Goal: Task Accomplishment & Management: Manage account settings

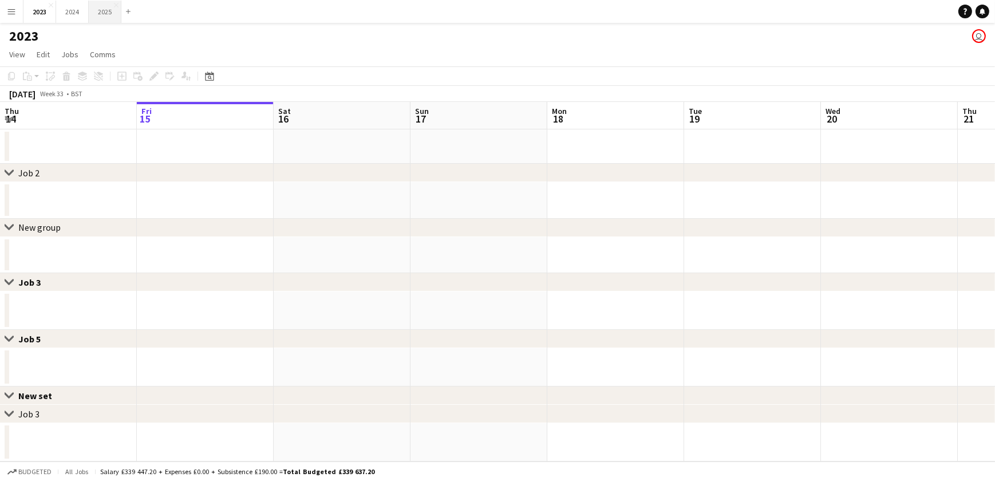
click at [98, 12] on button "2025 Close" at bounding box center [105, 12] width 33 height 22
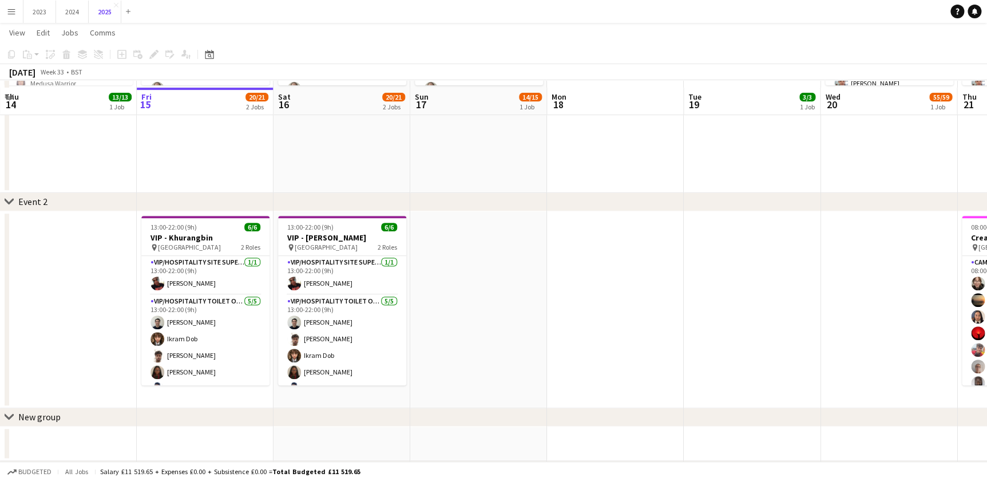
scroll to position [260, 0]
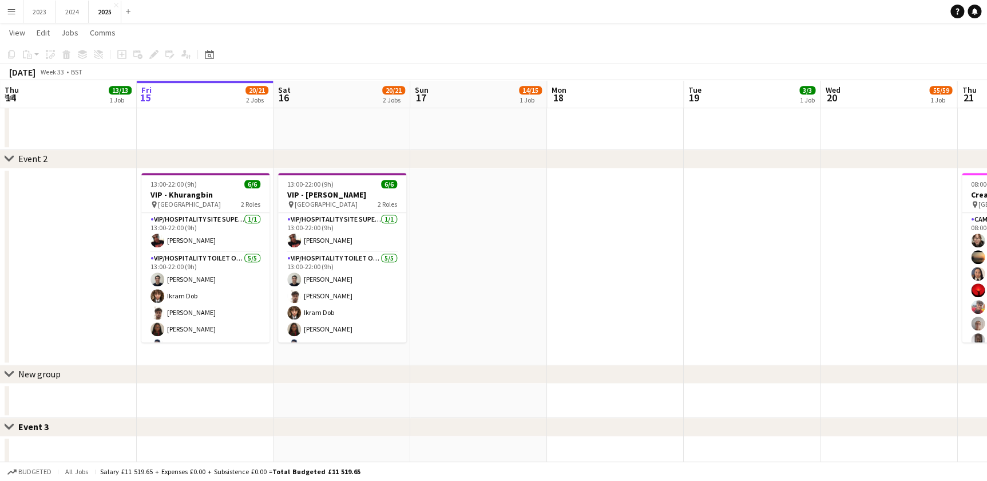
click at [275, 358] on app-calendar-viewport "Tue 12 Wed 13 Thu 14 13/13 1 Job Fri 15 20/21 2 Jobs Sat 16 20/21 2 Jobs Sun 17…" at bounding box center [493, 251] width 987 height 933
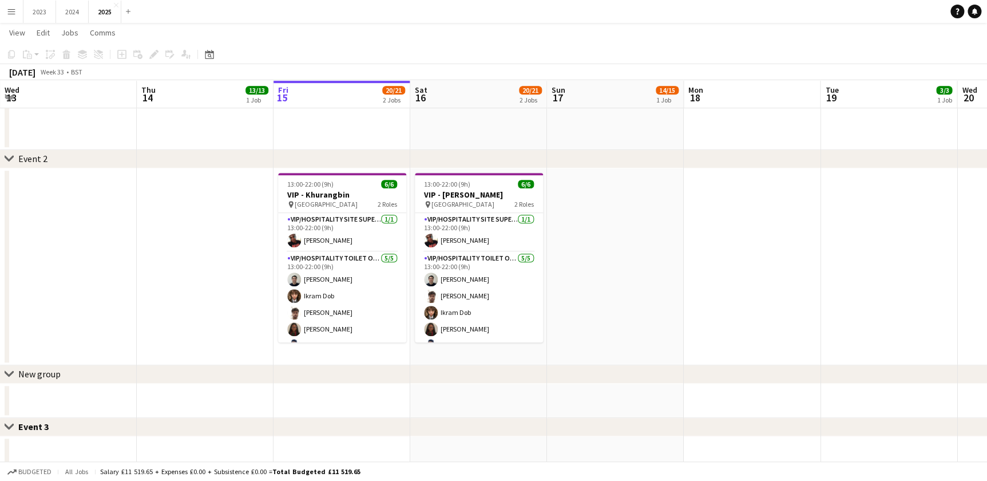
scroll to position [0, 305]
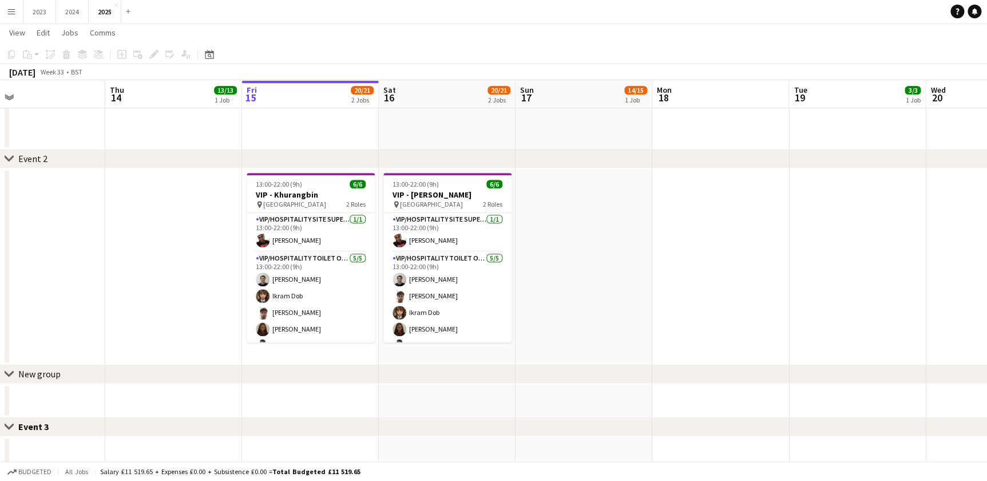
drag, startPoint x: 304, startPoint y: 241, endPoint x: 773, endPoint y: 216, distance: 468.8
click at [304, 241] on app-card-role "VIP/Hospitality Site Supervisor [DATE] 13:00-22:00 (9h) [PERSON_NAME]" at bounding box center [311, 232] width 128 height 39
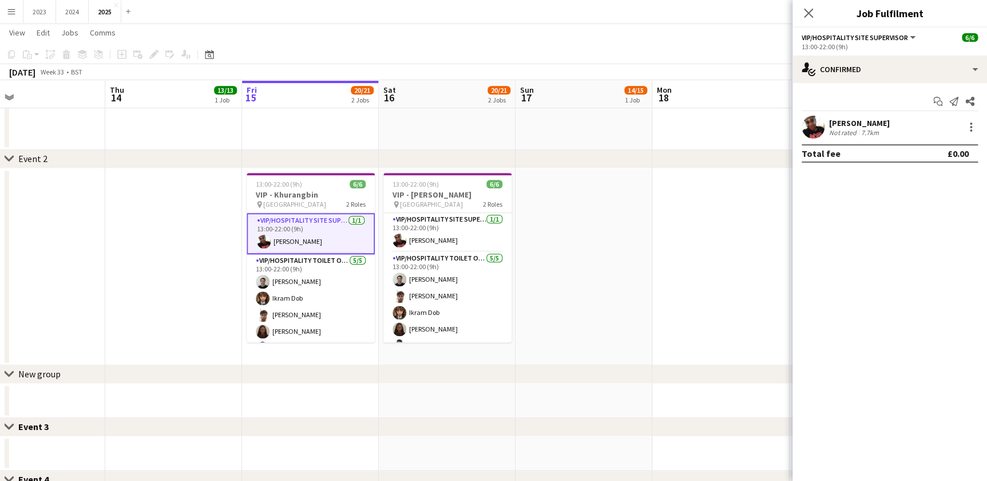
click at [830, 119] on div "[PERSON_NAME]" at bounding box center [859, 123] width 61 height 10
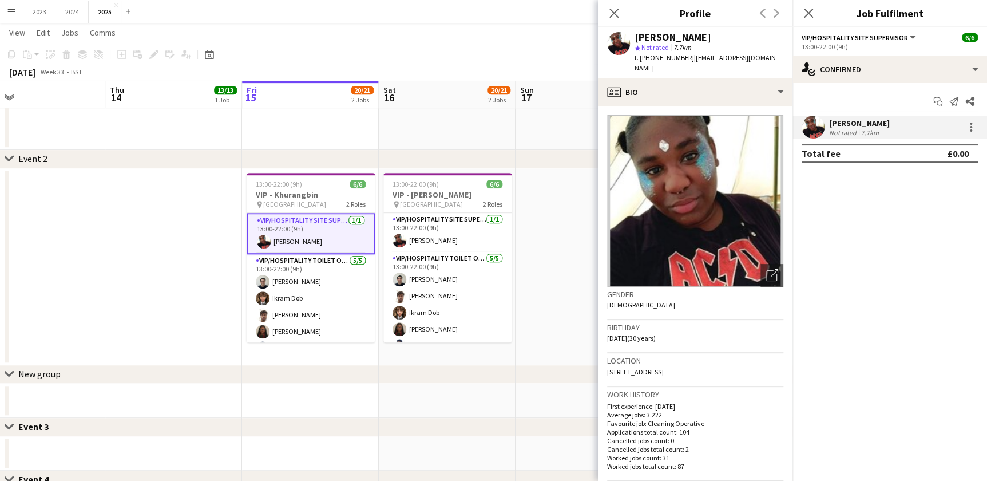
drag, startPoint x: 830, startPoint y: 121, endPoint x: 913, endPoint y: 122, distance: 83.0
click at [913, 122] on div "[PERSON_NAME] Not rated 7.7km" at bounding box center [890, 127] width 195 height 23
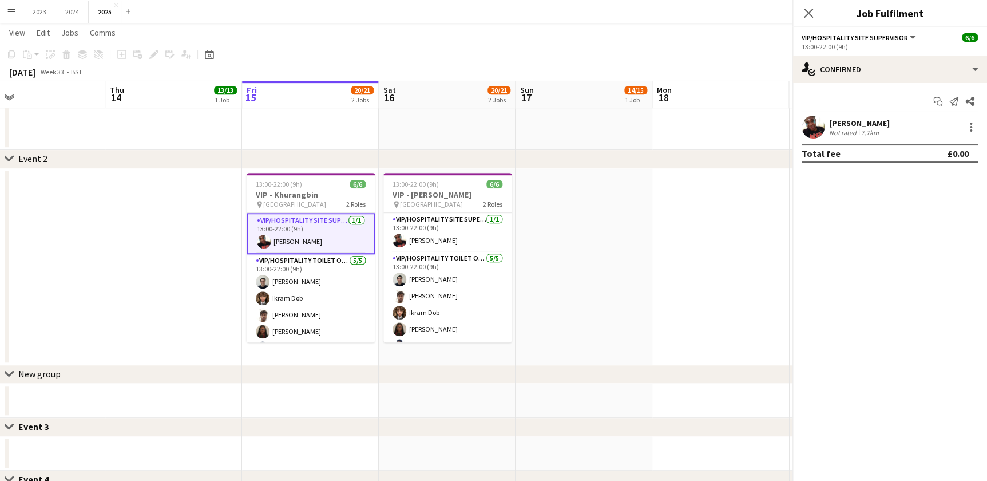
drag, startPoint x: 905, startPoint y: 124, endPoint x: 893, endPoint y: 125, distance: 11.5
copy div "[PERSON_NAME]"
drag, startPoint x: 286, startPoint y: 279, endPoint x: 532, endPoint y: 276, distance: 246.1
click at [286, 279] on app-card-role "VIP/Hospitality Toilet Operative [DATE] 13:00-22:00 (9h) [PERSON_NAME] [PERSON_…" at bounding box center [311, 306] width 128 height 105
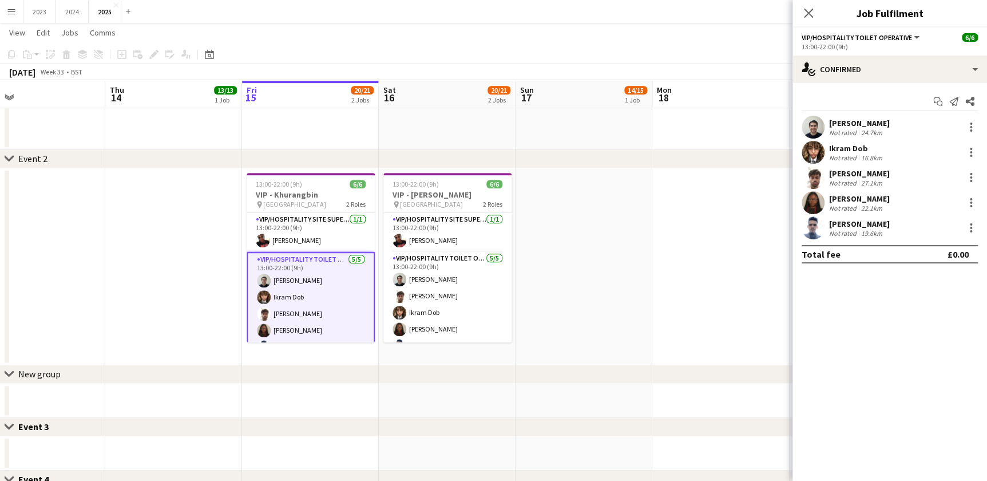
click at [837, 122] on div "[PERSON_NAME]" at bounding box center [859, 123] width 61 height 10
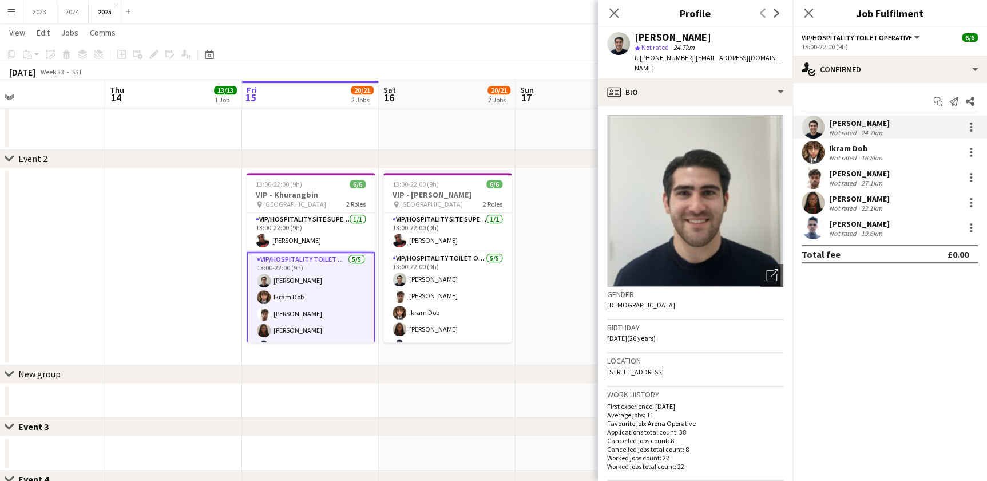
drag, startPoint x: 829, startPoint y: 120, endPoint x: 905, endPoint y: 225, distance: 130.3
click at [905, 225] on div "[PERSON_NAME] Not rated 24.7[PERSON_NAME] Dob Not rated 16.8km [PERSON_NAME] No…" at bounding box center [890, 178] width 195 height 124
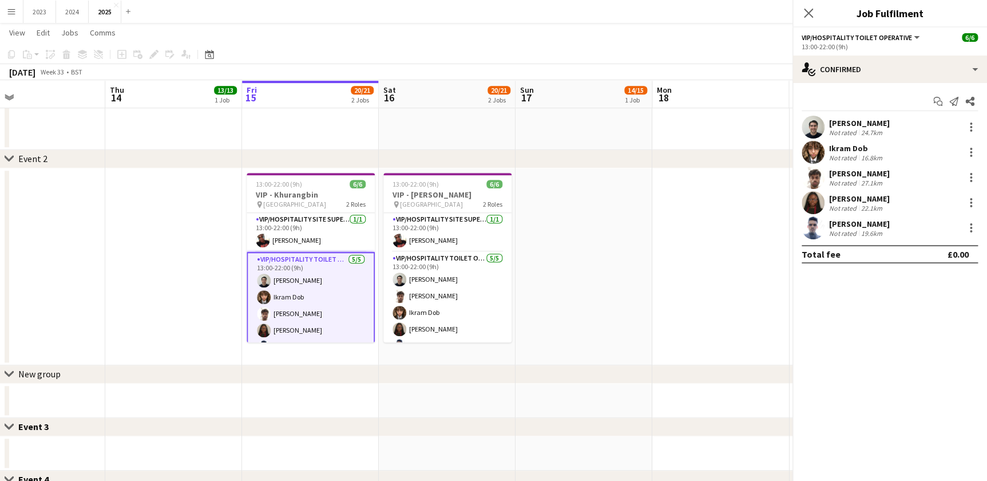
drag, startPoint x: 887, startPoint y: 225, endPoint x: 869, endPoint y: 225, distance: 17.7
copy div "[PERSON_NAME] Not rated 24.7[PERSON_NAME] Dob Not rated 16.8km [PERSON_NAME] No…"
click at [809, 13] on icon at bounding box center [808, 12] width 11 height 11
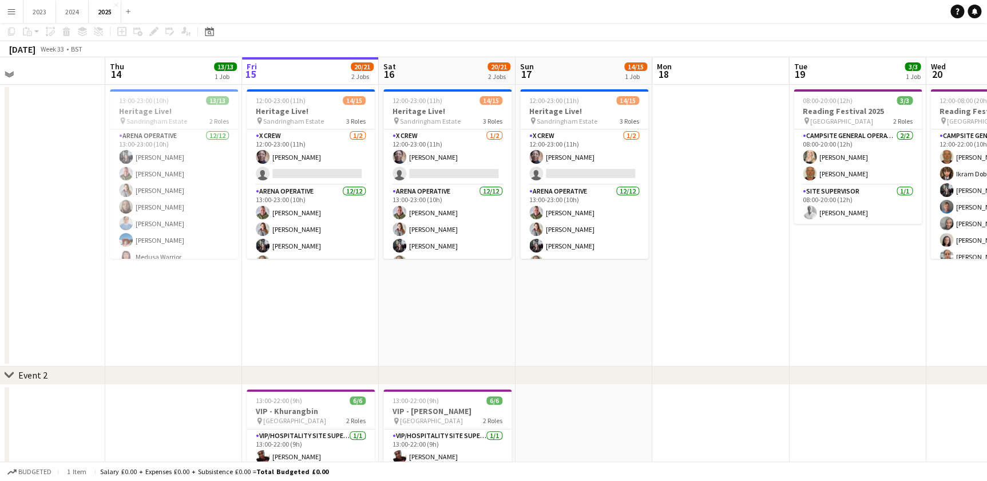
scroll to position [0, 0]
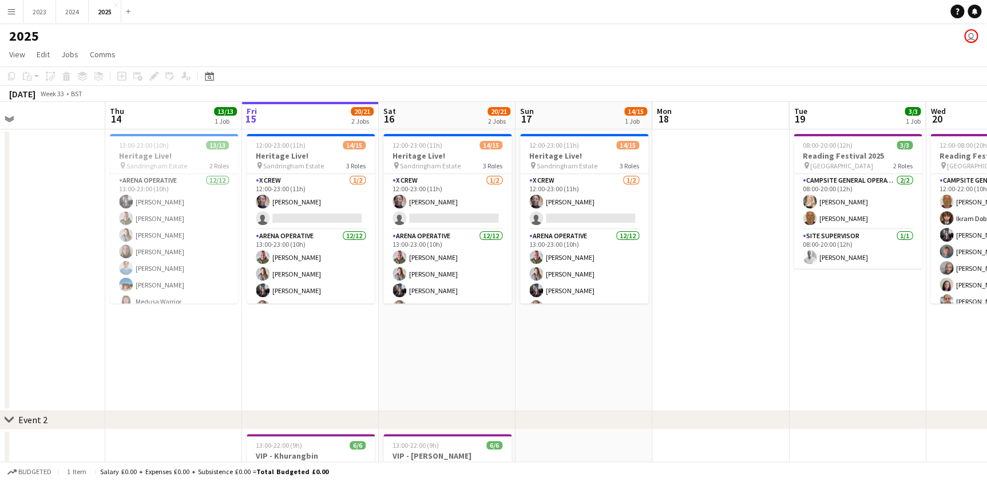
drag, startPoint x: 698, startPoint y: 425, endPoint x: 545, endPoint y: 404, distance: 154.2
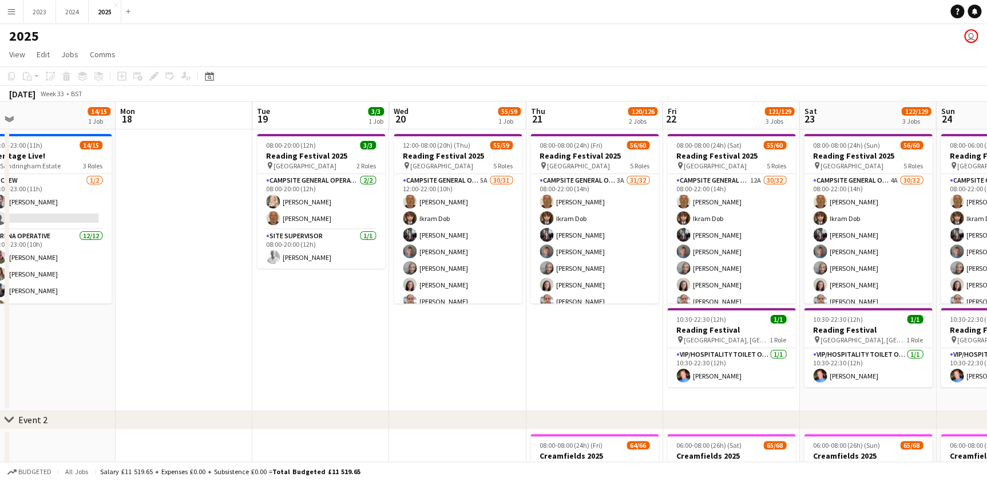
drag, startPoint x: 409, startPoint y: 382, endPoint x: 423, endPoint y: 379, distance: 13.9
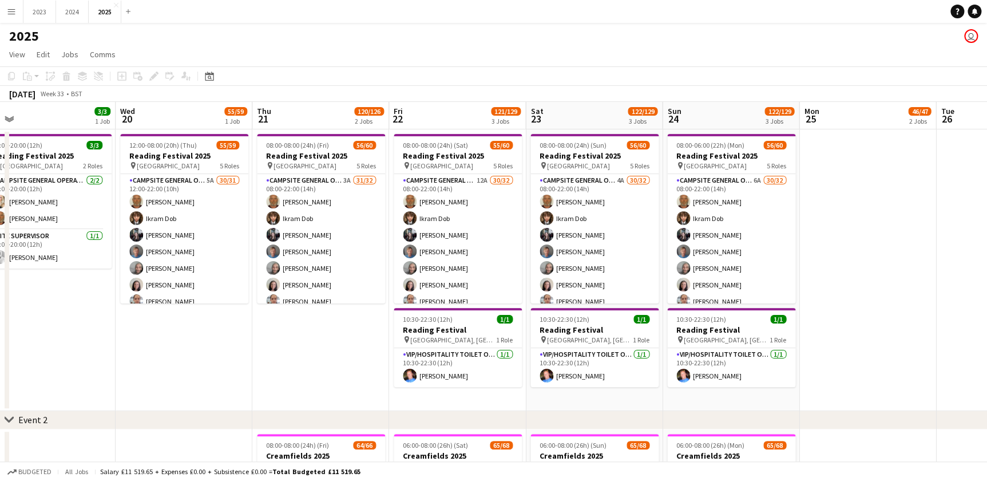
scroll to position [0, 526]
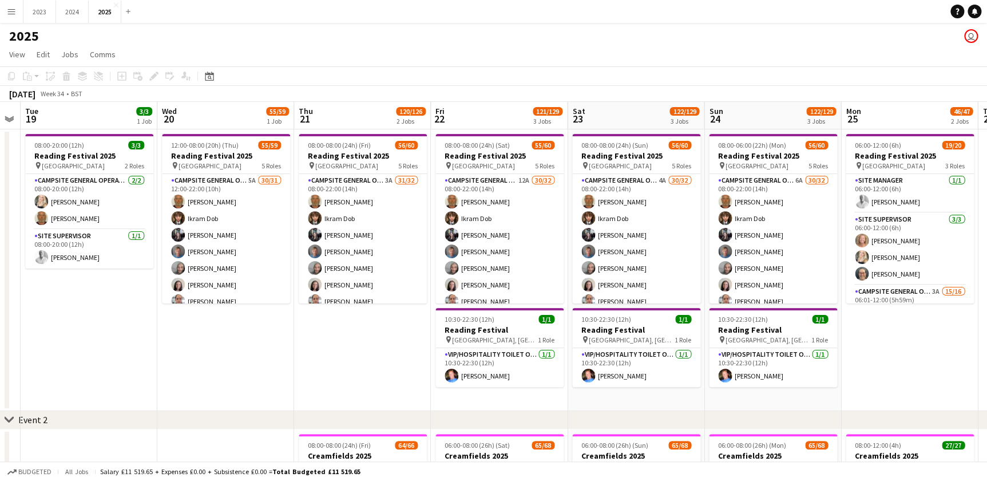
drag, startPoint x: 177, startPoint y: 388, endPoint x: 181, endPoint y: 383, distance: 6.1
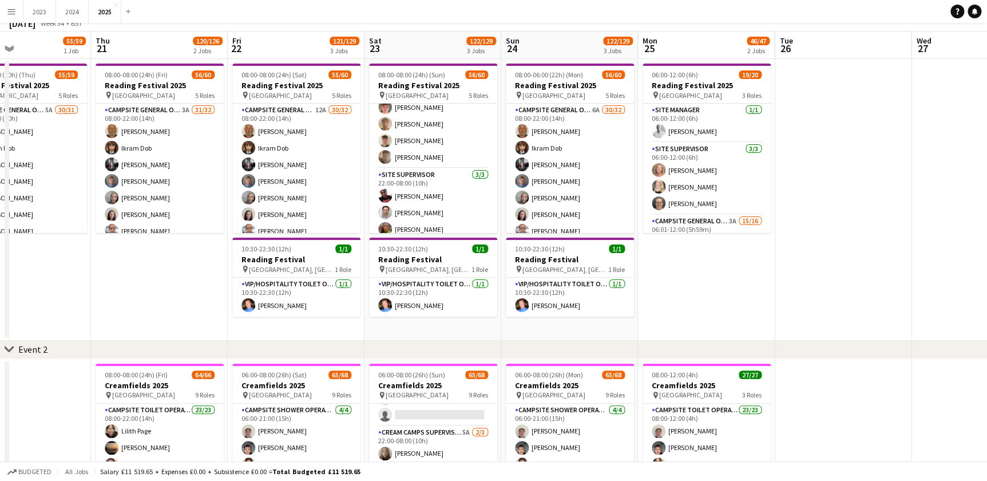
scroll to position [0, 0]
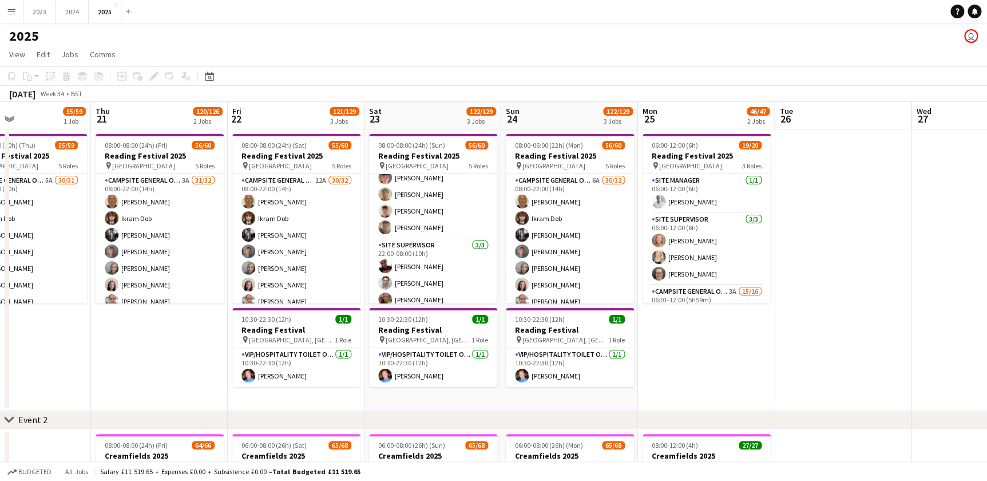
drag, startPoint x: 524, startPoint y: 400, endPoint x: 595, endPoint y: 403, distance: 71.6
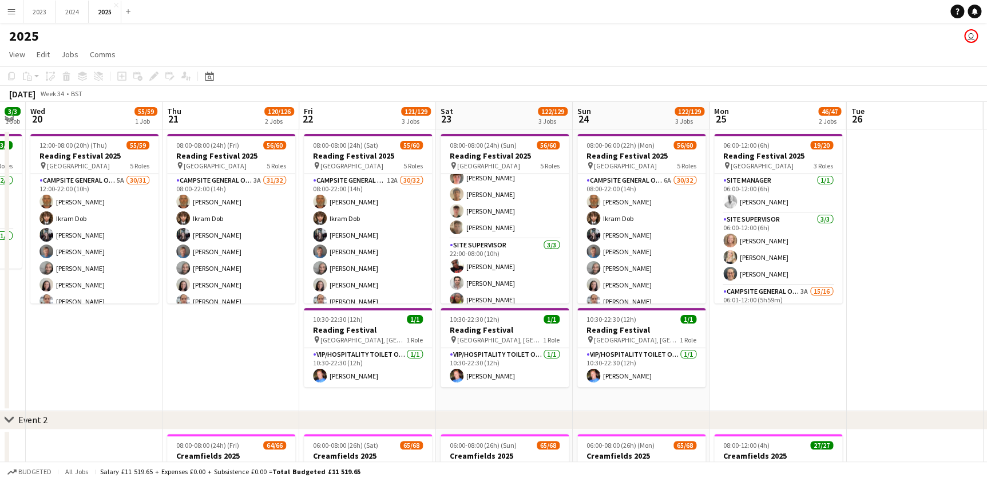
drag, startPoint x: 160, startPoint y: 365, endPoint x: 235, endPoint y: 367, distance: 74.4
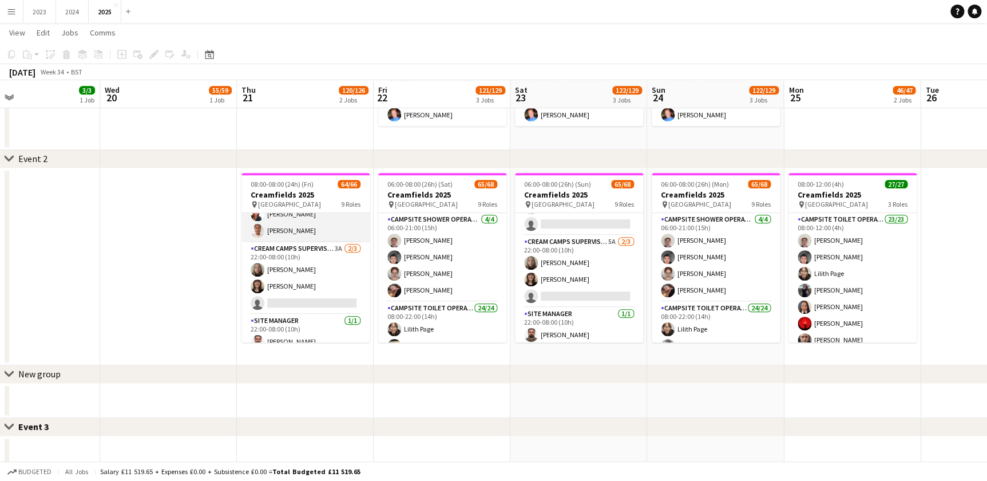
scroll to position [1166, 0]
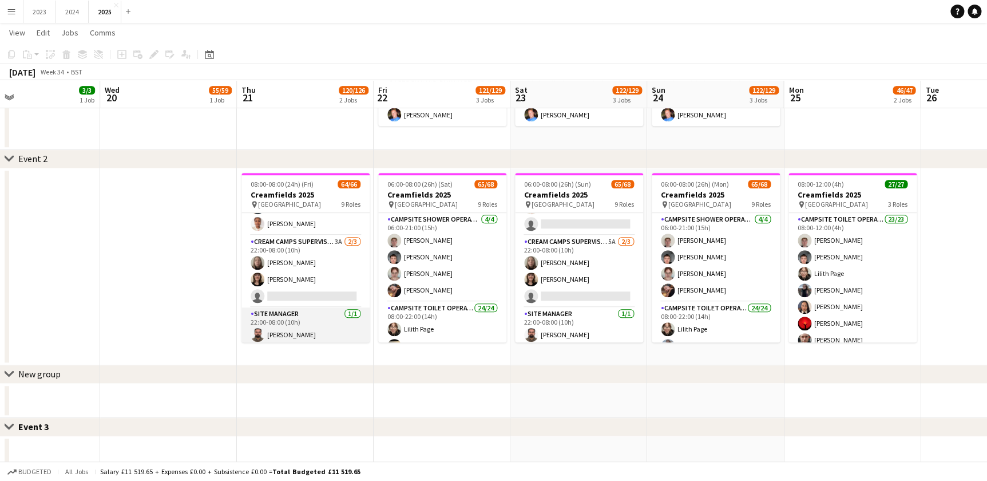
click at [300, 324] on app-card-role "Site Manager [DATE] 22:00-08:00 (10h) [PERSON_NAME]" at bounding box center [305, 326] width 128 height 39
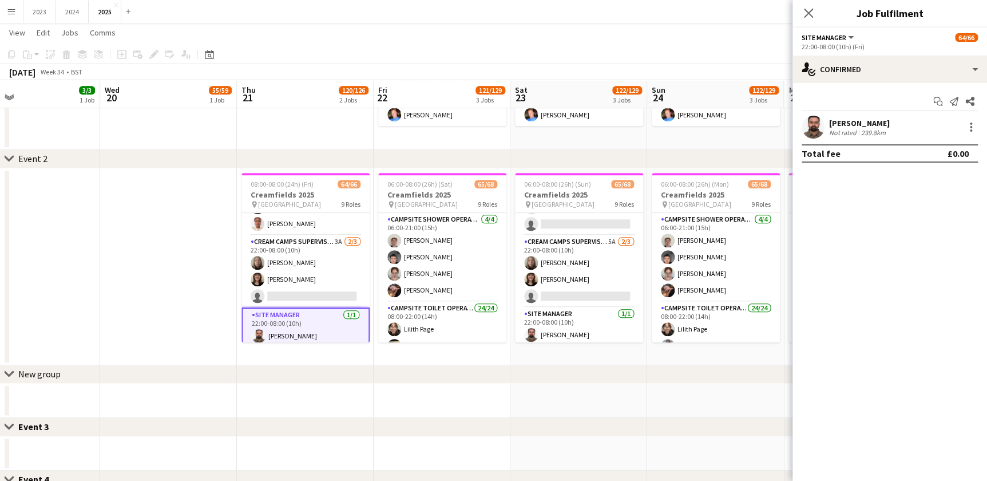
click at [849, 122] on div "[PERSON_NAME]" at bounding box center [859, 123] width 61 height 10
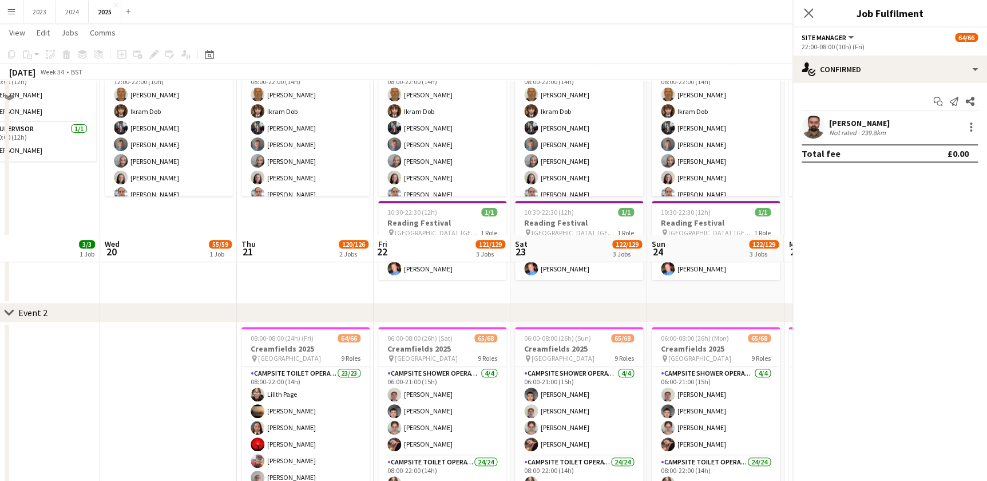
scroll to position [260, 0]
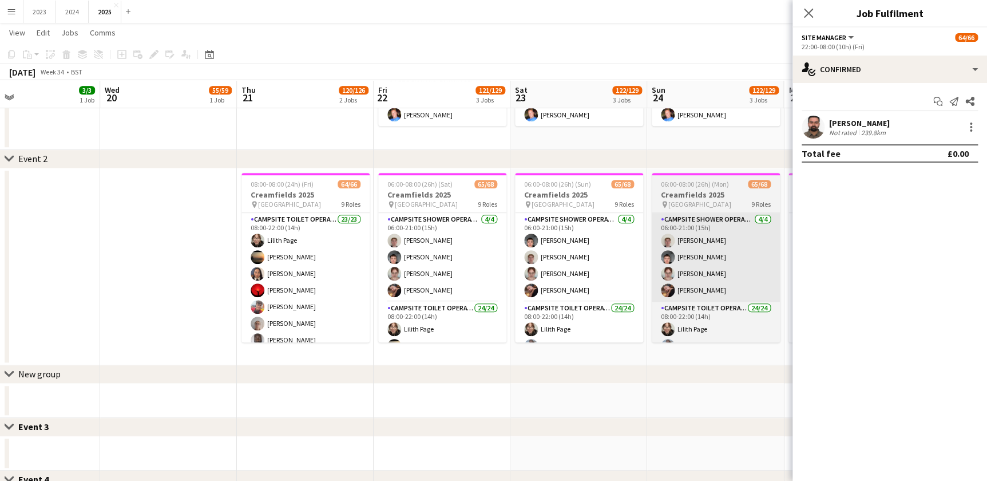
drag, startPoint x: 803, startPoint y: 14, endPoint x: 721, endPoint y: 284, distance: 282.4
click at [804, 14] on icon "Close pop-in" at bounding box center [808, 13] width 9 height 9
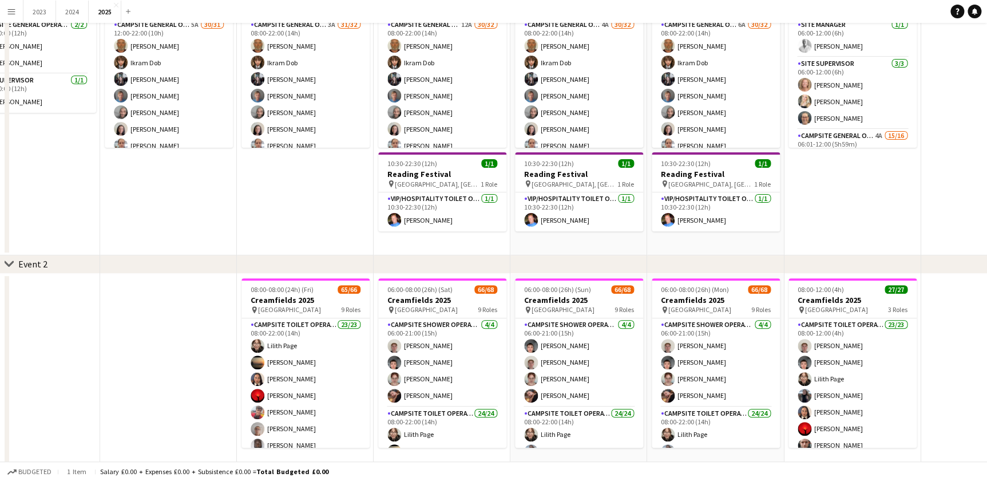
scroll to position [0, 0]
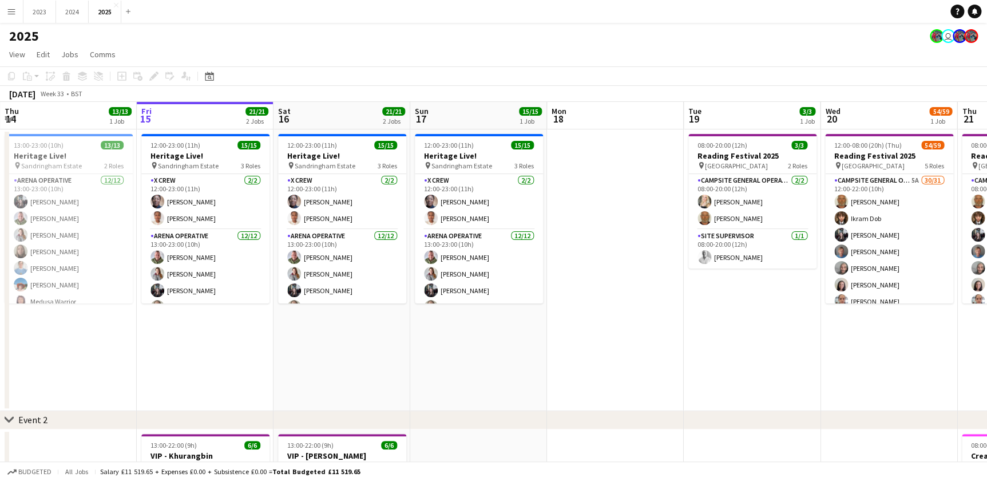
drag, startPoint x: 232, startPoint y: 340, endPoint x: 462, endPoint y: 344, distance: 229.5
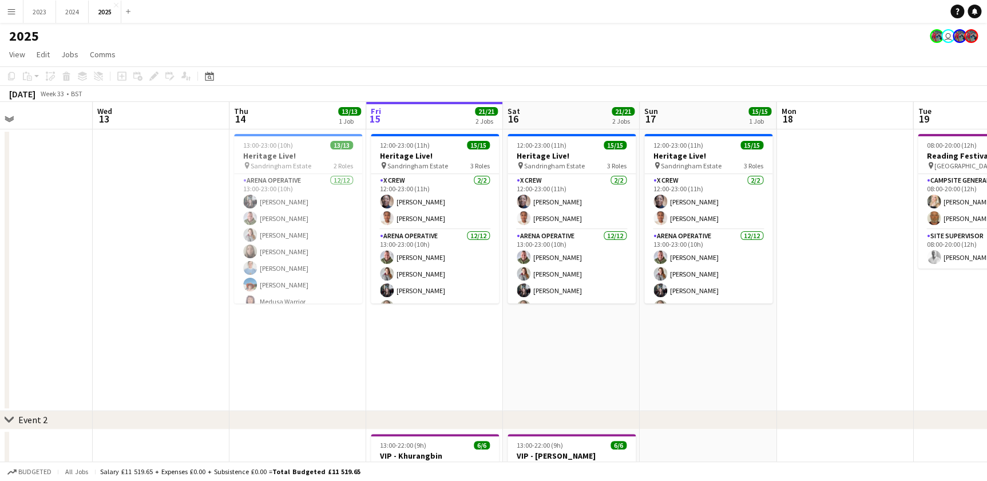
drag, startPoint x: 746, startPoint y: 369, endPoint x: 534, endPoint y: 372, distance: 211.7
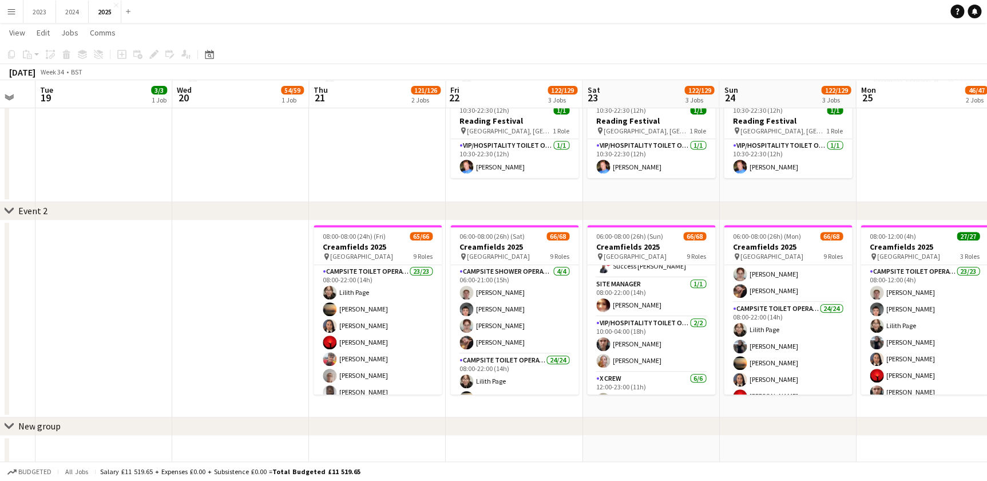
drag, startPoint x: 612, startPoint y: 413, endPoint x: 595, endPoint y: 406, distance: 18.3
click at [518, 401] on app-calendar-viewport "Fri 15 21/21 2 Jobs Sat 16 21/21 2 Jobs Sun 17 15/15 1 Job Mon 18 Tue 19 3/3 1 …" at bounding box center [493, 303] width 987 height 933
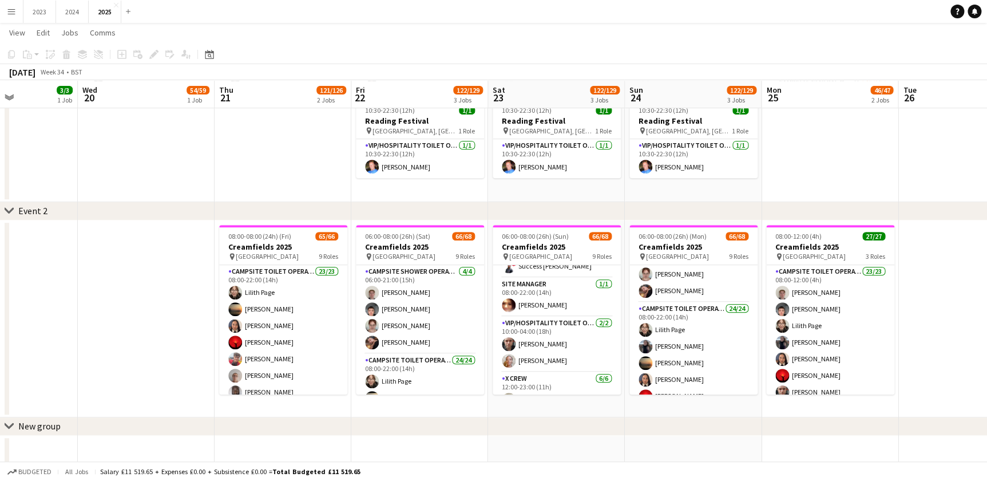
drag, startPoint x: 596, startPoint y: 406, endPoint x: 523, endPoint y: 398, distance: 73.7
click at [523, 398] on app-calendar-viewport "Sun 17 15/15 1 Job Mon 18 Tue 19 3/3 1 Job Wed 20 54/59 1 Job Thu 21 121/126 2 …" at bounding box center [493, 303] width 987 height 933
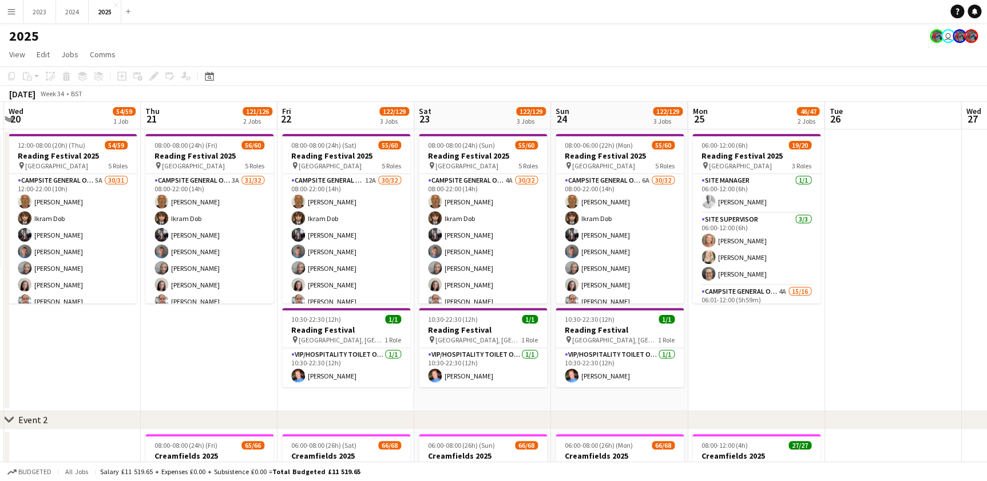
drag, startPoint x: 634, startPoint y: 396, endPoint x: 695, endPoint y: 394, distance: 60.7
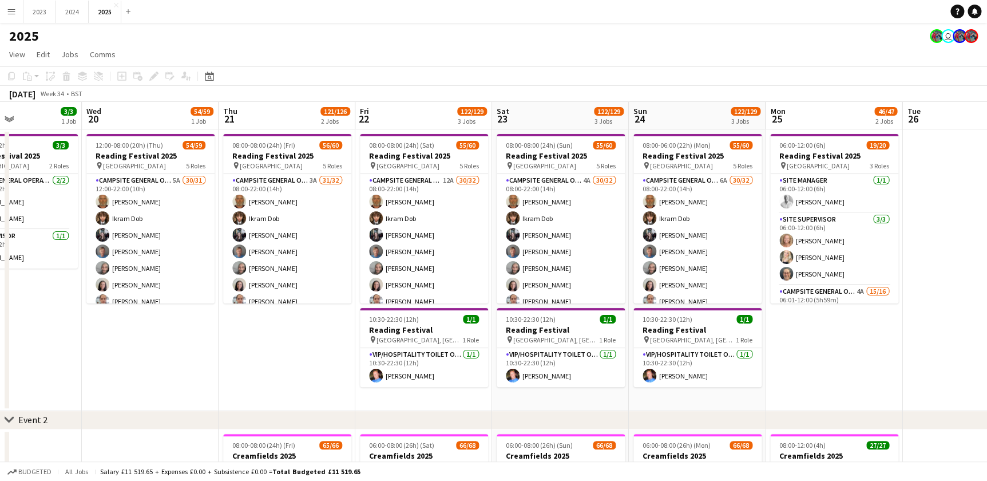
drag, startPoint x: 559, startPoint y: 395, endPoint x: 575, endPoint y: 392, distance: 16.8
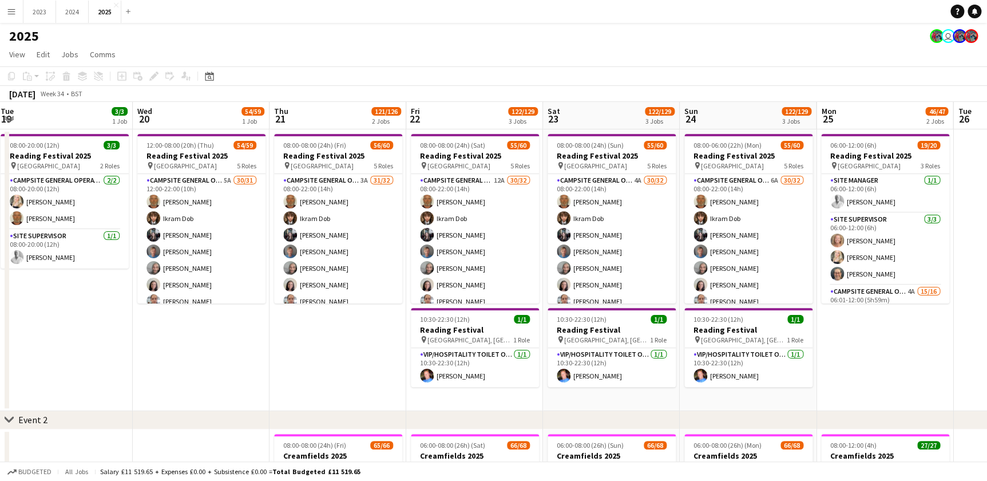
drag, startPoint x: 524, startPoint y: 395, endPoint x: 575, endPoint y: 394, distance: 51.0
drag, startPoint x: 452, startPoint y: 397, endPoint x: 510, endPoint y: 397, distance: 58.4
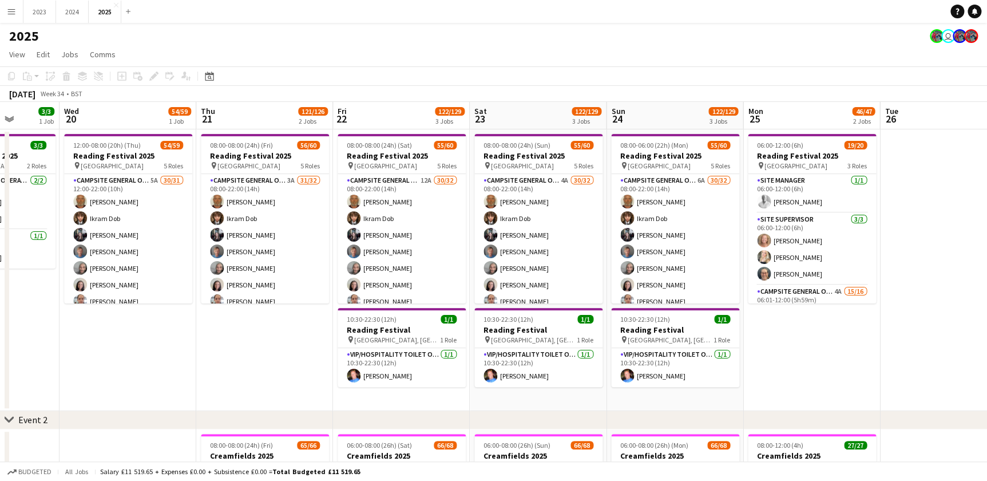
drag, startPoint x: 846, startPoint y: 399, endPoint x: 715, endPoint y: 398, distance: 131.6
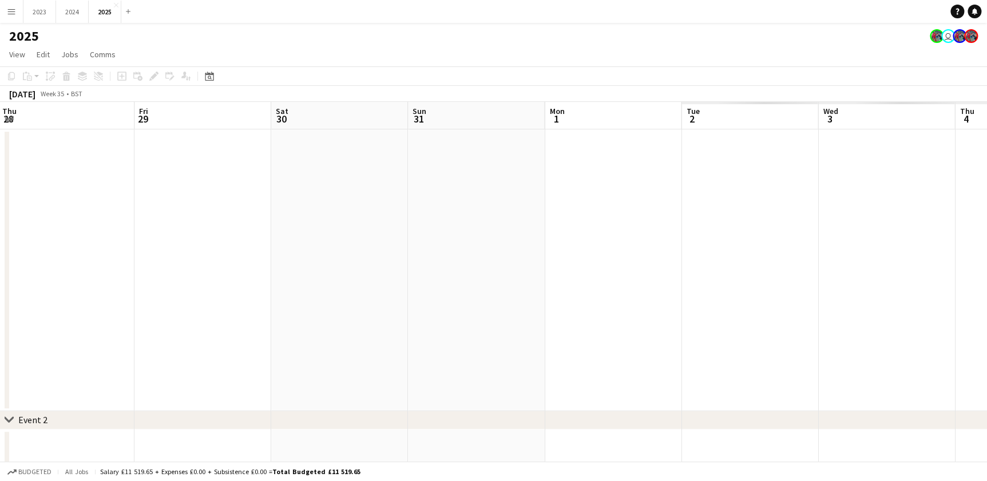
drag, startPoint x: 703, startPoint y: 357, endPoint x: 535, endPoint y: 351, distance: 167.8
drag, startPoint x: 798, startPoint y: 363, endPoint x: 620, endPoint y: 362, distance: 177.4
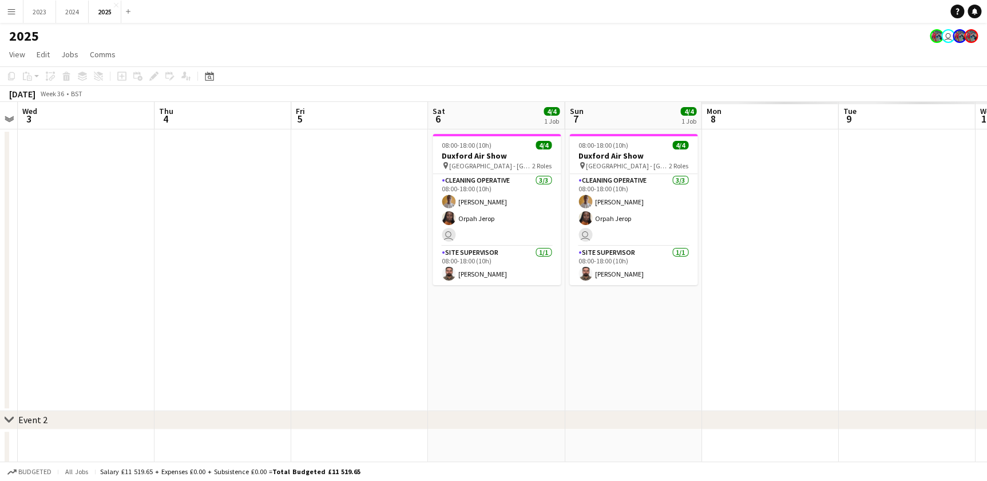
scroll to position [0, 468]
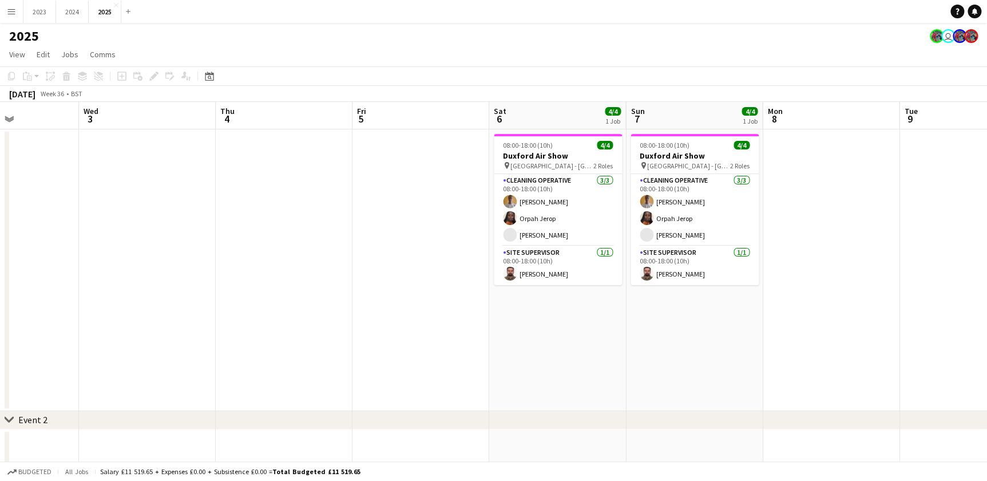
drag, startPoint x: 400, startPoint y: 349, endPoint x: 767, endPoint y: 359, distance: 367.5
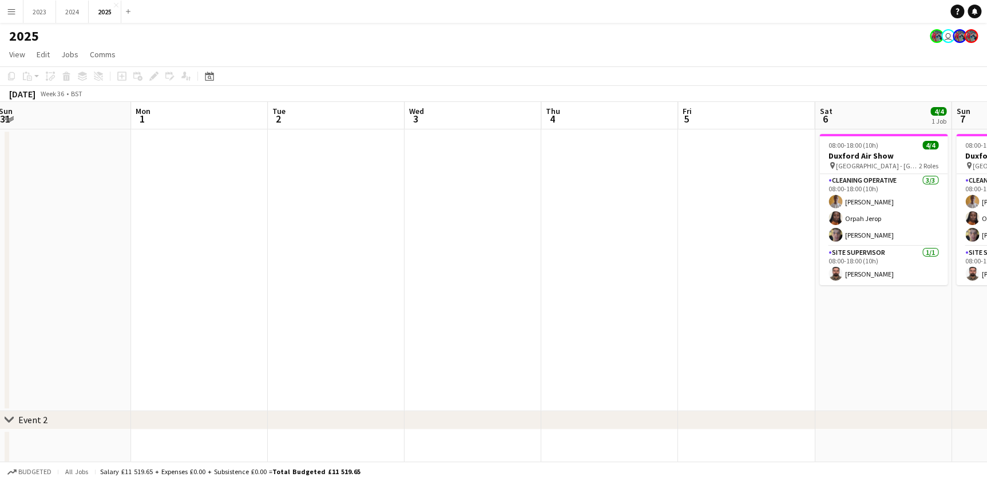
drag, startPoint x: 494, startPoint y: 362, endPoint x: 589, endPoint y: 362, distance: 95.0
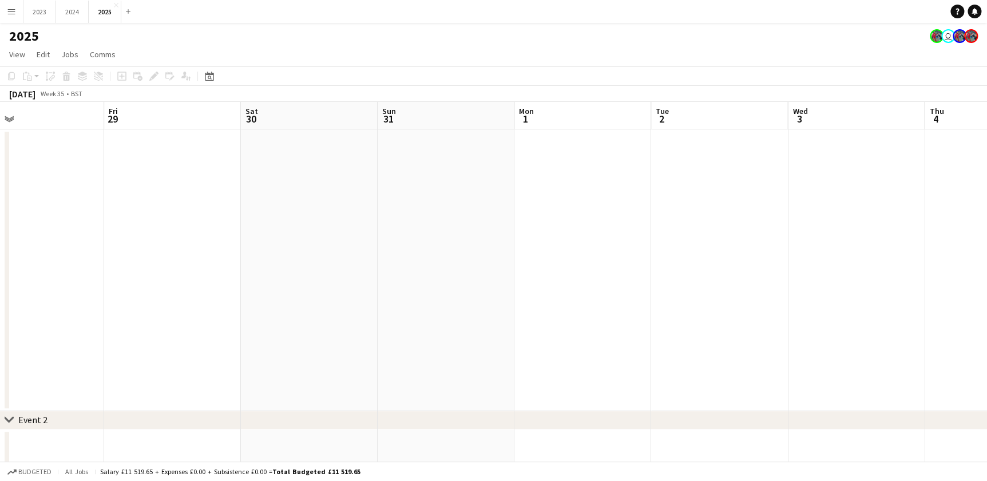
drag, startPoint x: 371, startPoint y: 352, endPoint x: 489, endPoint y: 362, distance: 118.3
drag, startPoint x: 382, startPoint y: 362, endPoint x: 298, endPoint y: 358, distance: 83.7
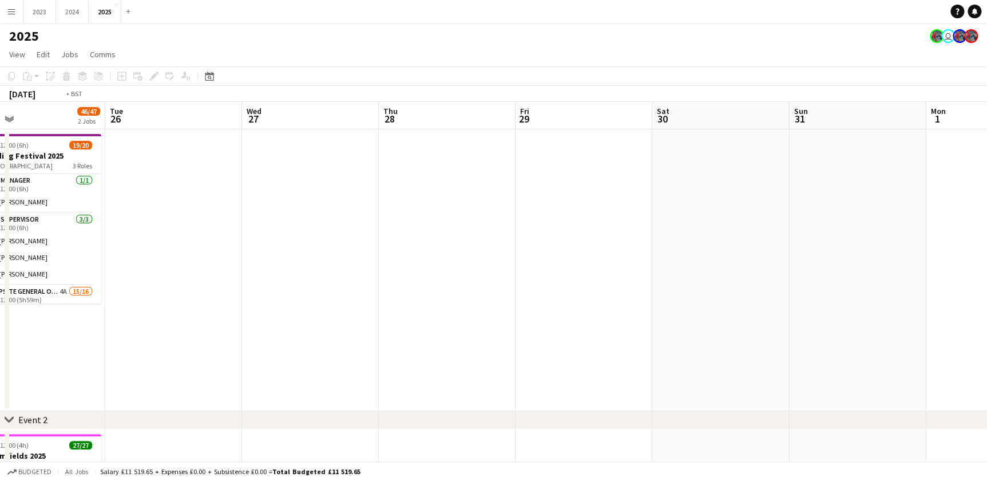
drag, startPoint x: 298, startPoint y: 358, endPoint x: 525, endPoint y: 370, distance: 227.5
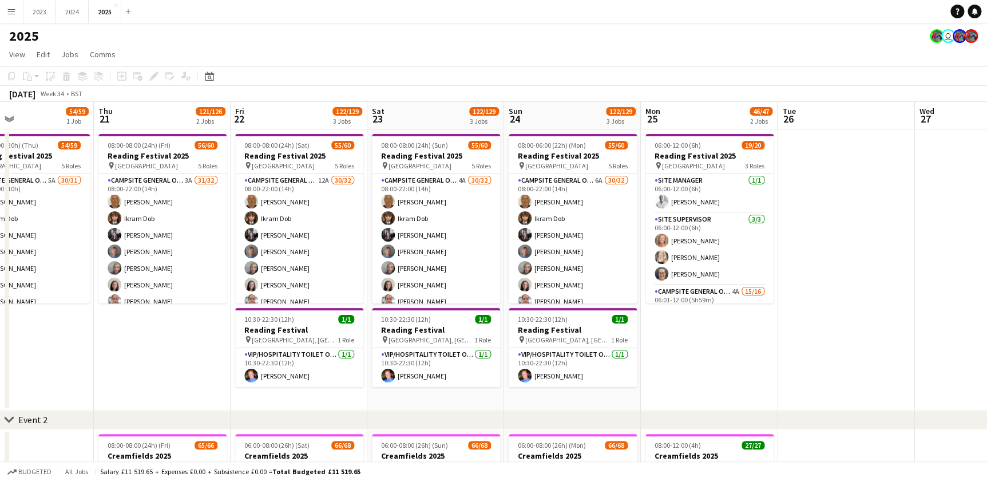
scroll to position [0, 316]
drag, startPoint x: 224, startPoint y: 387, endPoint x: 187, endPoint y: 396, distance: 38.2
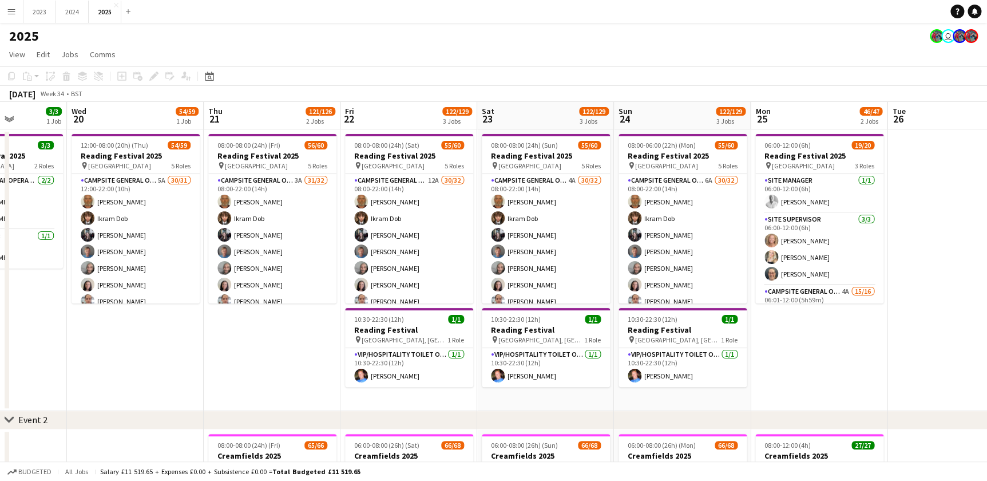
drag, startPoint x: 166, startPoint y: 395, endPoint x: 199, endPoint y: 395, distance: 32.6
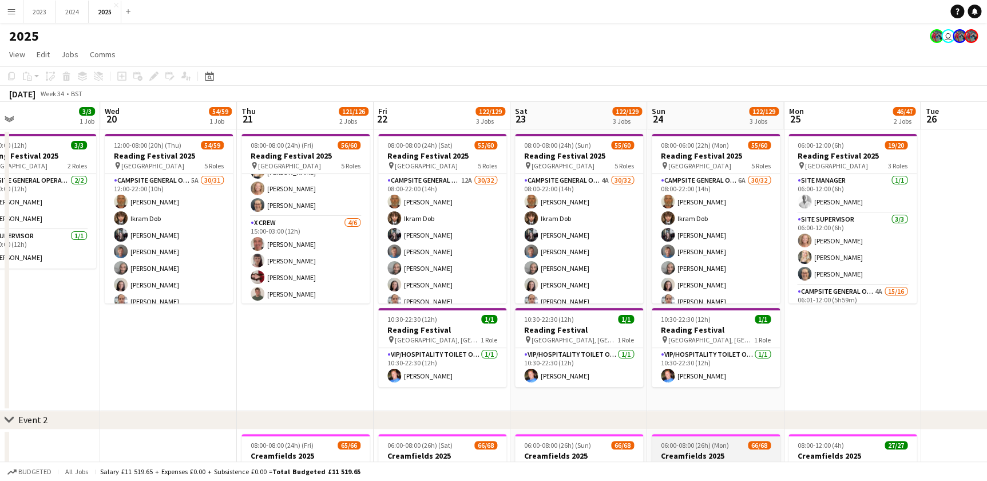
scroll to position [572, 0]
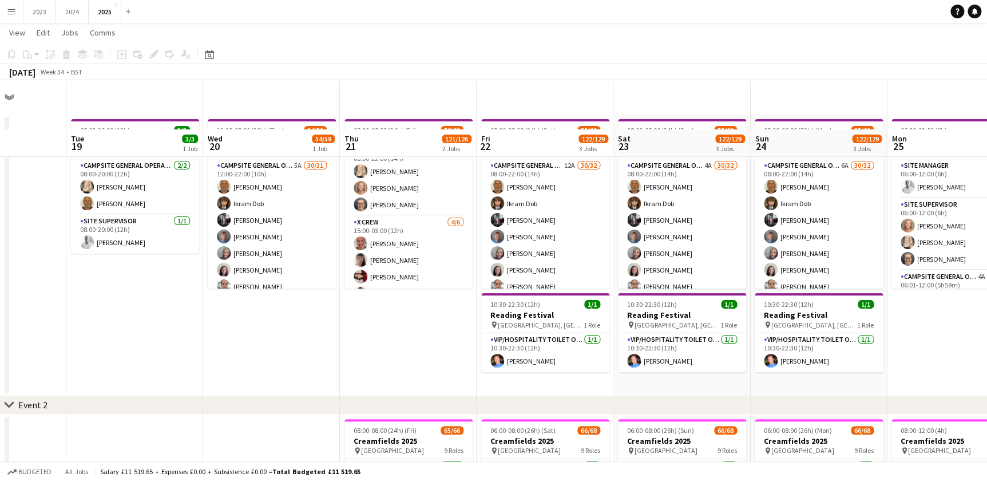
scroll to position [0, 0]
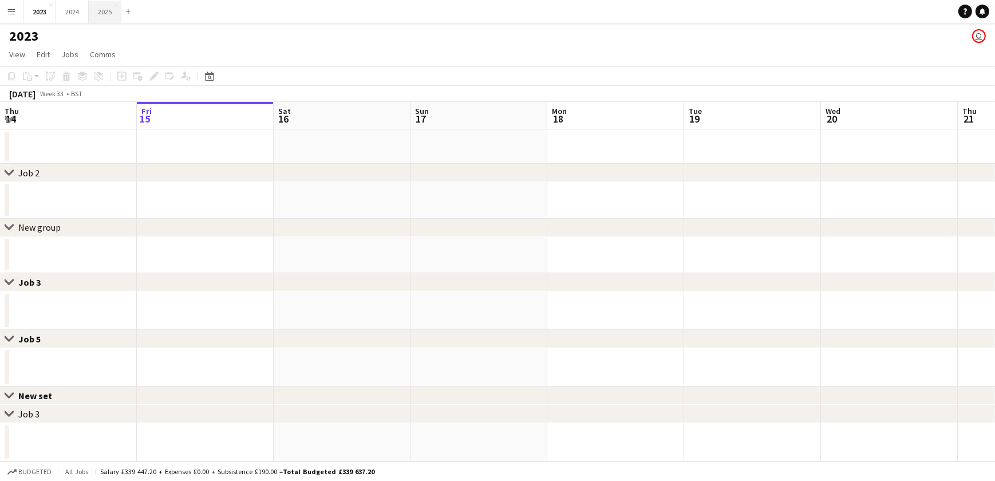
click at [106, 13] on button "2025 Close" at bounding box center [105, 12] width 33 height 22
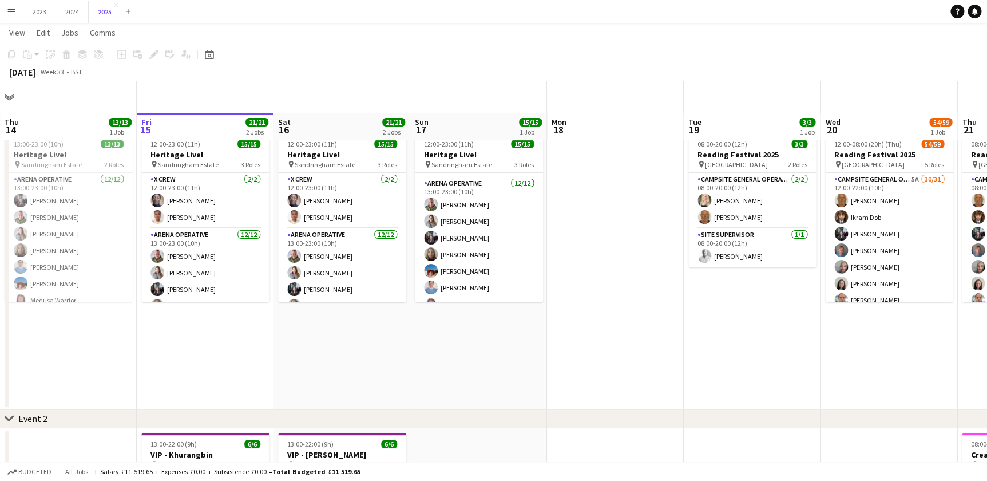
scroll to position [52, 0]
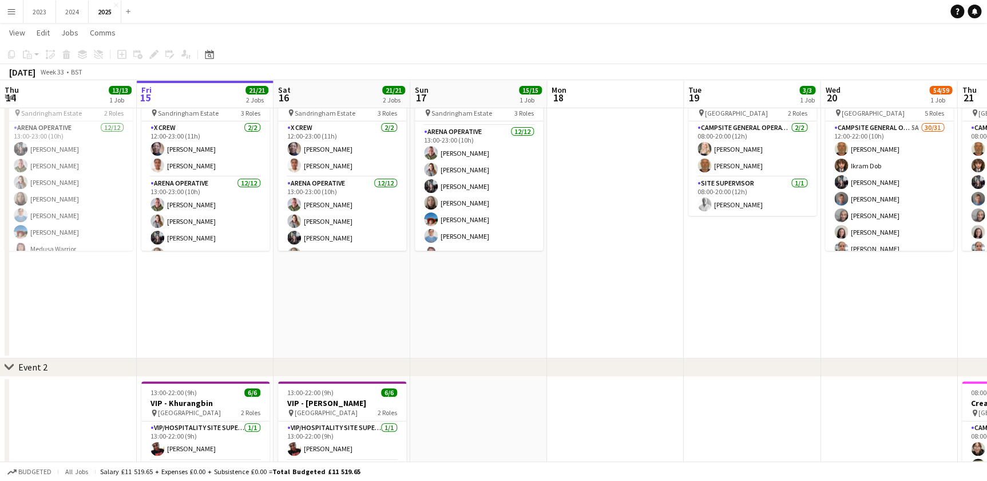
drag, startPoint x: 792, startPoint y: 308, endPoint x: 385, endPoint y: 316, distance: 407.5
click at [386, 316] on app-calendar-viewport "Tue 12 Wed 13 Thu 14 13/13 1 Job Fri 15 21/21 2 Jobs Sat 16 21/21 2 Jobs Sun 17…" at bounding box center [493, 459] width 987 height 933
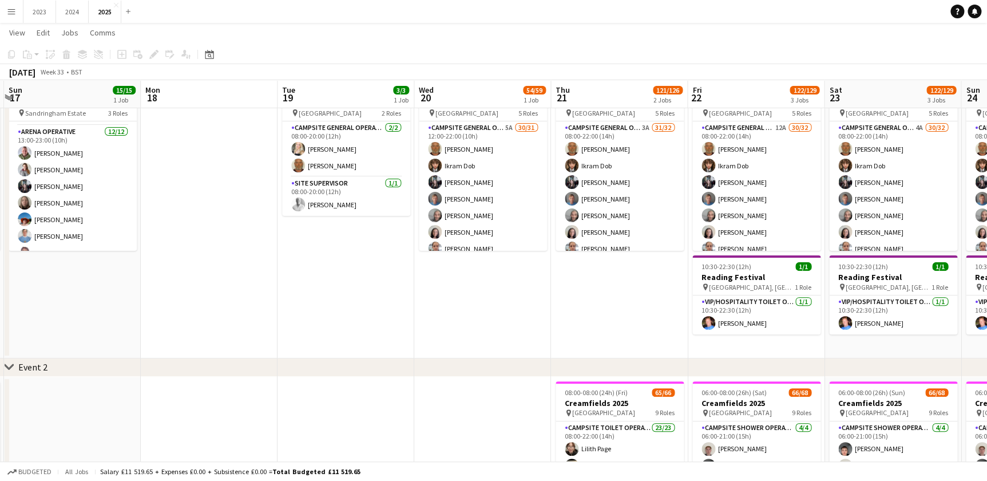
drag, startPoint x: 564, startPoint y: 316, endPoint x: 346, endPoint y: 320, distance: 217.5
click at [351, 320] on app-calendar-viewport "Thu 14 13/13 1 Job Fri 15 21/21 2 Jobs Sat 16 21/21 2 Jobs Sun 17 15/15 1 Job M…" at bounding box center [493, 459] width 987 height 933
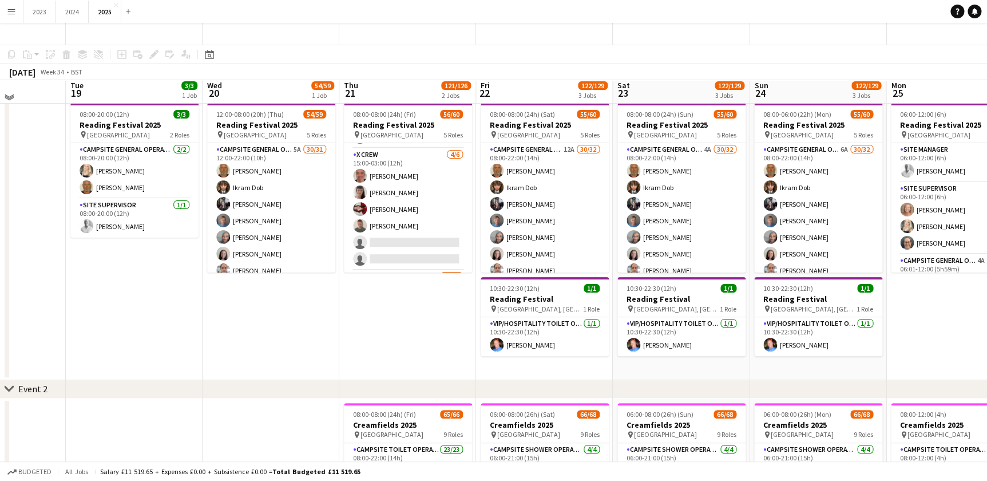
scroll to position [0, 0]
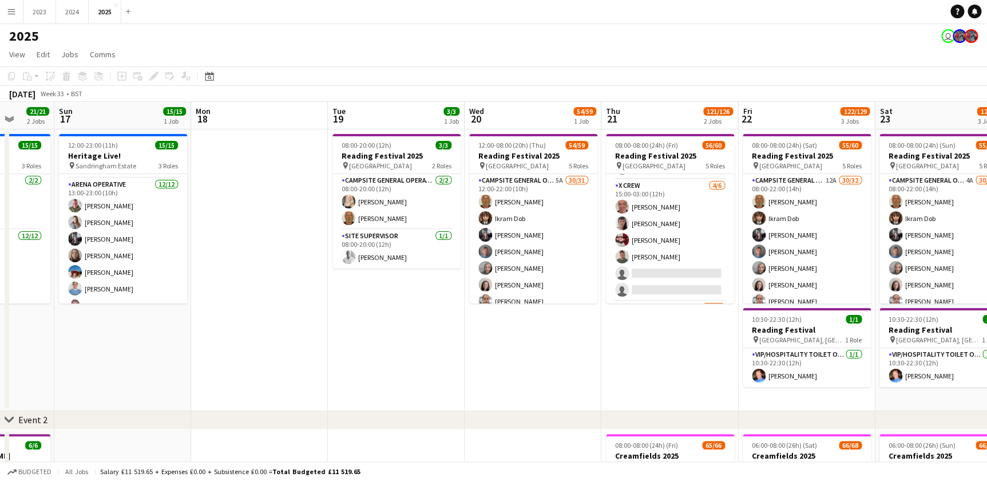
scroll to position [0, 253]
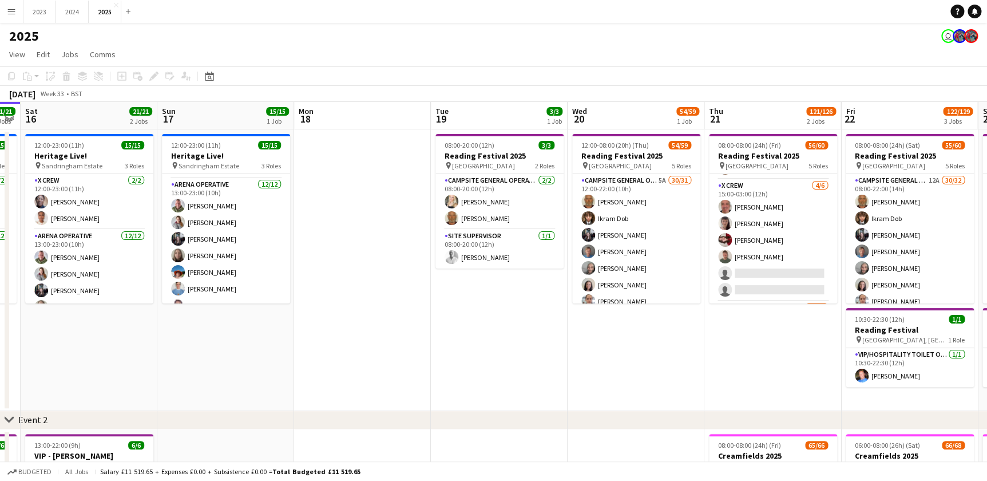
drag, startPoint x: 267, startPoint y: 366, endPoint x: 344, endPoint y: 368, distance: 77.8
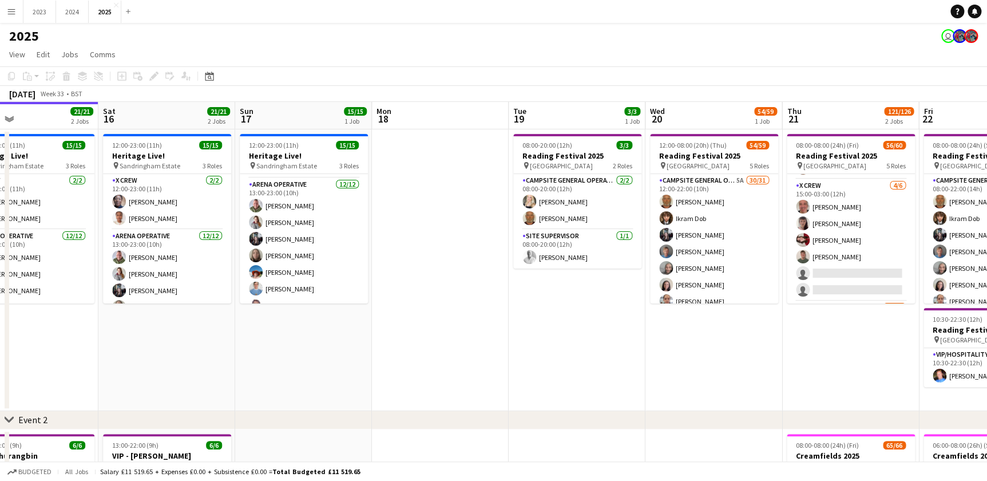
drag, startPoint x: 344, startPoint y: 370, endPoint x: 355, endPoint y: 370, distance: 11.4
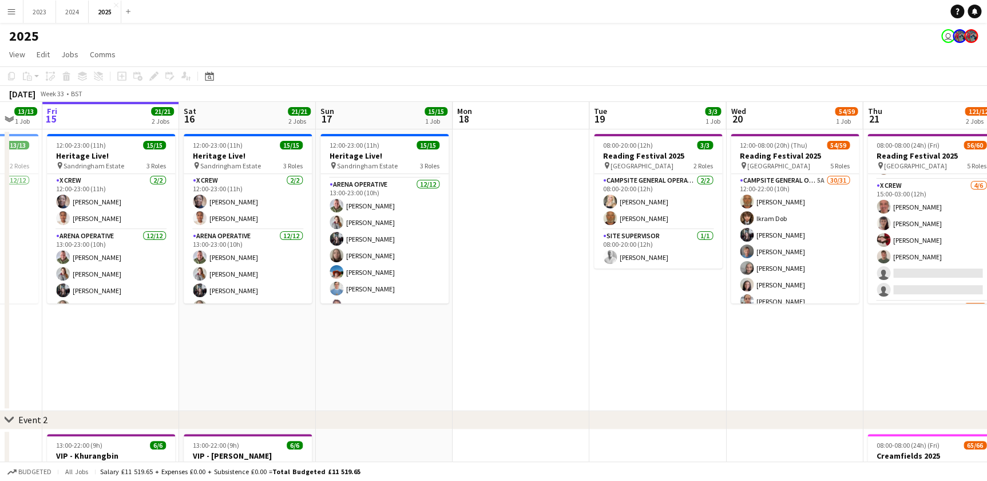
drag, startPoint x: 438, startPoint y: 367, endPoint x: 361, endPoint y: 371, distance: 77.9
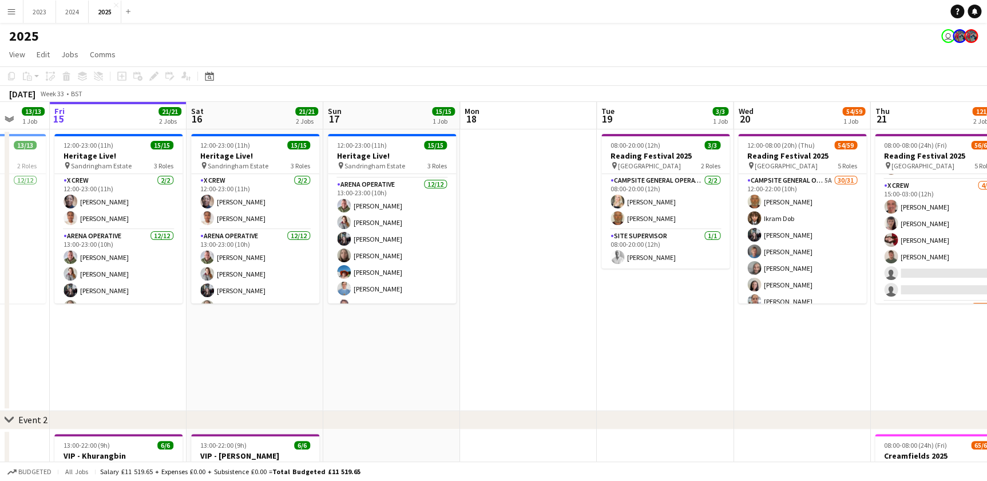
scroll to position [0, 358]
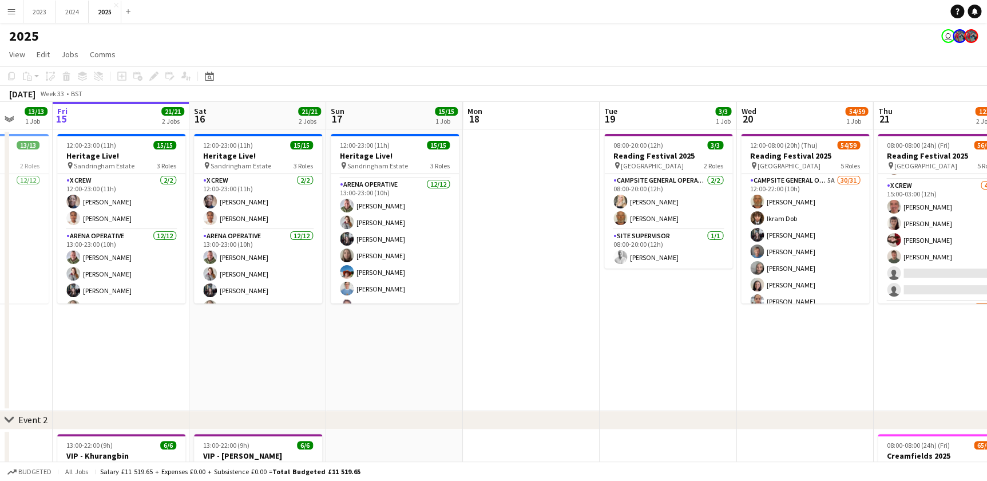
drag, startPoint x: 346, startPoint y: 374, endPoint x: 371, endPoint y: 378, distance: 26.0
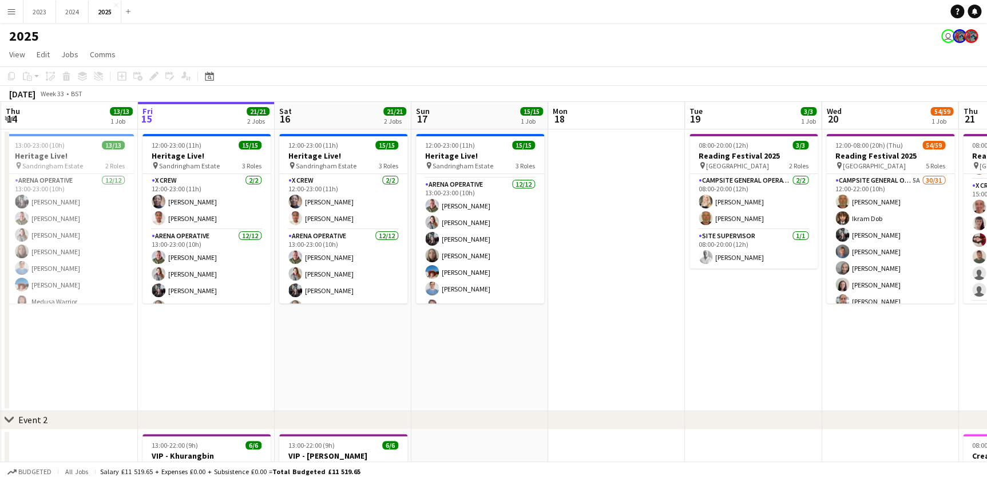
drag, startPoint x: 350, startPoint y: 371, endPoint x: 435, endPoint y: 378, distance: 85.5
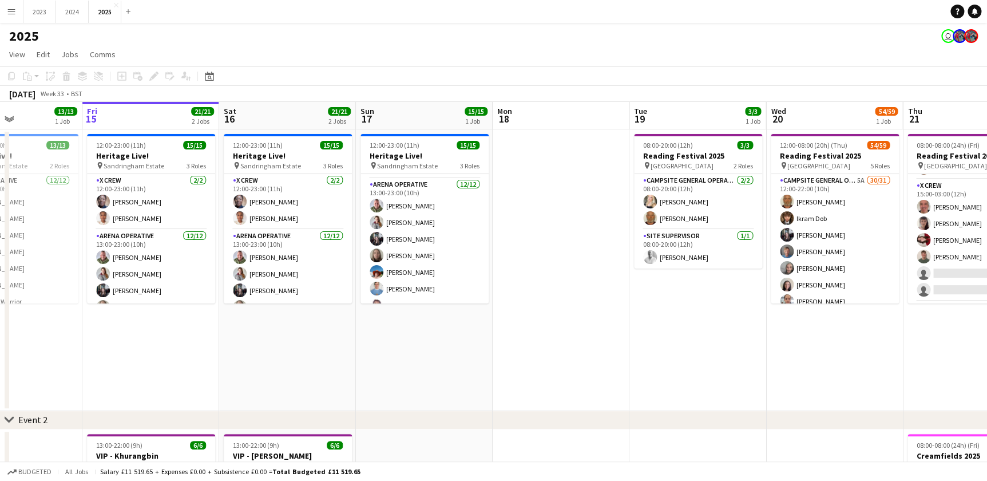
drag, startPoint x: 453, startPoint y: 385, endPoint x: 398, endPoint y: 386, distance: 55.5
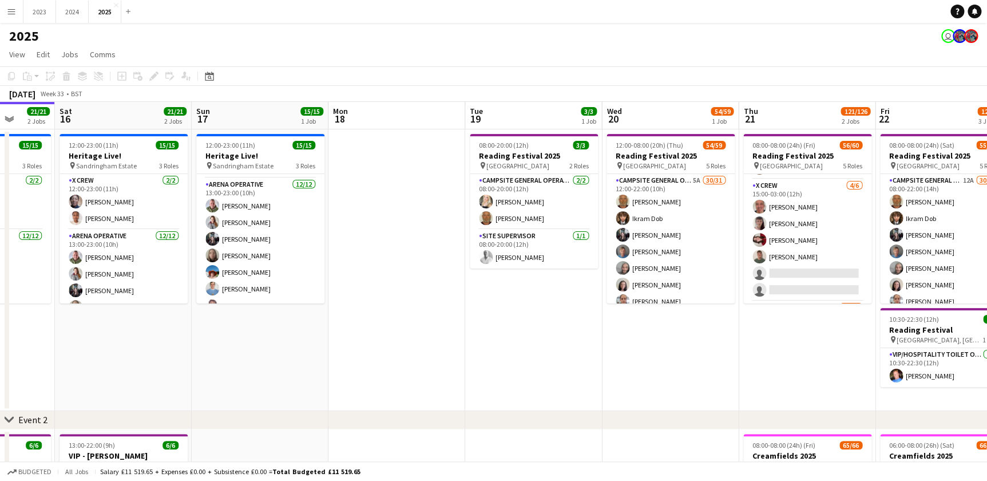
drag, startPoint x: 534, startPoint y: 382, endPoint x: 435, endPoint y: 381, distance: 99.6
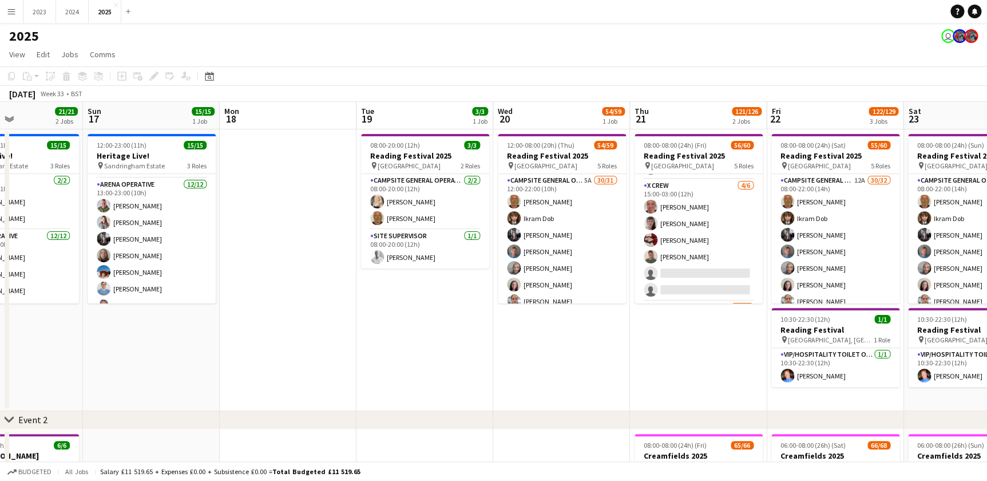
drag, startPoint x: 435, startPoint y: 367, endPoint x: 384, endPoint y: 371, distance: 51.0
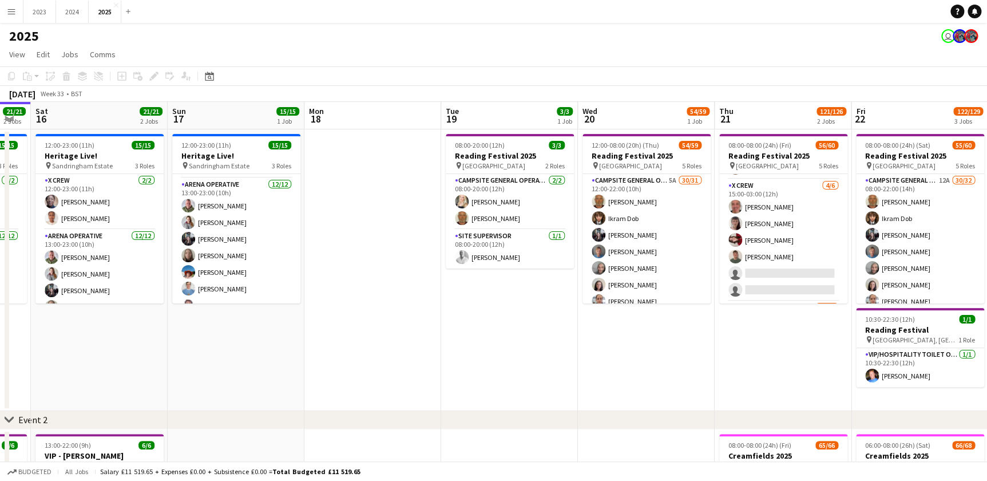
drag, startPoint x: 322, startPoint y: 370, endPoint x: 408, endPoint y: 370, distance: 85.8
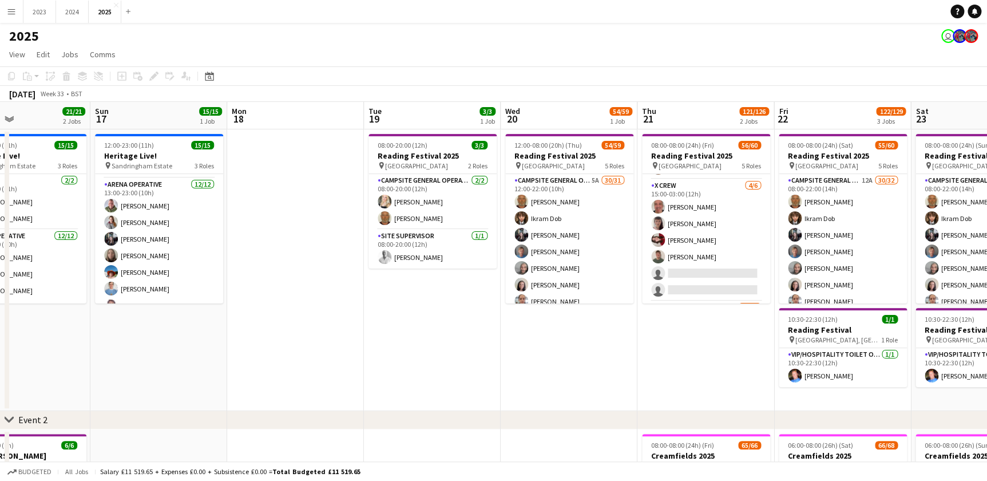
drag, startPoint x: 580, startPoint y: 363, endPoint x: 503, endPoint y: 368, distance: 77.4
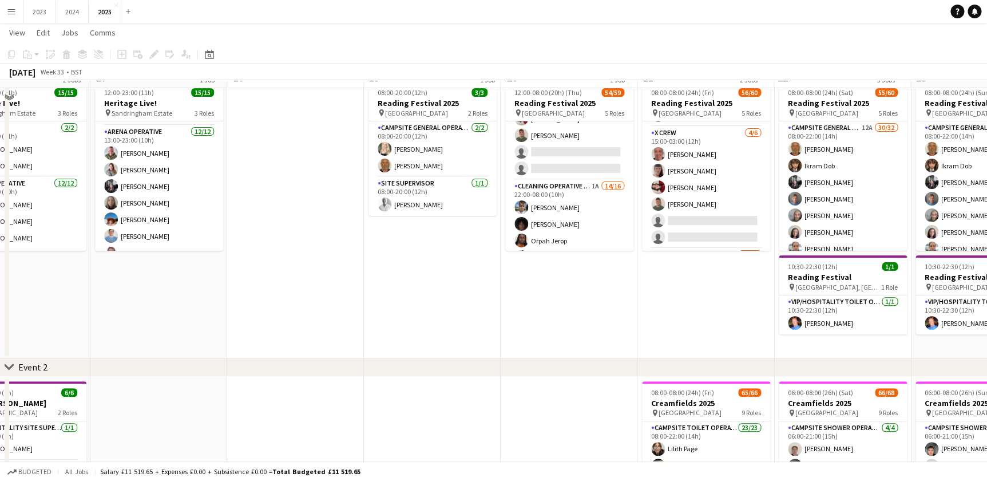
scroll to position [0, 0]
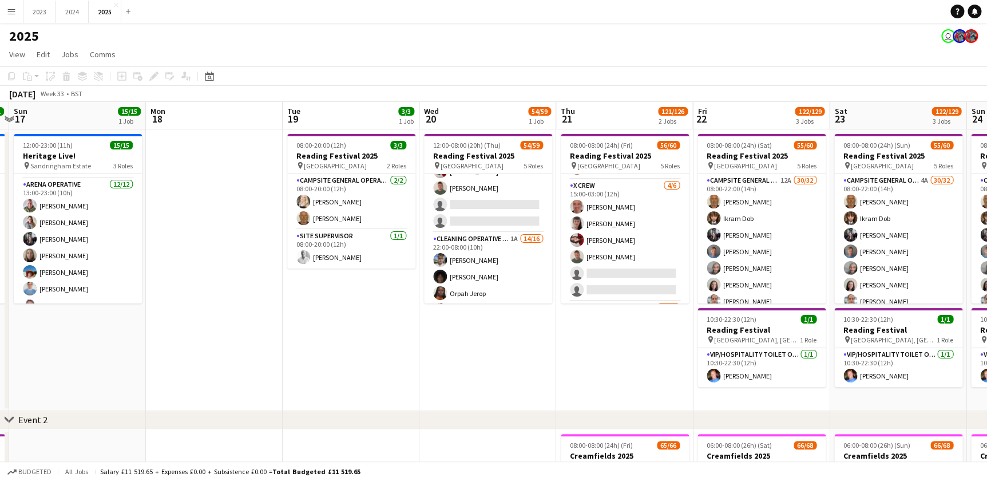
drag, startPoint x: 568, startPoint y: 352, endPoint x: 486, endPoint y: 355, distance: 81.9
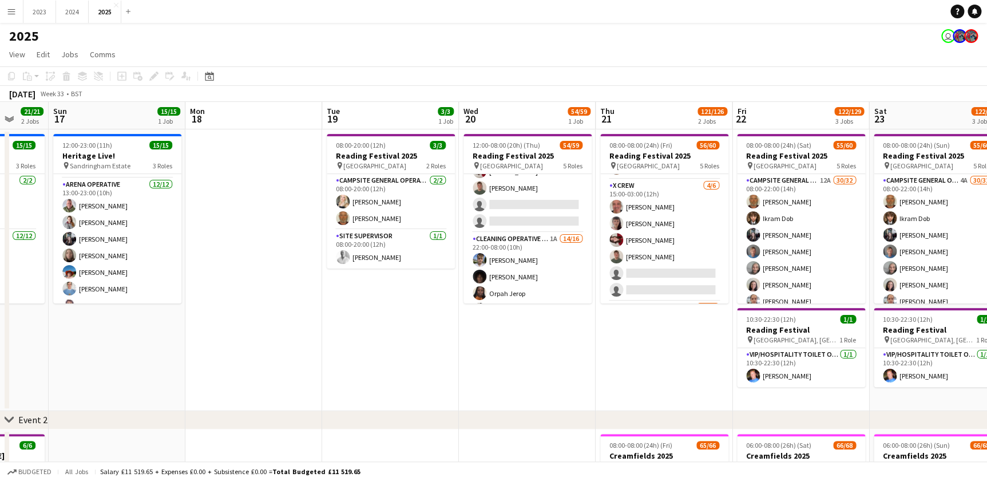
scroll to position [0, 353]
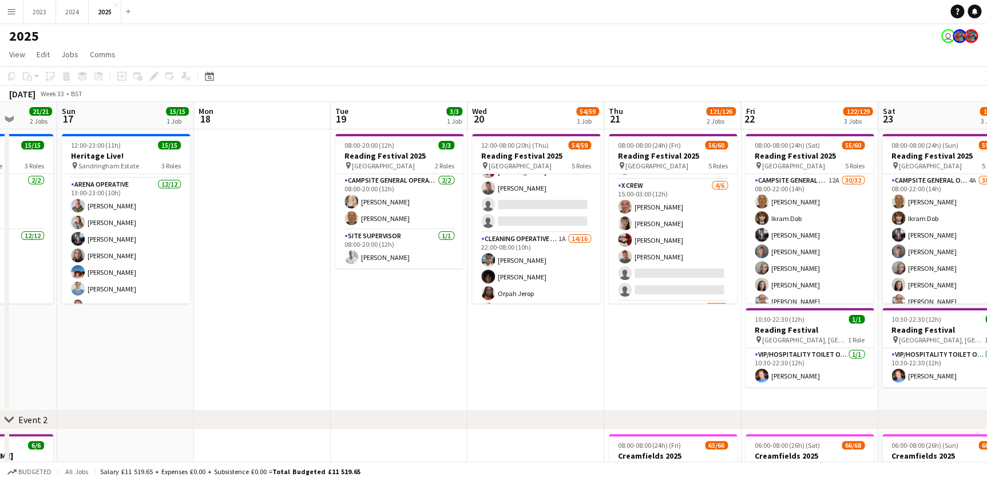
drag, startPoint x: 417, startPoint y: 355, endPoint x: 465, endPoint y: 355, distance: 48.6
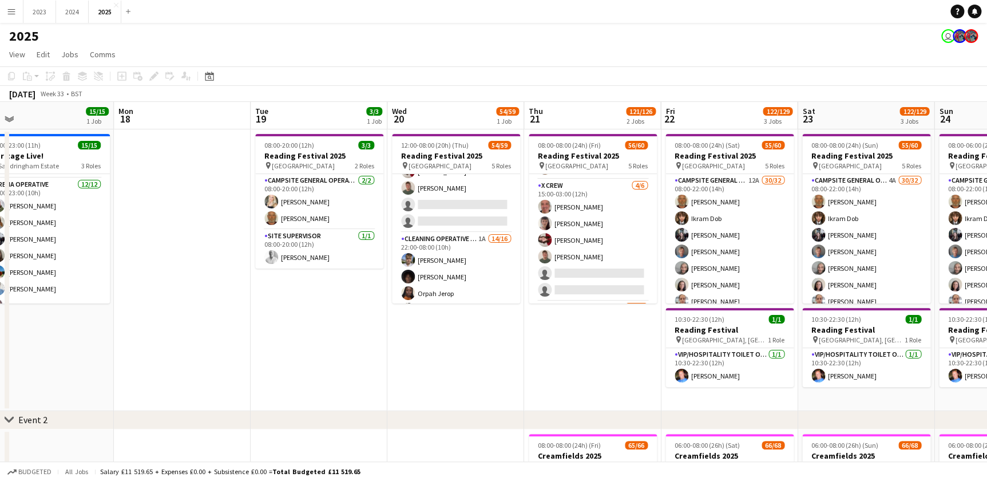
drag, startPoint x: 540, startPoint y: 359, endPoint x: 500, endPoint y: 359, distance: 40.1
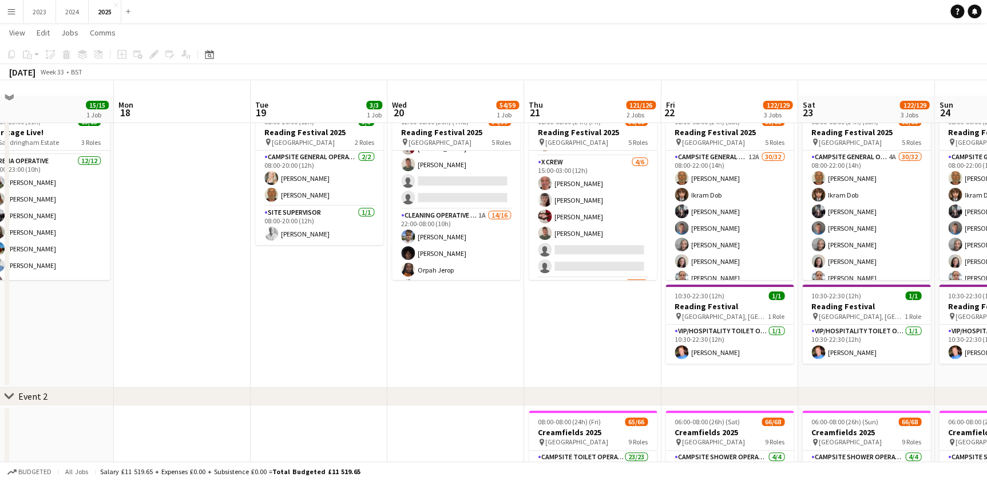
scroll to position [0, 0]
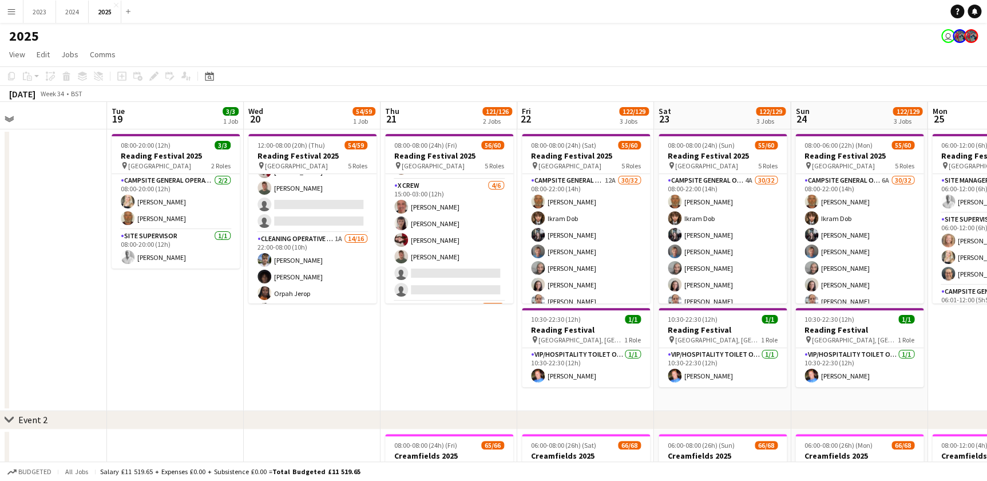
drag, startPoint x: 470, startPoint y: 340, endPoint x: 379, endPoint y: 350, distance: 91.5
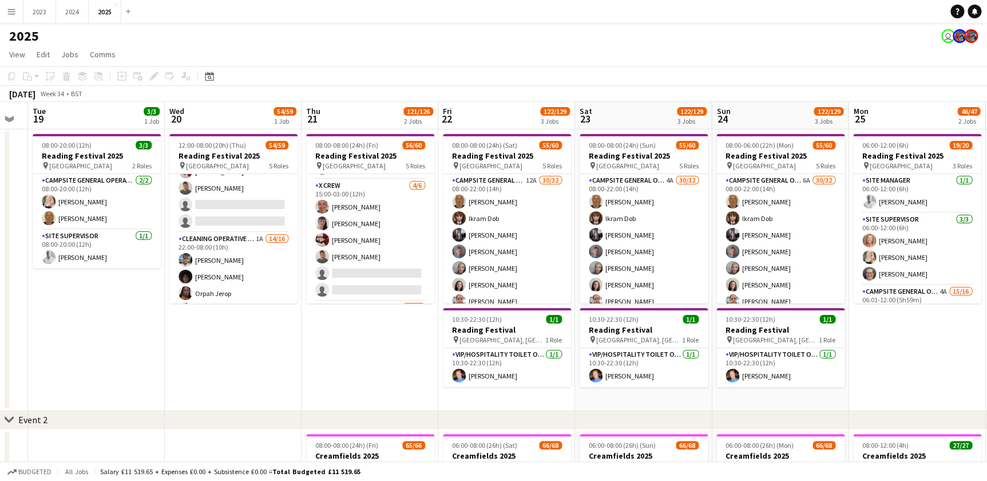
drag, startPoint x: 379, startPoint y: 350, endPoint x: 302, endPoint y: 357, distance: 77.5
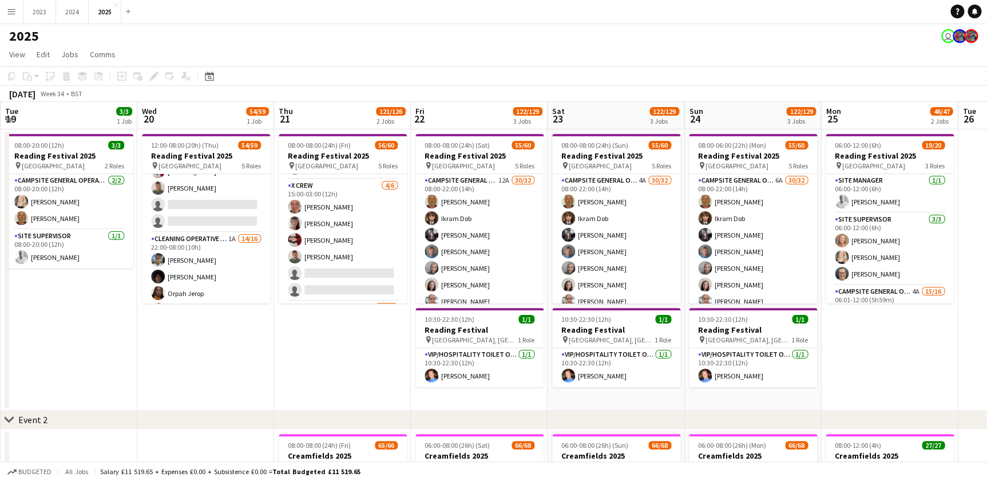
drag, startPoint x: 347, startPoint y: 371, endPoint x: 274, endPoint y: 369, distance: 73.3
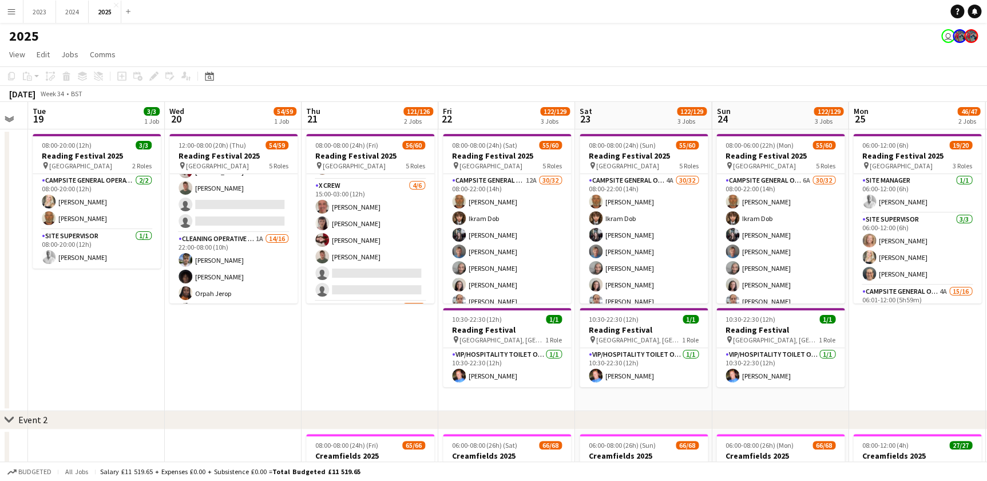
drag, startPoint x: 190, startPoint y: 363, endPoint x: 217, endPoint y: 363, distance: 27.5
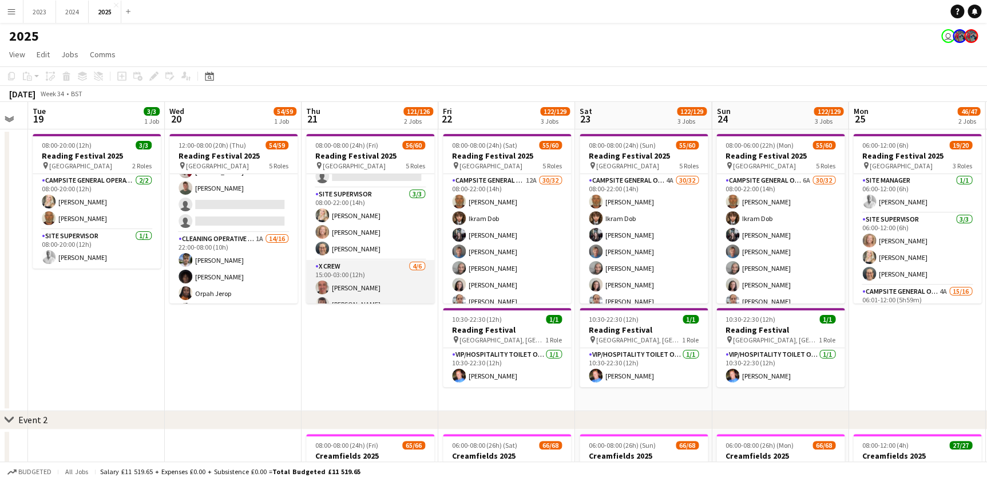
scroll to position [520, 0]
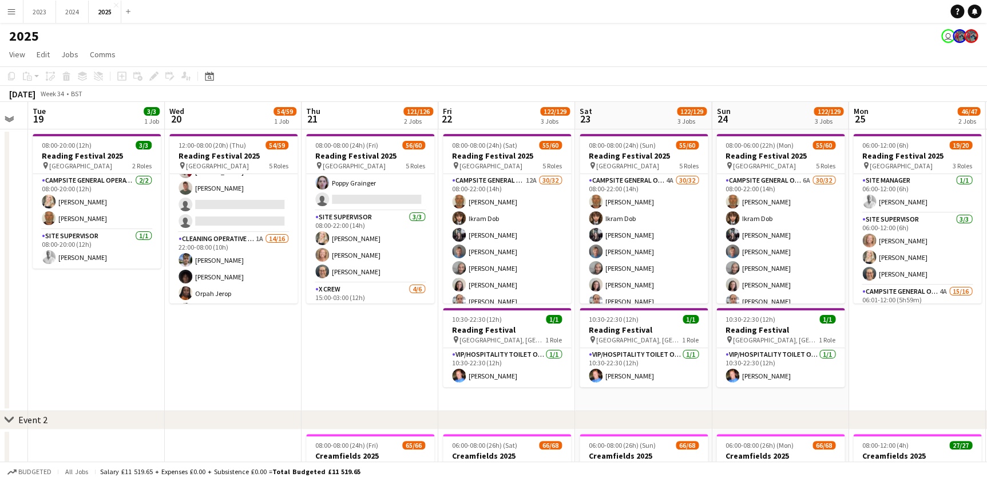
click at [322, 361] on app-date-cell "08:00-08:00 (24h) (Fri) 56/60 Reading Festival 2025 pin Richfield Avenue 5 Role…" at bounding box center [370, 270] width 137 height 282
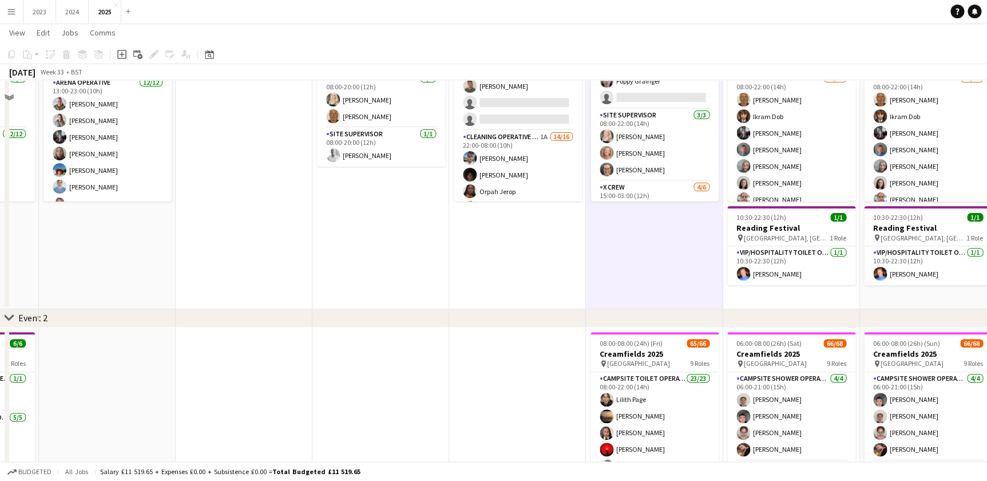
scroll to position [0, 0]
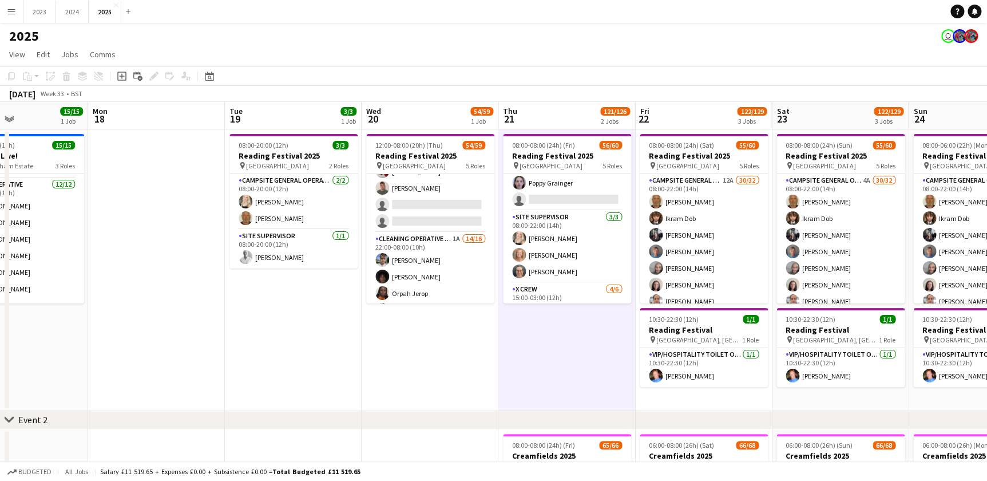
drag, startPoint x: 517, startPoint y: 365, endPoint x: 426, endPoint y: 372, distance: 91.3
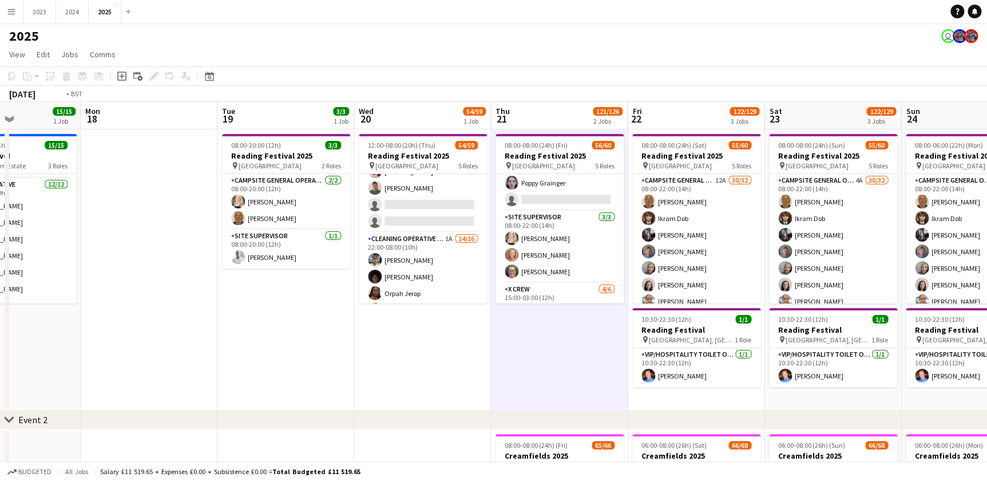
drag, startPoint x: 462, startPoint y: 373, endPoint x: 338, endPoint y: 373, distance: 124.7
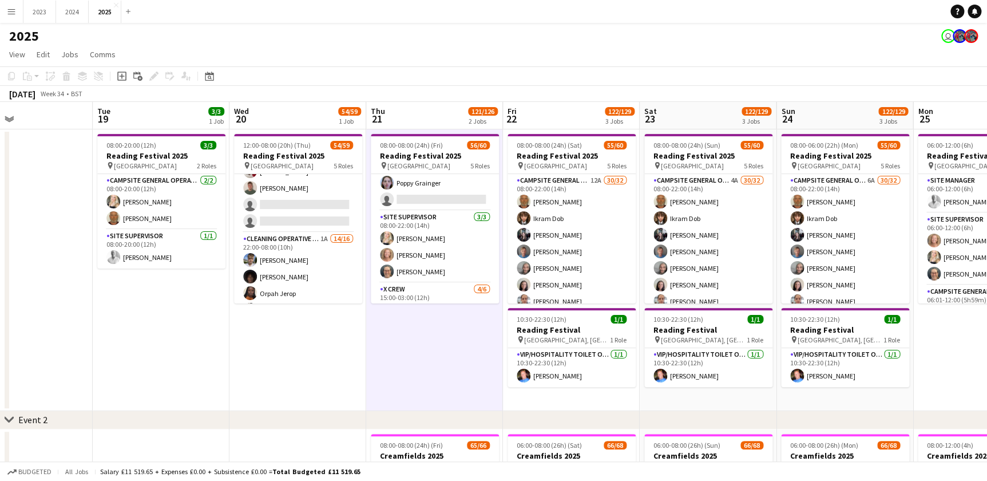
drag, startPoint x: 304, startPoint y: 372, endPoint x: 276, endPoint y: 372, distance: 28.0
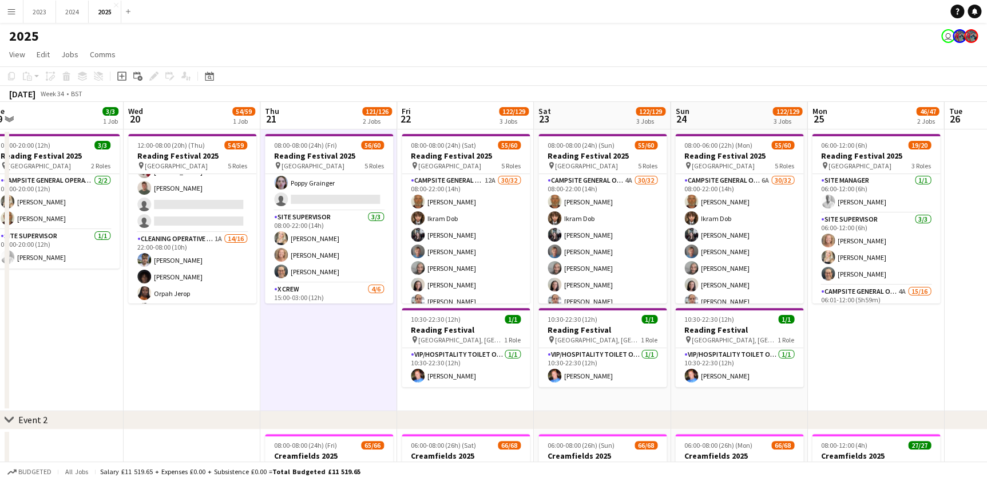
scroll to position [0, 366]
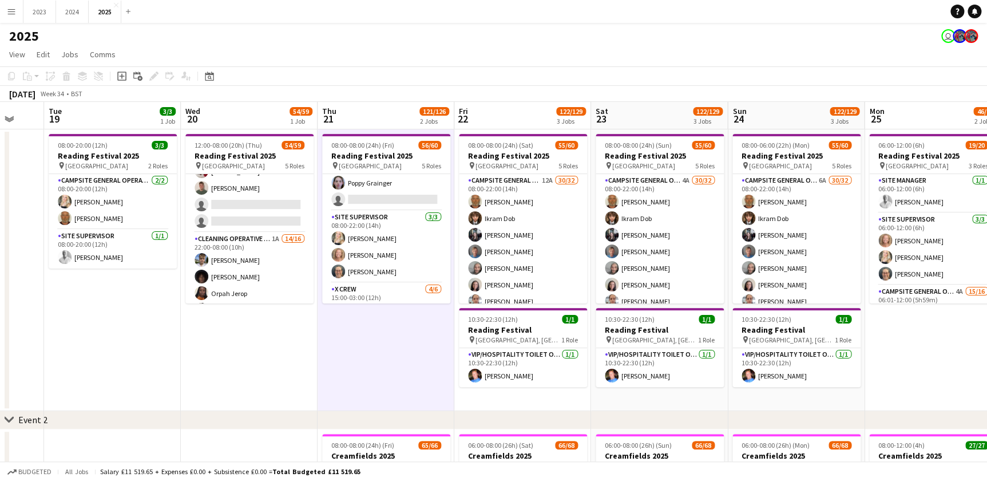
drag, startPoint x: 237, startPoint y: 361, endPoint x: 295, endPoint y: 365, distance: 58.0
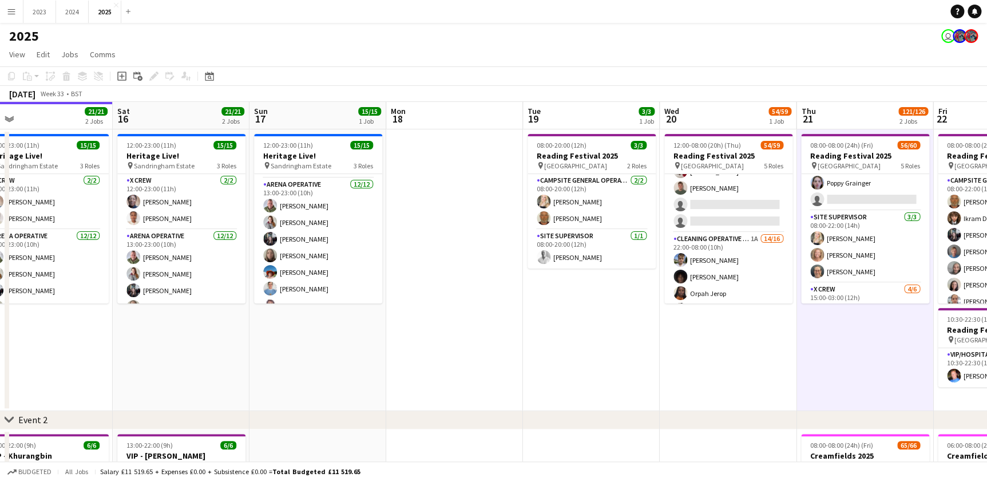
drag, startPoint x: 199, startPoint y: 374, endPoint x: 334, endPoint y: 375, distance: 135.6
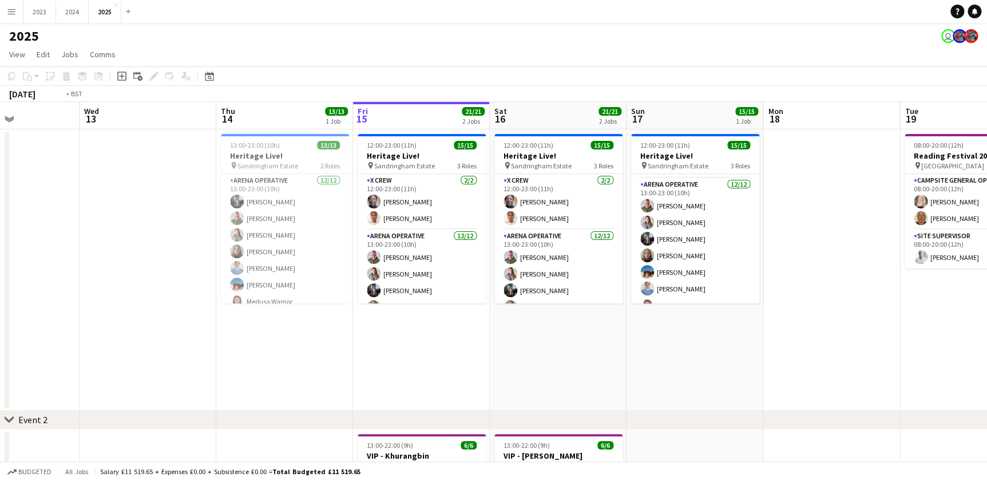
drag, startPoint x: 194, startPoint y: 361, endPoint x: 412, endPoint y: 361, distance: 218.0
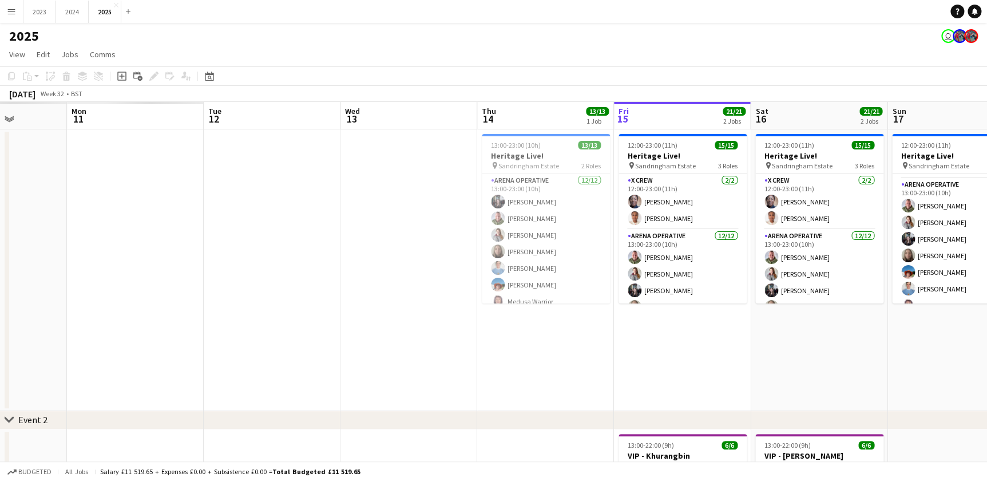
drag, startPoint x: 366, startPoint y: 359, endPoint x: 257, endPoint y: 357, distance: 109.3
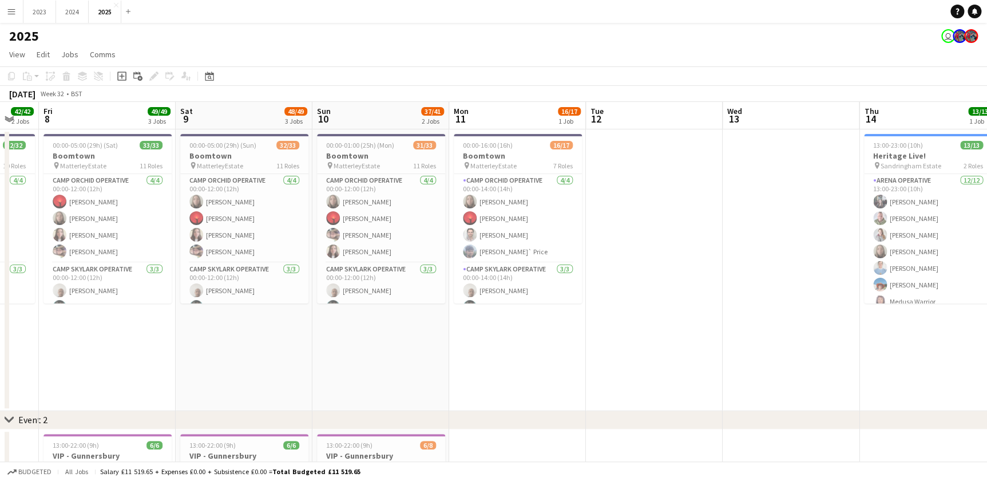
drag, startPoint x: 467, startPoint y: 354, endPoint x: 348, endPoint y: 355, distance: 119.0
click at [464, 354] on app-date-cell "00:00-16:00 (16h) 16/17 Boomtown pin MatterleyEstate 7 Roles Camp Orchid Operat…" at bounding box center [517, 270] width 137 height 282
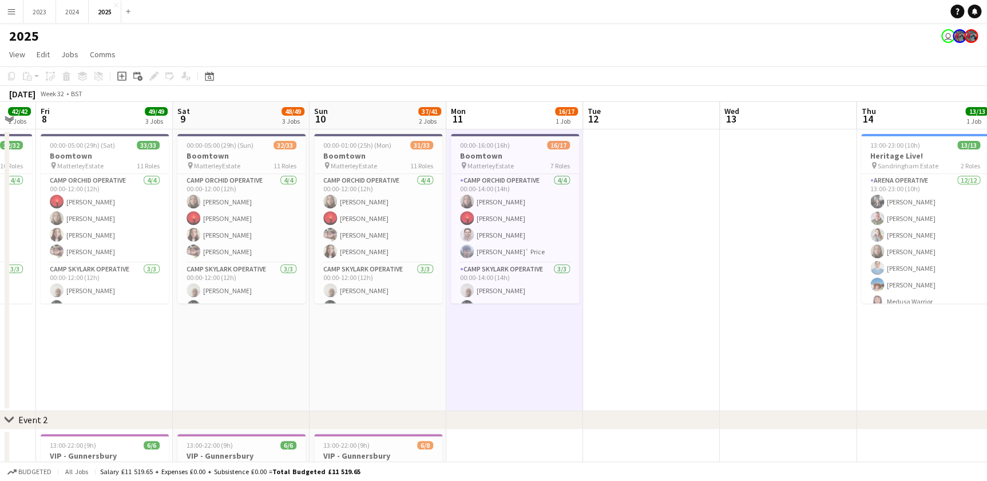
drag, startPoint x: 229, startPoint y: 355, endPoint x: 435, endPoint y: 358, distance: 206.0
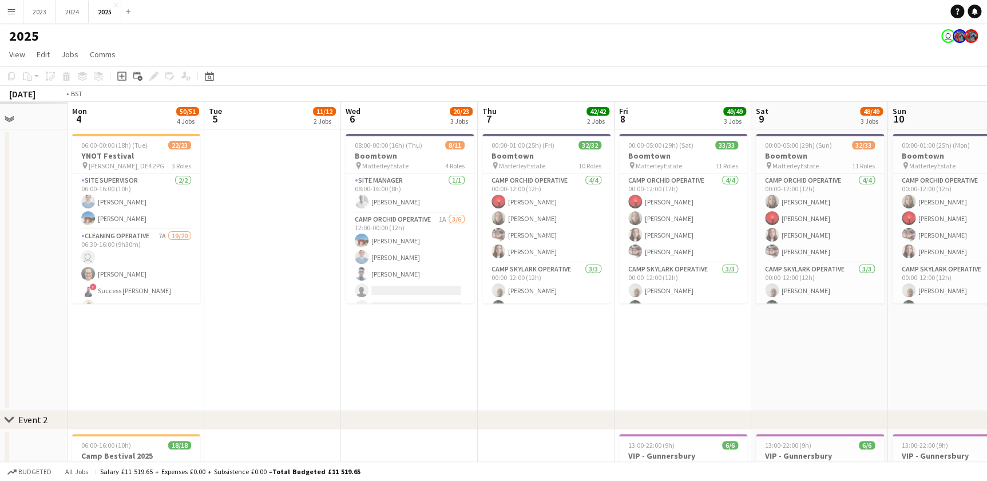
drag, startPoint x: 125, startPoint y: 358, endPoint x: 296, endPoint y: 386, distance: 174.0
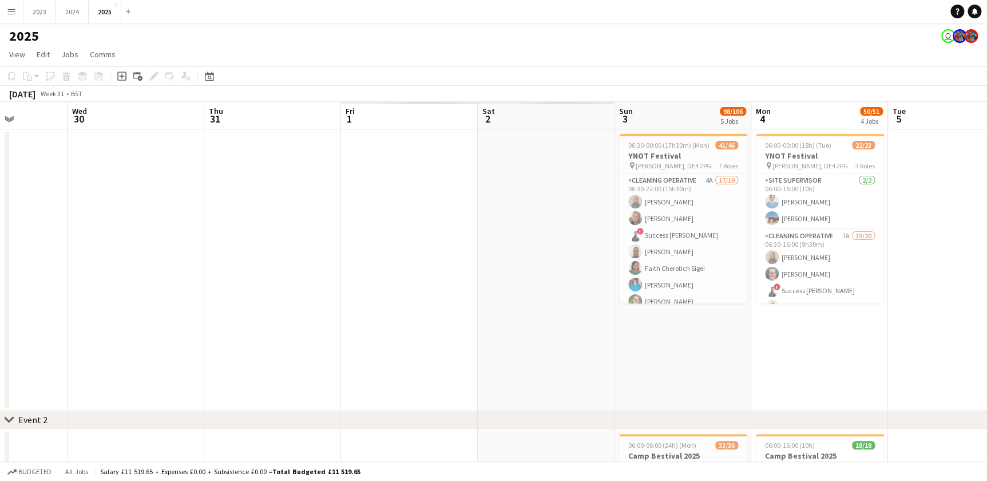
scroll to position [0, 286]
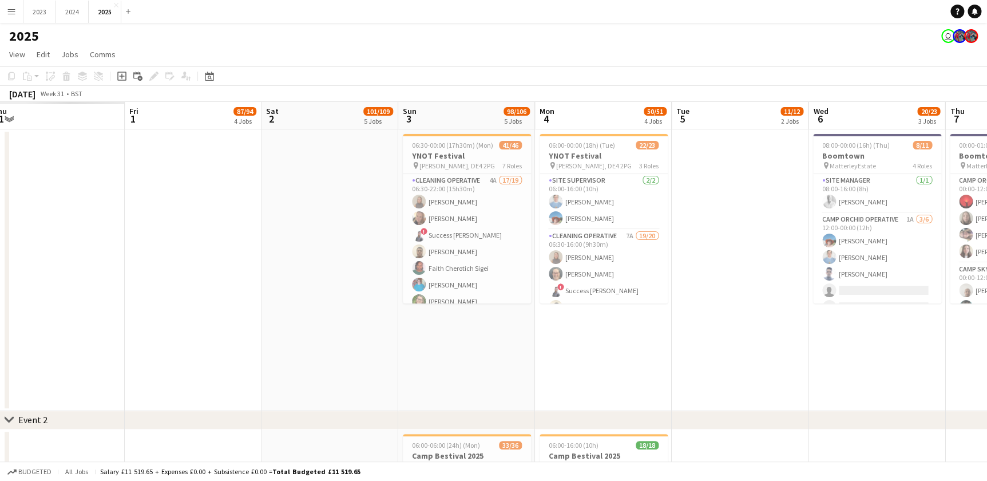
drag, startPoint x: 133, startPoint y: 372, endPoint x: 213, endPoint y: 372, distance: 80.1
drag, startPoint x: 213, startPoint y: 372, endPoint x: 399, endPoint y: 382, distance: 186.2
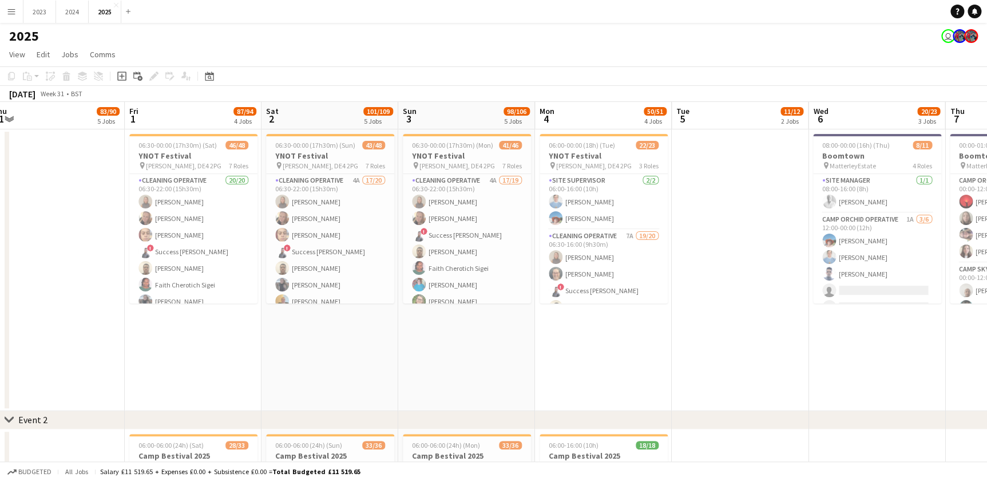
scroll to position [0, 0]
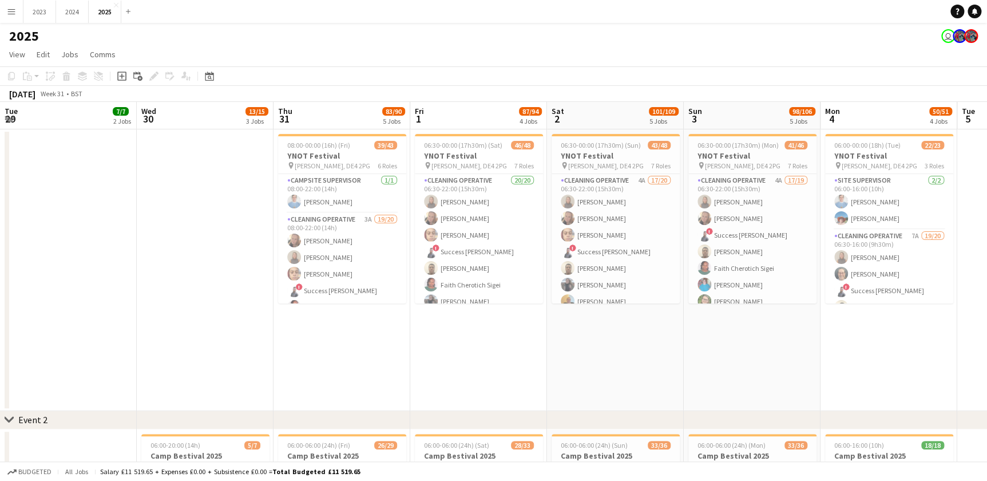
drag, startPoint x: 189, startPoint y: 377, endPoint x: 280, endPoint y: 378, distance: 90.4
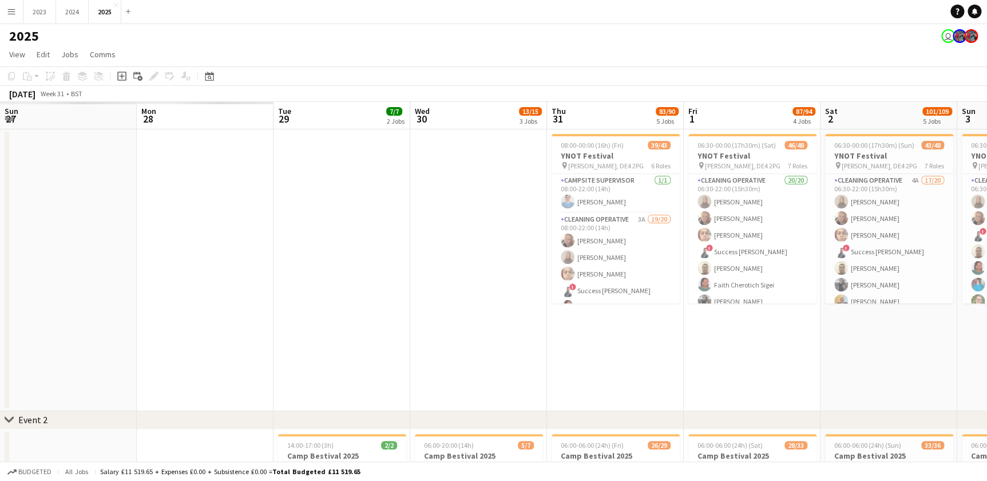
scroll to position [0, 274]
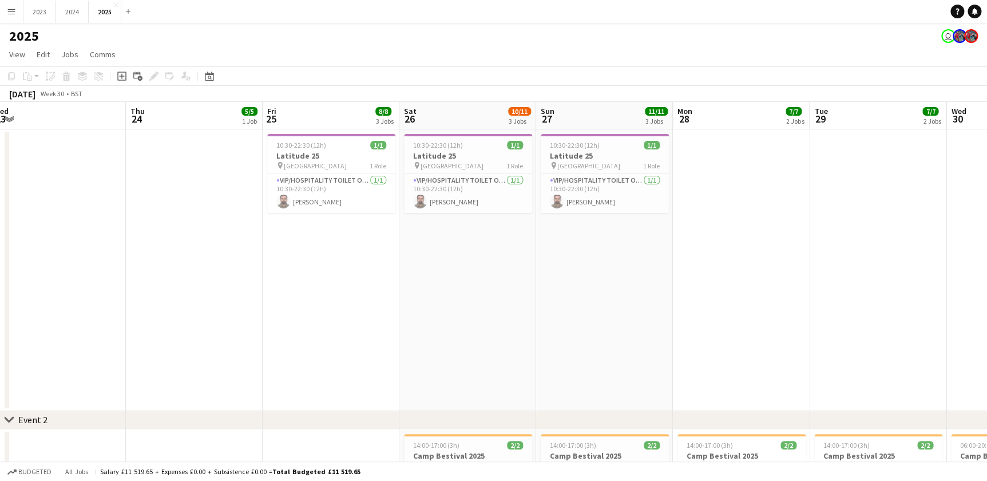
drag, startPoint x: 449, startPoint y: 360, endPoint x: 216, endPoint y: 351, distance: 233.1
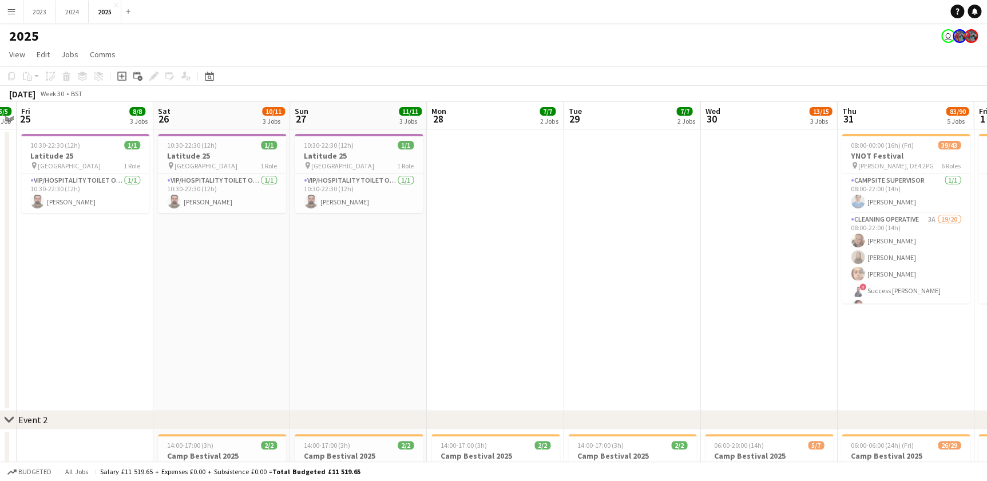
drag, startPoint x: 425, startPoint y: 358, endPoint x: 266, endPoint y: 355, distance: 159.7
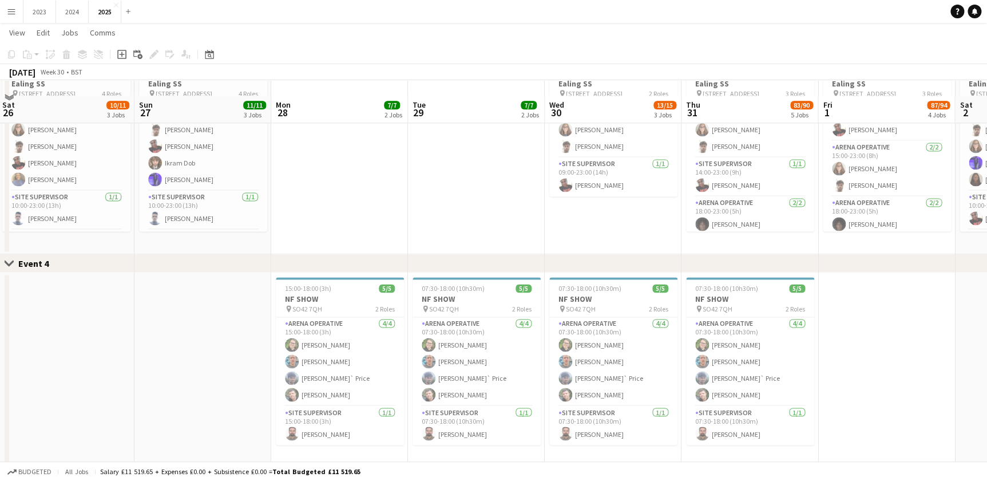
scroll to position [832, 0]
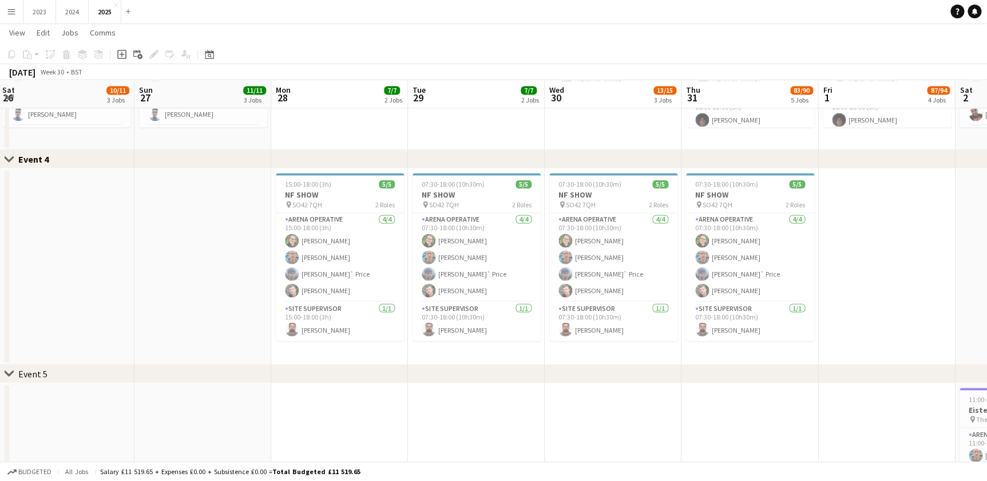
drag, startPoint x: 603, startPoint y: 354, endPoint x: 375, endPoint y: 355, distance: 227.8
click at [144, 315] on app-calendar-viewport "Thu 24 5/5 1 Job Fri 25 8/8 3 Jobs Sat 26 10/11 3 Jobs Sun 27 11/11 3 Jobs Mon …" at bounding box center [493, 83] width 987 height 1740
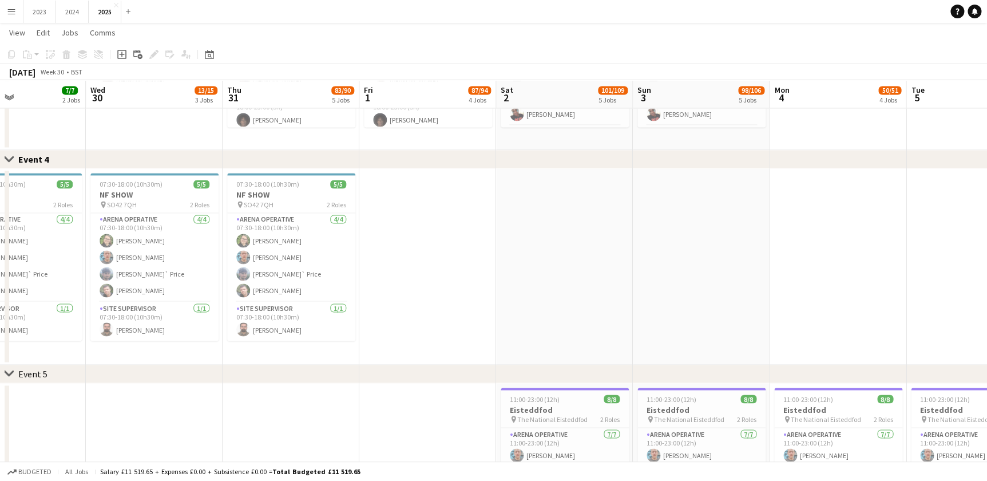
drag, startPoint x: 687, startPoint y: 342, endPoint x: 383, endPoint y: 336, distance: 303.3
click at [405, 304] on app-calendar-viewport "Sun 27 11/11 3 Jobs Mon 28 7/7 2 Jobs Tue 29 7/7 2 Jobs Wed 30 13/15 3 Jobs Thu…" at bounding box center [493, 83] width 987 height 1740
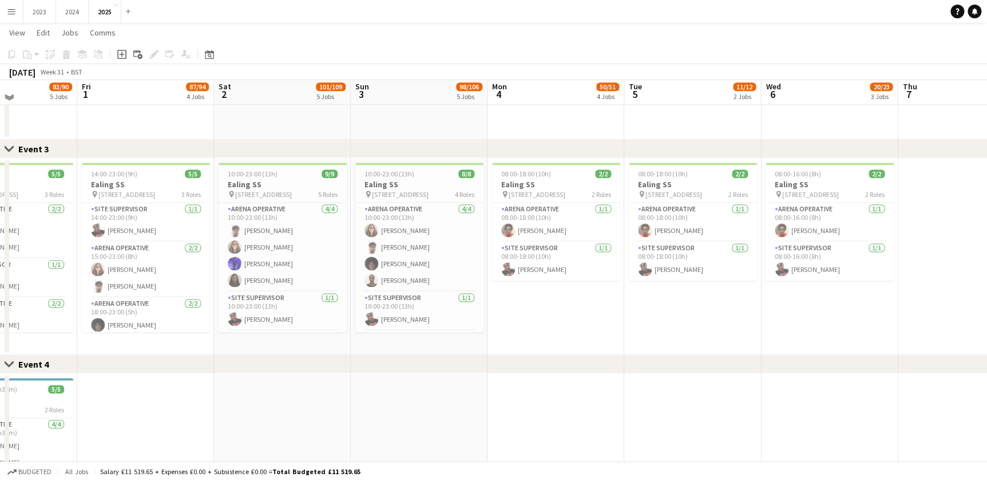
scroll to position [624, 0]
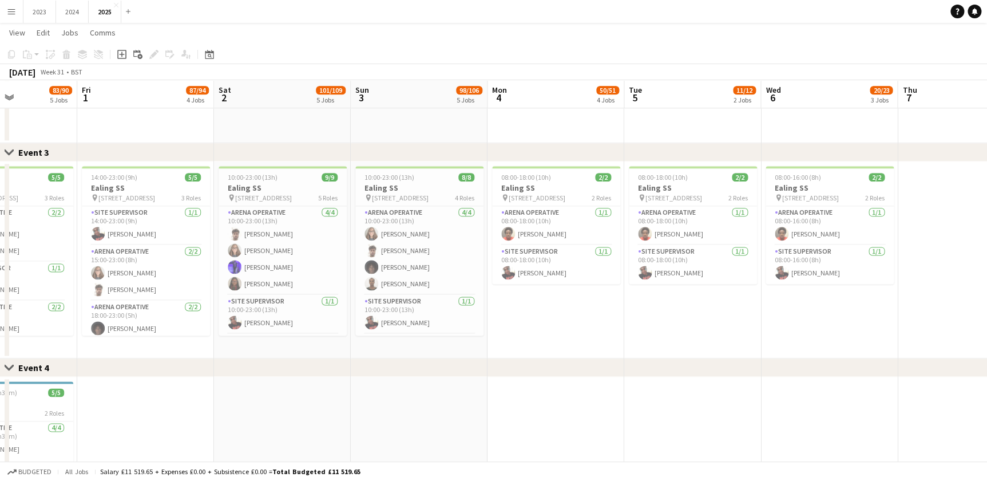
drag, startPoint x: 270, startPoint y: 340, endPoint x: 346, endPoint y: 340, distance: 76.1
click at [346, 340] on app-calendar-viewport "Tue 29 7/7 2 Jobs Wed 30 13/15 3 Jobs Thu 31 83/90 5 Jobs Fri 1 87/94 4 Jobs Sa…" at bounding box center [493, 291] width 987 height 1740
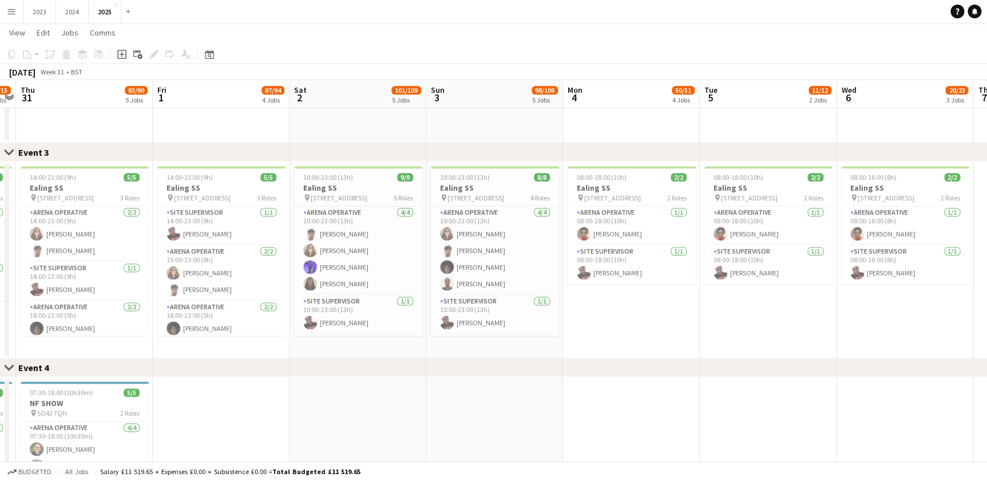
drag, startPoint x: 267, startPoint y: 340, endPoint x: 341, endPoint y: 343, distance: 73.9
click at [341, 343] on app-calendar-viewport "Tue 29 7/7 2 Jobs Wed 30 13/15 3 Jobs Thu 31 83/90 5 Jobs Fri 1 87/94 4 Jobs Sa…" at bounding box center [493, 291] width 987 height 1740
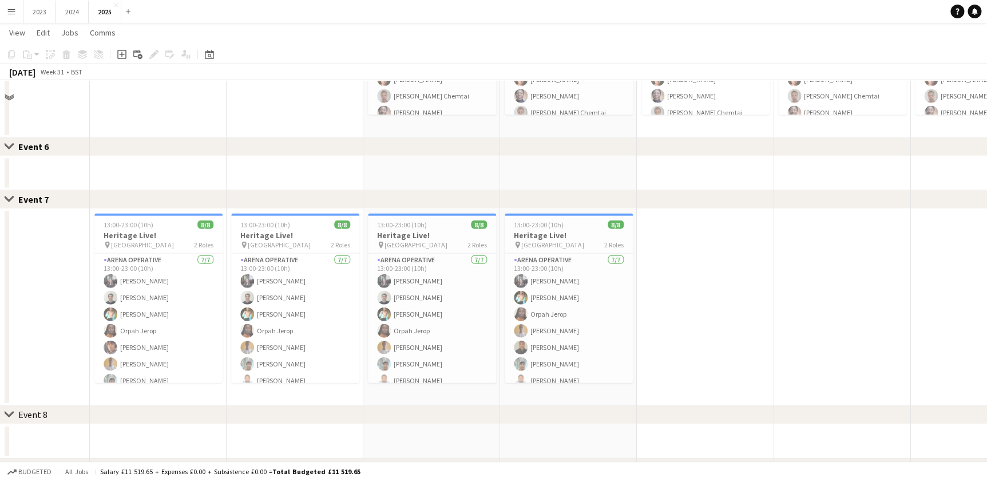
scroll to position [1300, 0]
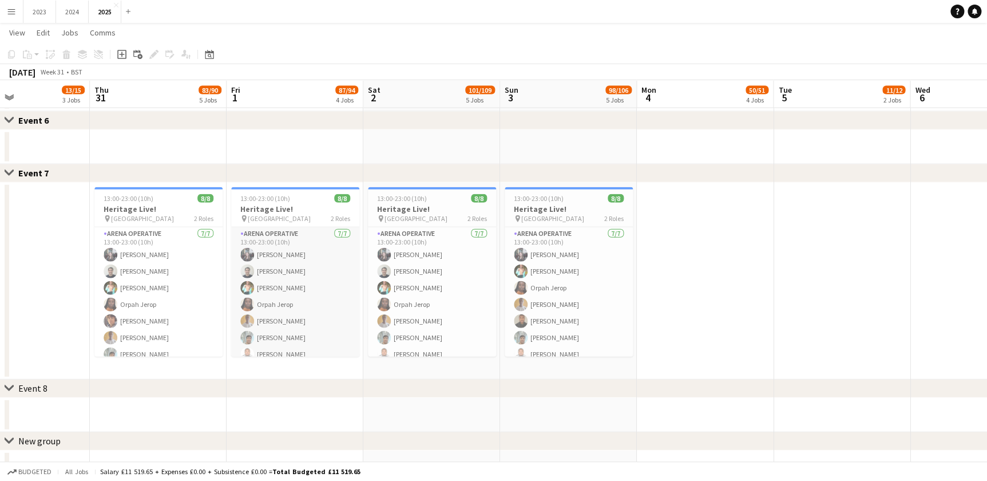
click at [275, 324] on app-card-role "Arena Operative 7/7 13:00-23:00 (10h) Louise Bates Rob Ferguson Bilha Kotut Orp…" at bounding box center [295, 296] width 128 height 138
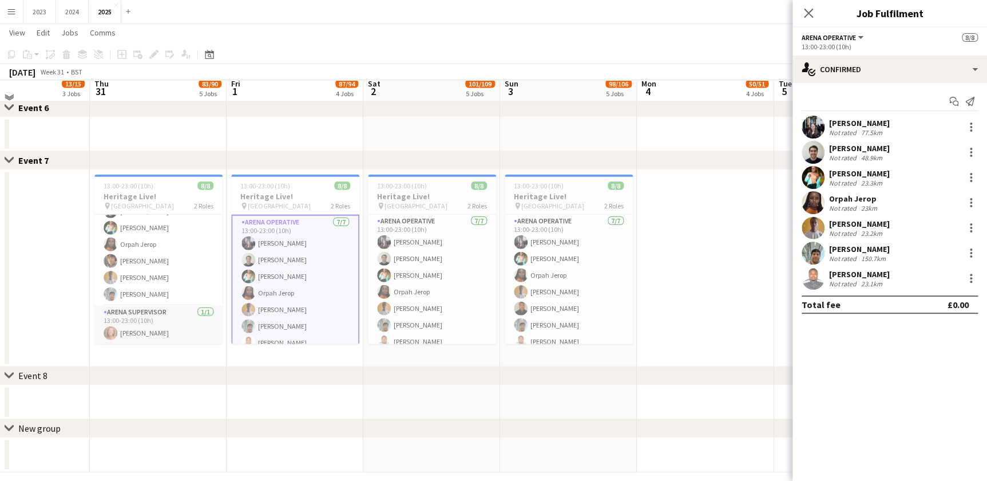
scroll to position [1323, 0]
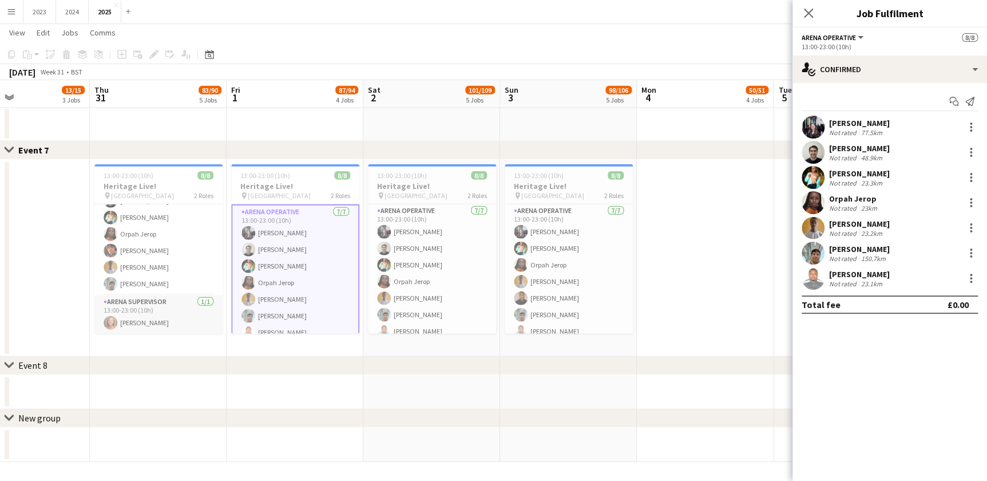
click at [136, 321] on app-card-role "Arena Supervisor 1/1 13:00-23:00 (10h) Toni Bates" at bounding box center [158, 314] width 128 height 39
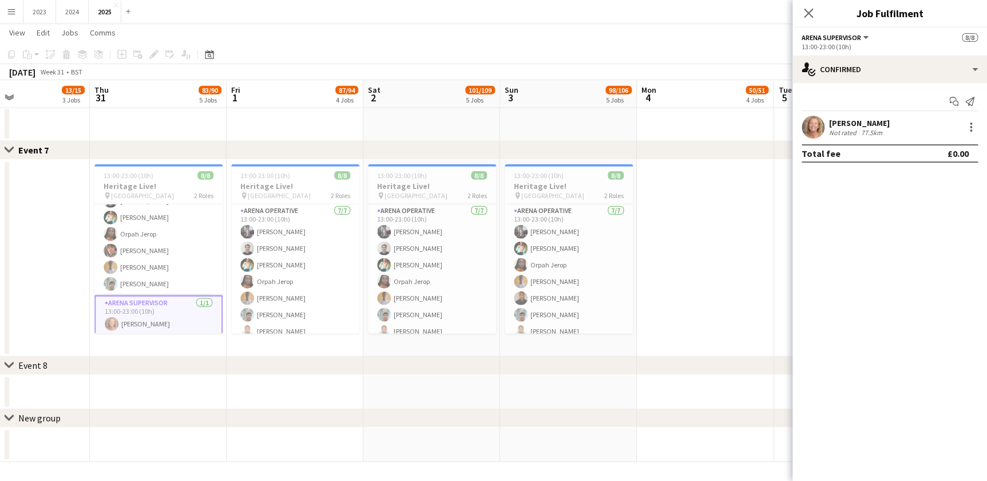
click at [880, 118] on div "[PERSON_NAME]" at bounding box center [859, 123] width 61 height 10
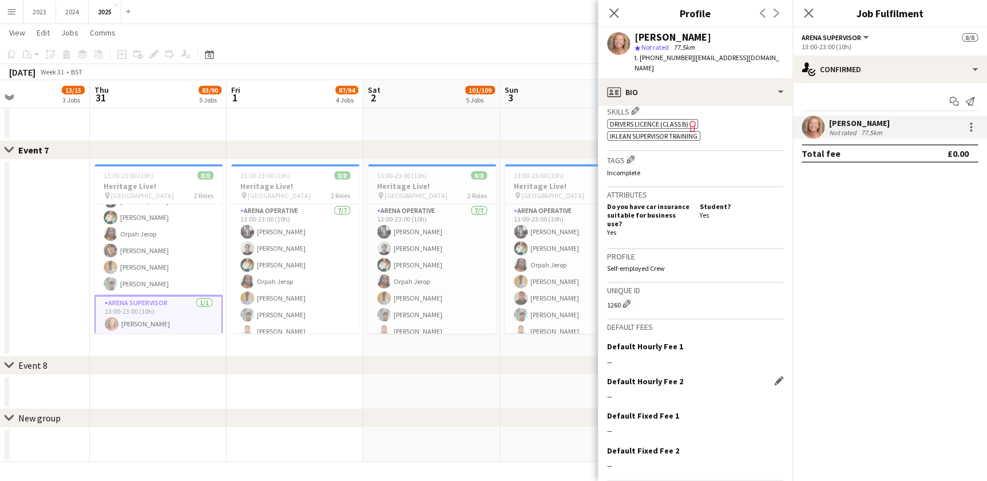
scroll to position [435, 0]
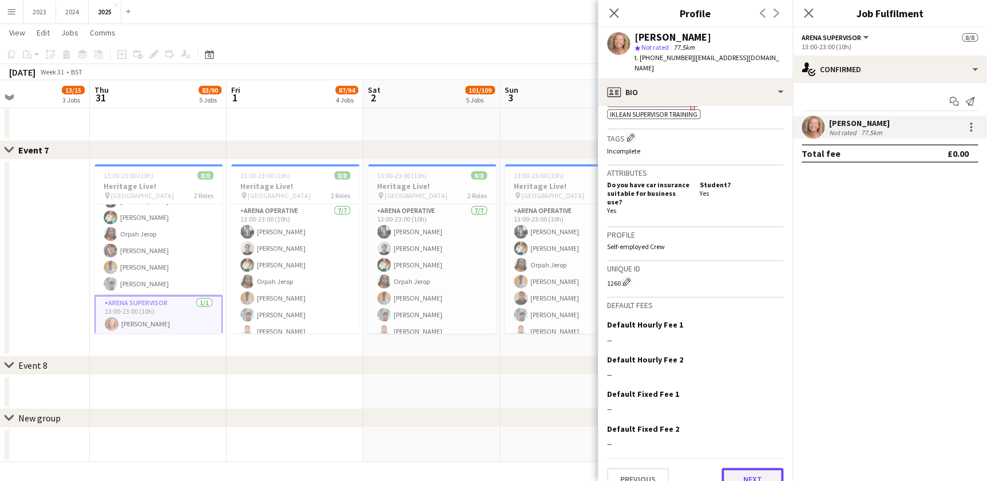
click at [734, 468] on button "Next" at bounding box center [753, 479] width 62 height 23
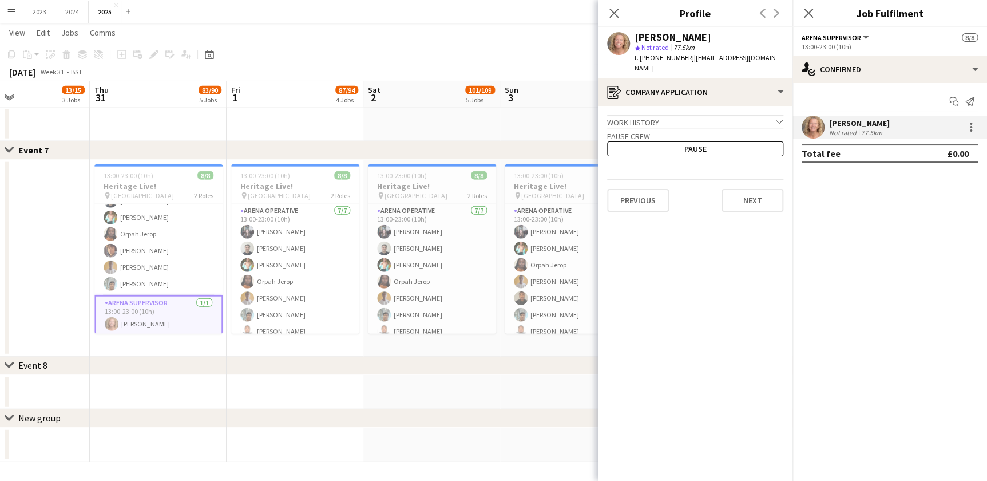
click at [754, 179] on div "Previous Next" at bounding box center [695, 195] width 176 height 33
click at [751, 190] on button "Next" at bounding box center [753, 200] width 62 height 23
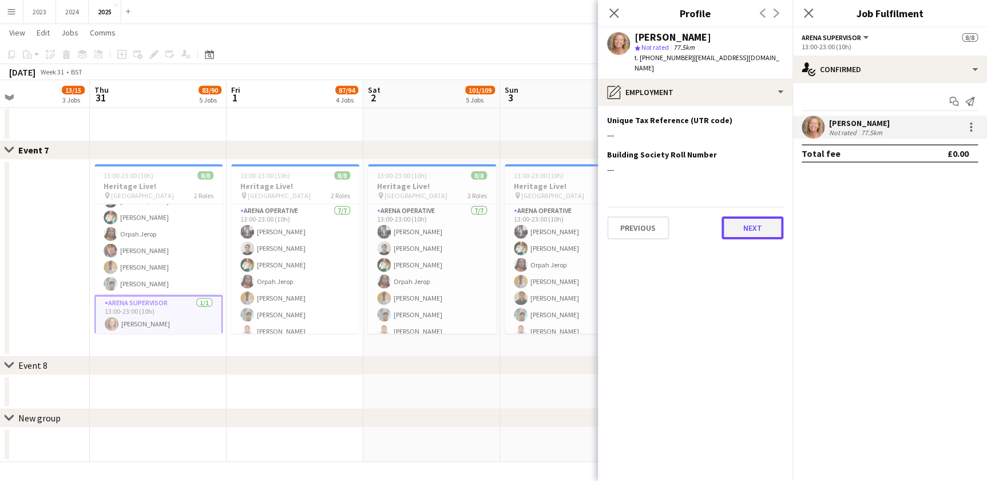
click at [755, 216] on button "Next" at bounding box center [753, 227] width 62 height 23
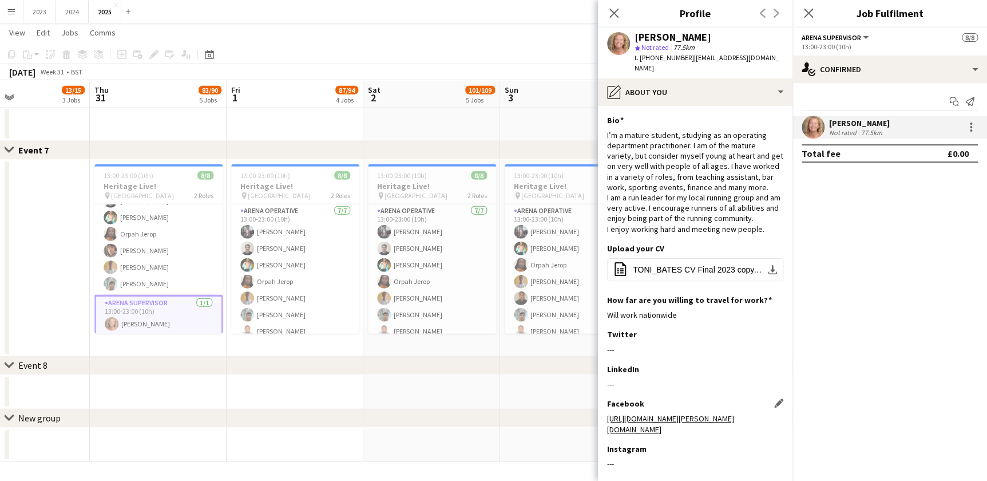
scroll to position [40, 0]
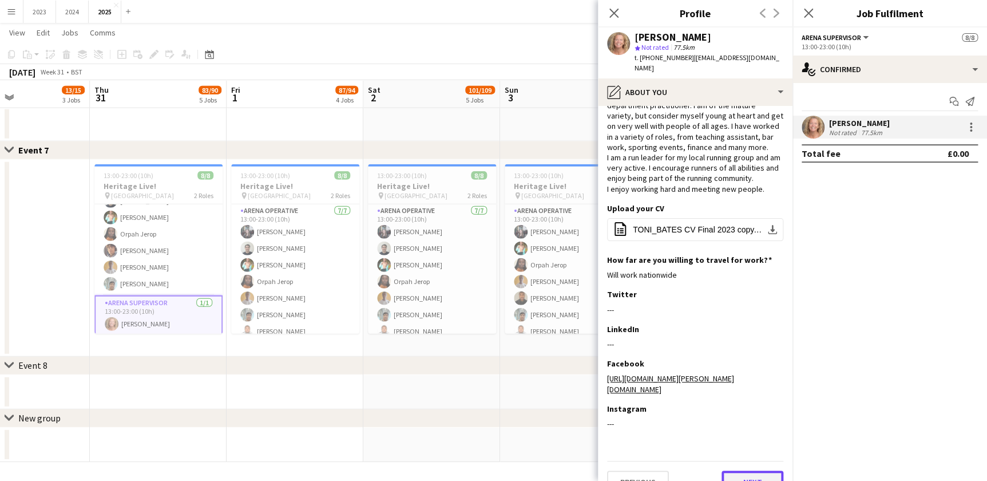
click at [741, 470] on button "Next" at bounding box center [753, 481] width 62 height 23
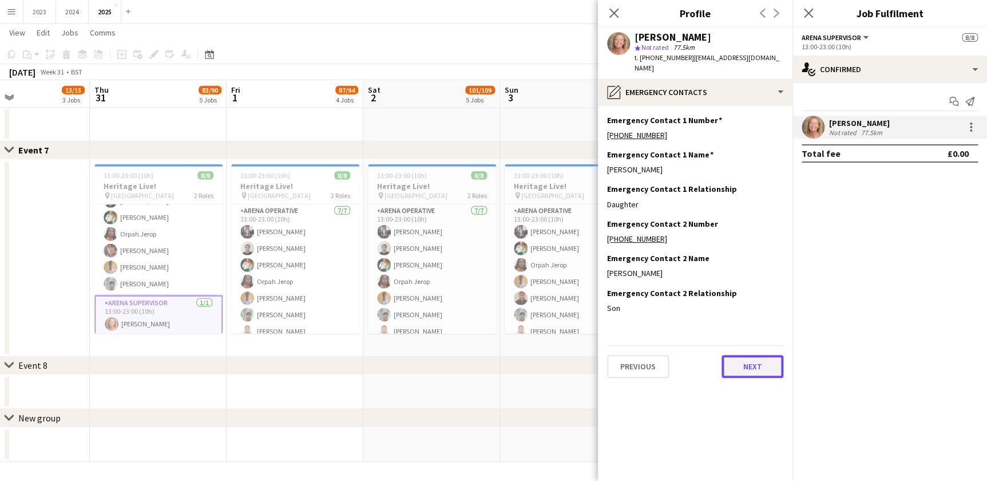
click at [744, 364] on button "Next" at bounding box center [753, 366] width 62 height 23
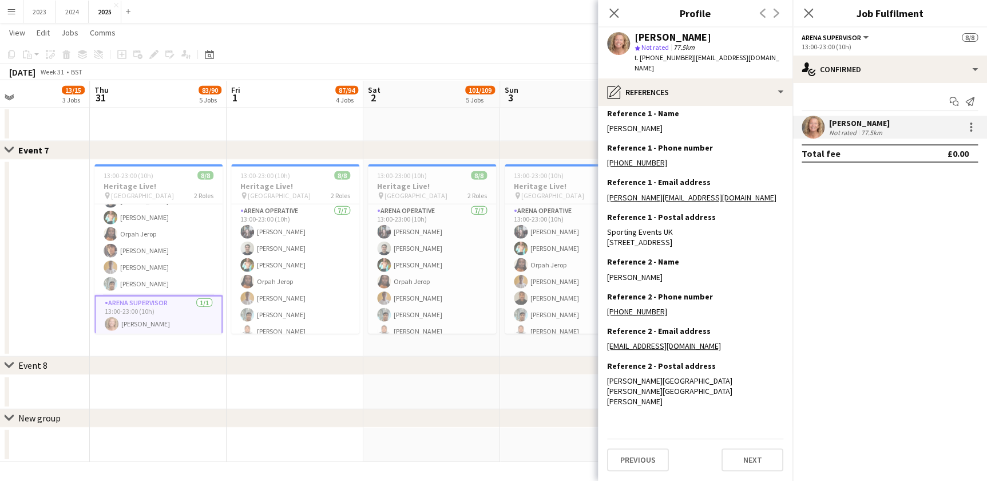
scroll to position [37, 0]
click at [740, 455] on button "Next" at bounding box center [753, 459] width 62 height 23
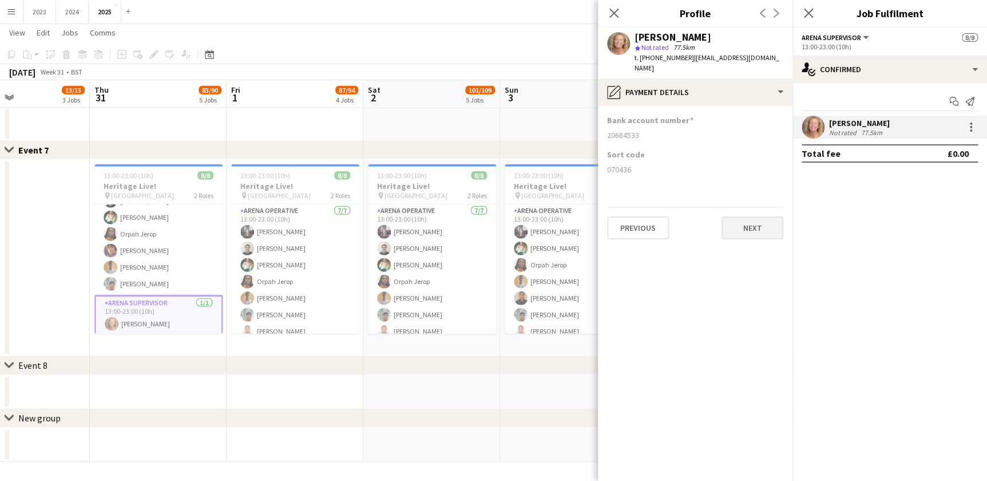
scroll to position [0, 0]
click at [288, 292] on app-card-role "Arena Operative 7/7 13:00-23:00 (10h) Louise Bates Rob Ferguson Bilha Kotut Orp…" at bounding box center [295, 273] width 128 height 138
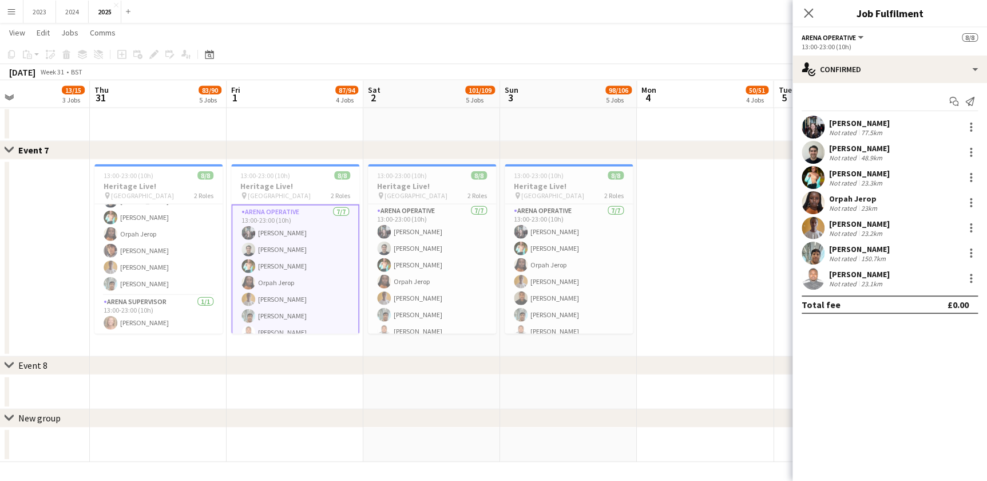
click at [855, 204] on div "Not rated" at bounding box center [844, 208] width 30 height 9
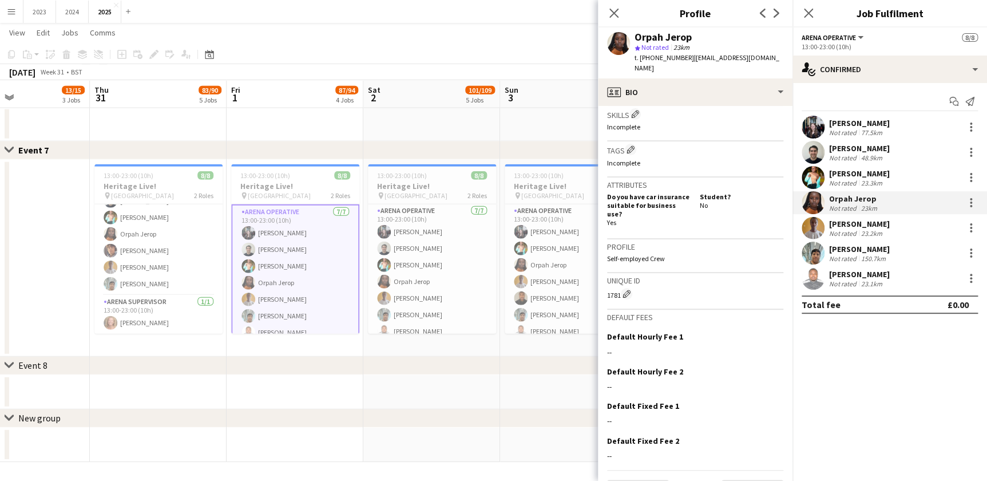
scroll to position [422, 0]
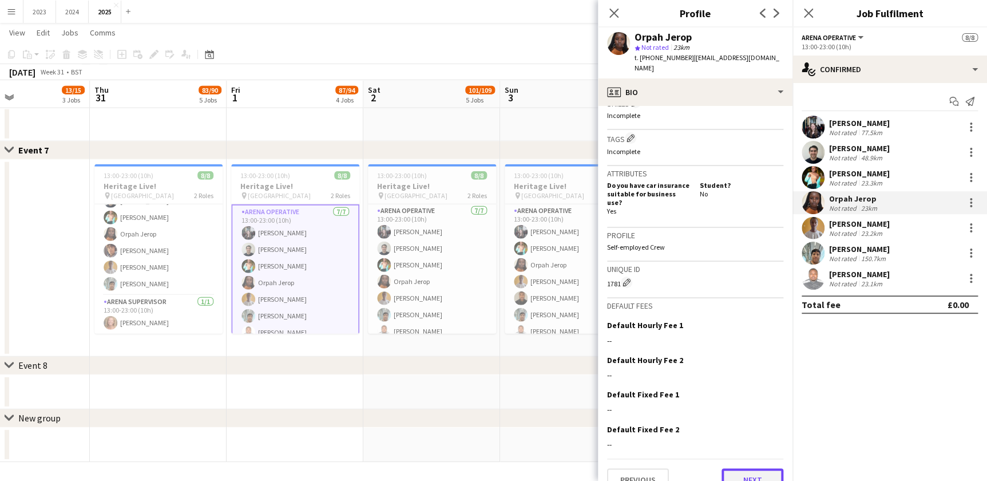
click at [742, 468] on button "Next" at bounding box center [753, 479] width 62 height 23
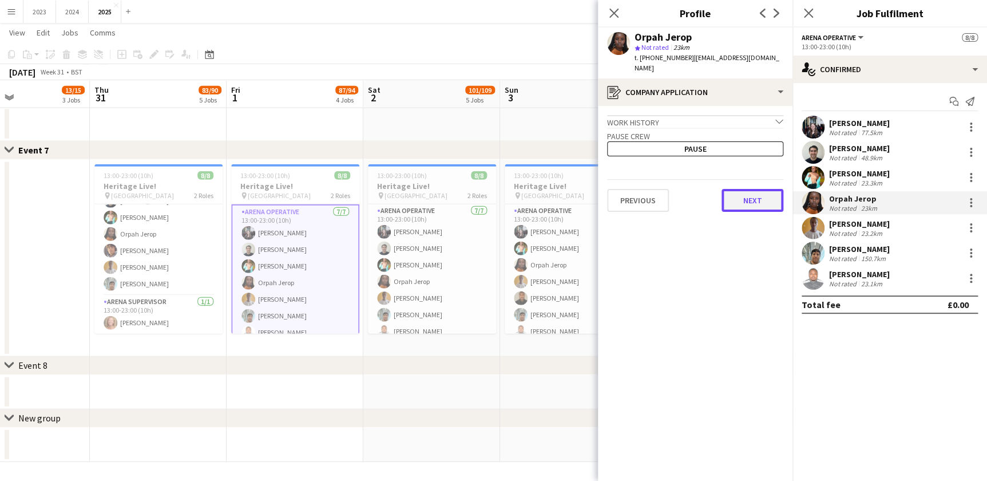
click at [749, 196] on button "Next" at bounding box center [753, 200] width 62 height 23
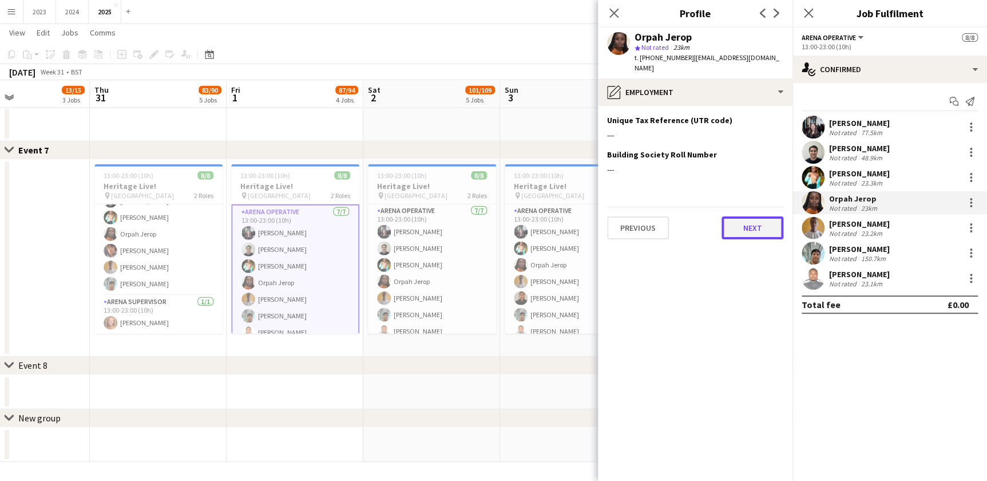
click at [756, 216] on button "Next" at bounding box center [753, 227] width 62 height 23
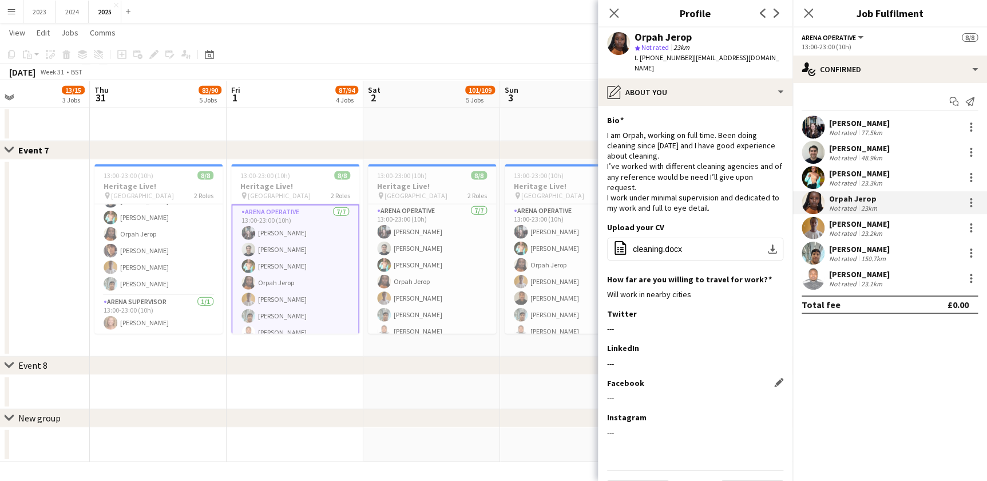
scroll to position [19, 0]
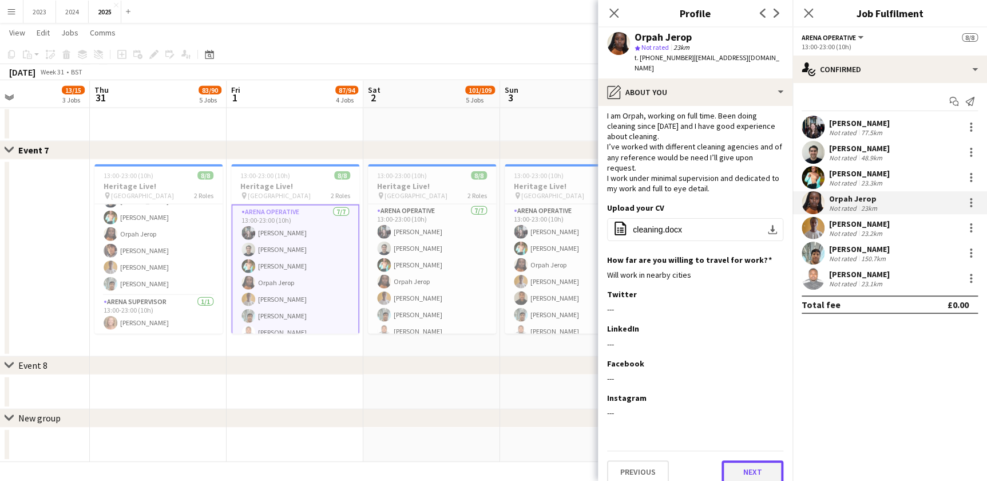
click at [750, 461] on button "Next" at bounding box center [753, 471] width 62 height 23
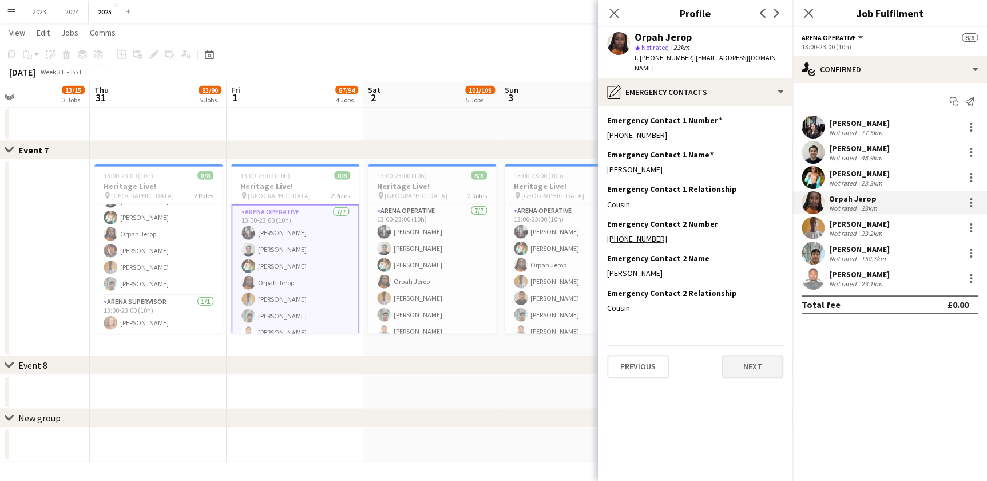
scroll to position [0, 0]
click at [756, 363] on button "Next" at bounding box center [753, 366] width 62 height 23
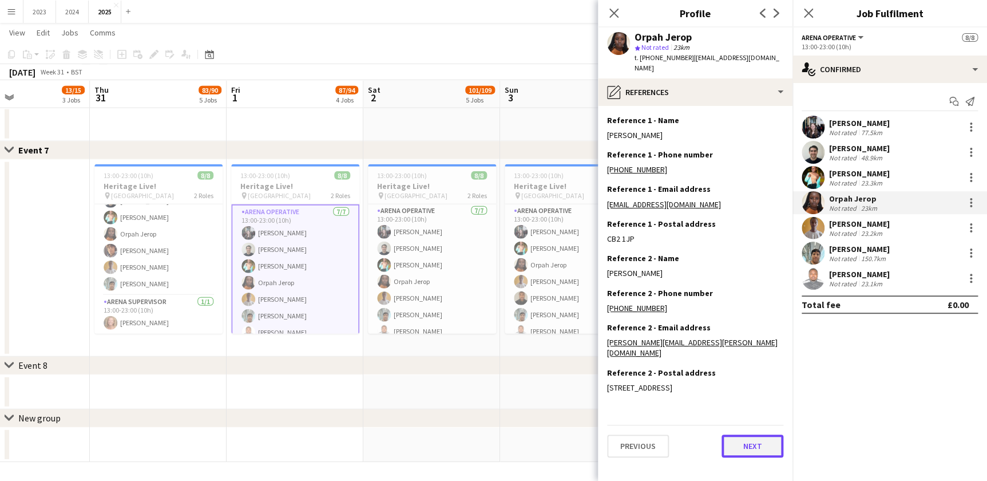
click at [760, 434] on button "Next" at bounding box center [753, 445] width 62 height 23
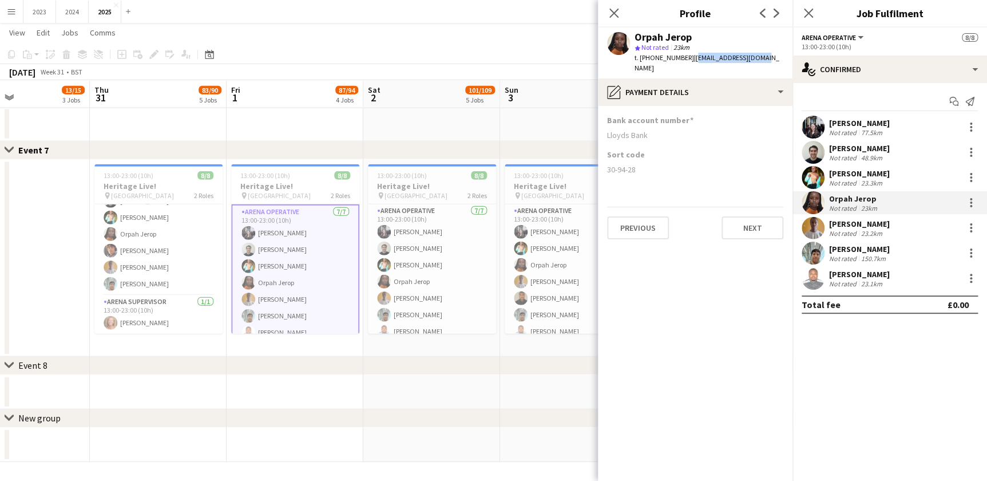
drag, startPoint x: 690, startPoint y: 56, endPoint x: 764, endPoint y: 57, distance: 74.4
click at [764, 57] on div "Orpah Jerop star Not rated 23km t. +447425239563 | orpahjerop@gmail.com" at bounding box center [695, 52] width 195 height 51
drag, startPoint x: 764, startPoint y: 57, endPoint x: 735, endPoint y: 57, distance: 28.6
copy span "orpahjerop@gmail.com"
click at [854, 280] on div "Not rated" at bounding box center [844, 283] width 30 height 9
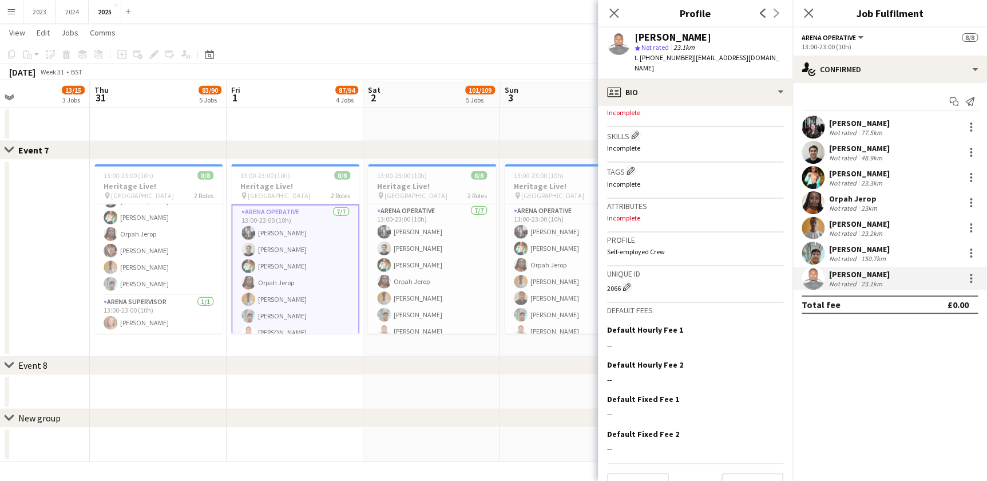
scroll to position [402, 0]
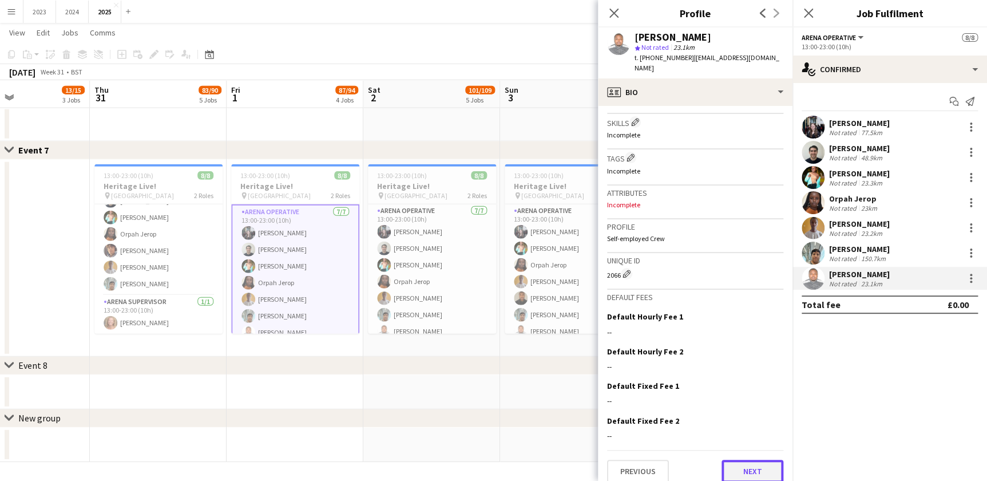
click at [732, 466] on button "Next" at bounding box center [753, 471] width 62 height 23
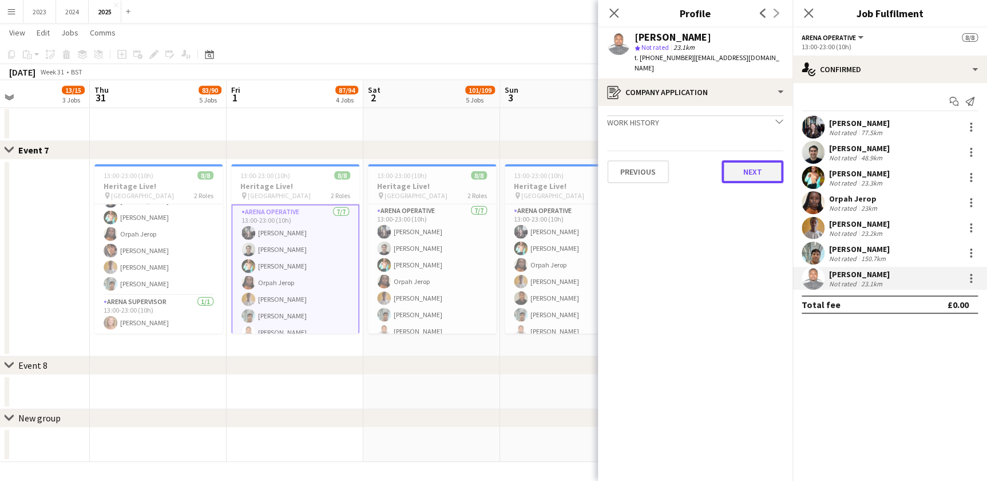
click at [746, 160] on button "Next" at bounding box center [753, 171] width 62 height 23
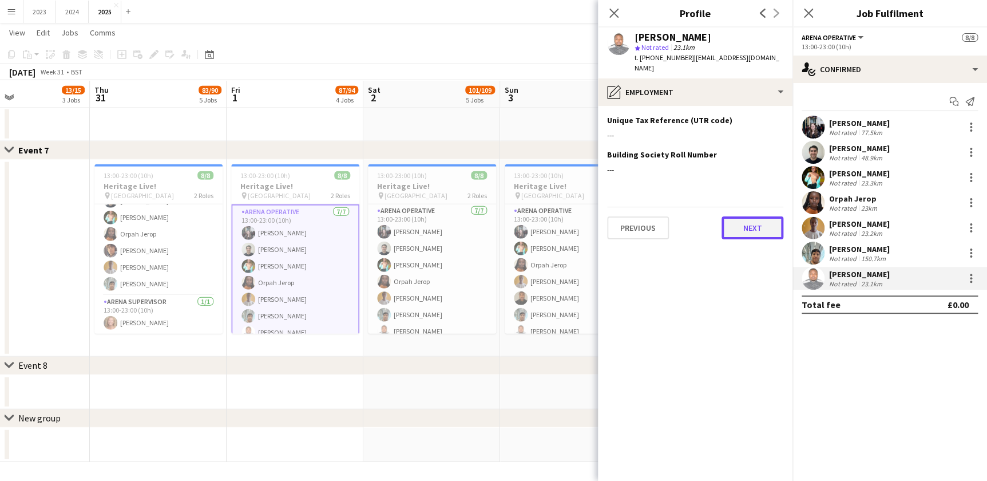
click at [773, 216] on button "Next" at bounding box center [753, 227] width 62 height 23
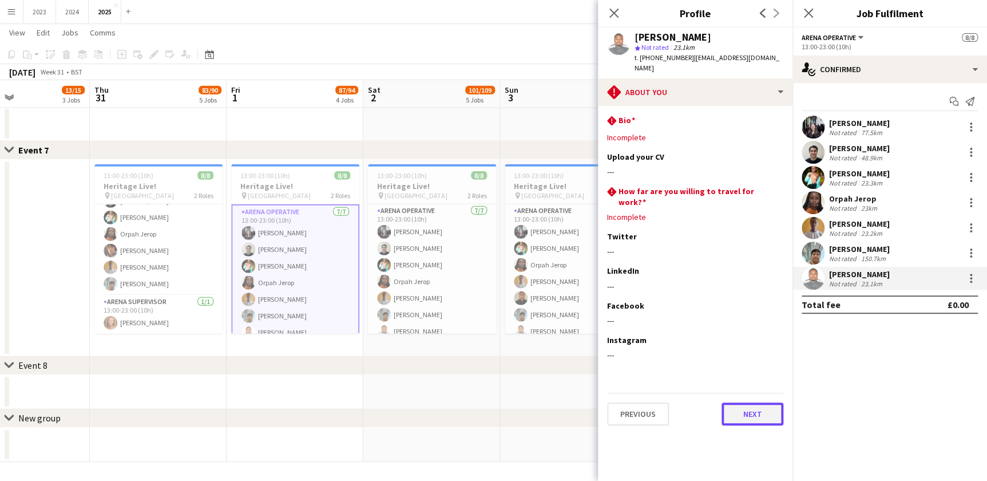
click at [761, 402] on button "Next" at bounding box center [753, 413] width 62 height 23
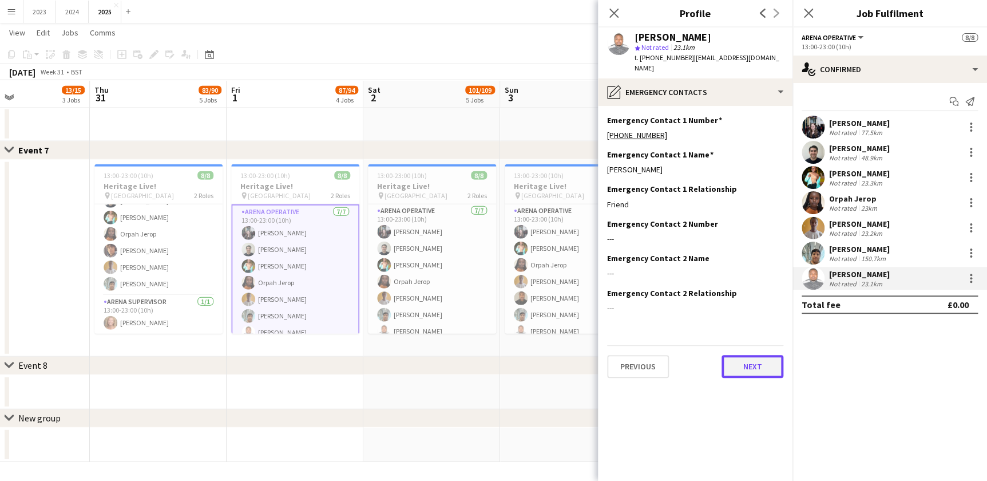
click at [749, 359] on button "Next" at bounding box center [753, 366] width 62 height 23
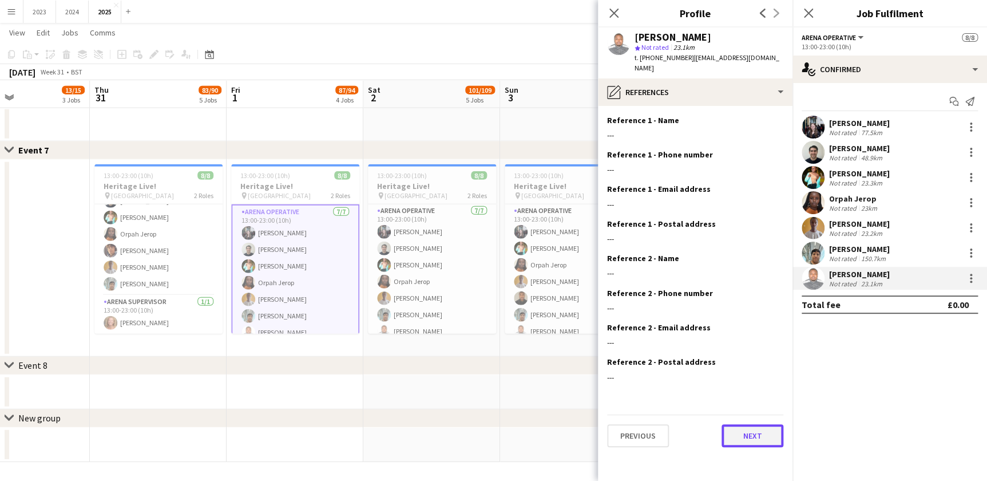
click at [751, 424] on button "Next" at bounding box center [753, 435] width 62 height 23
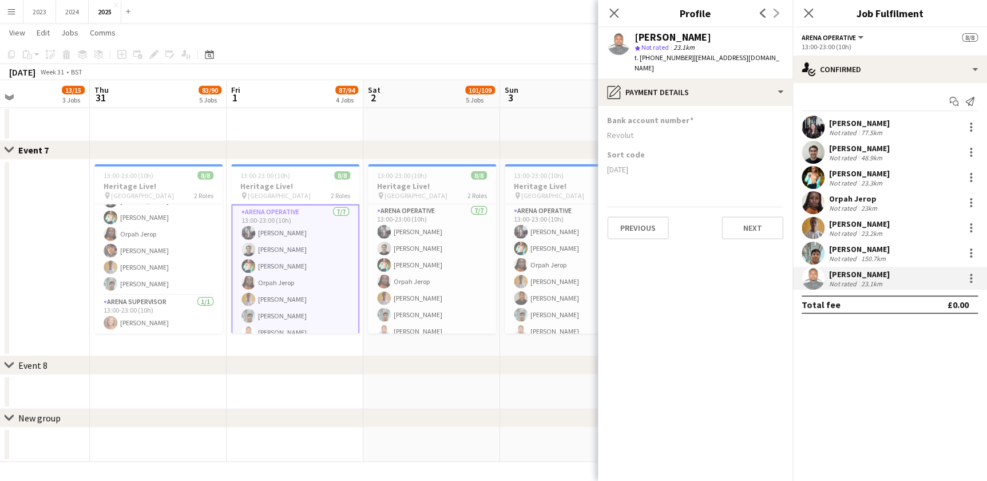
drag, startPoint x: 687, startPoint y: 56, endPoint x: 742, endPoint y: 57, distance: 54.4
click at [756, 56] on span "| rutoelias10@gmail.com" at bounding box center [707, 62] width 145 height 19
drag, startPoint x: 742, startPoint y: 57, endPoint x: 734, endPoint y: 58, distance: 8.1
copy span "rutoelias10@gmail.com"
drag, startPoint x: 538, startPoint y: 282, endPoint x: 588, endPoint y: 268, distance: 51.5
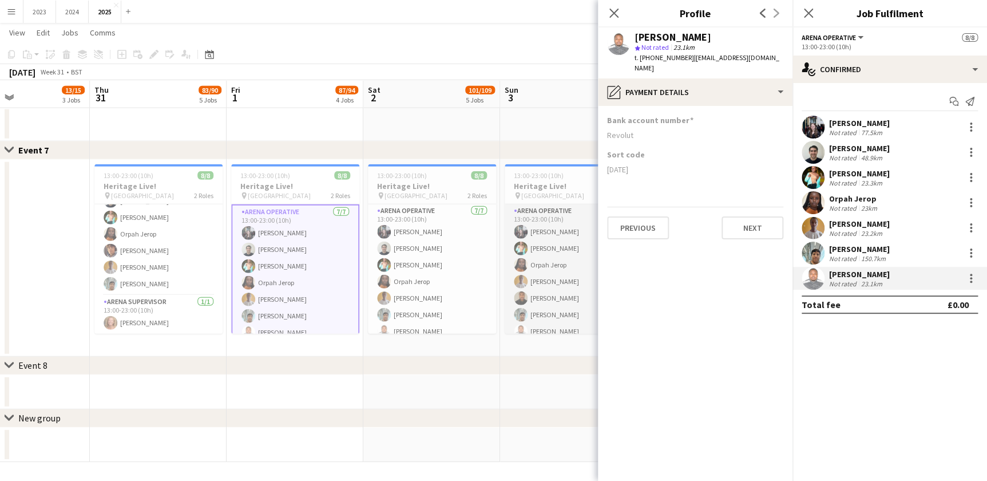
click at [538, 282] on app-card-role "Arena Operative 7/7 13:00-23:00 (10h) Louise Bates Bilha Kotut Orpah Jerop Kelv…" at bounding box center [569, 273] width 128 height 138
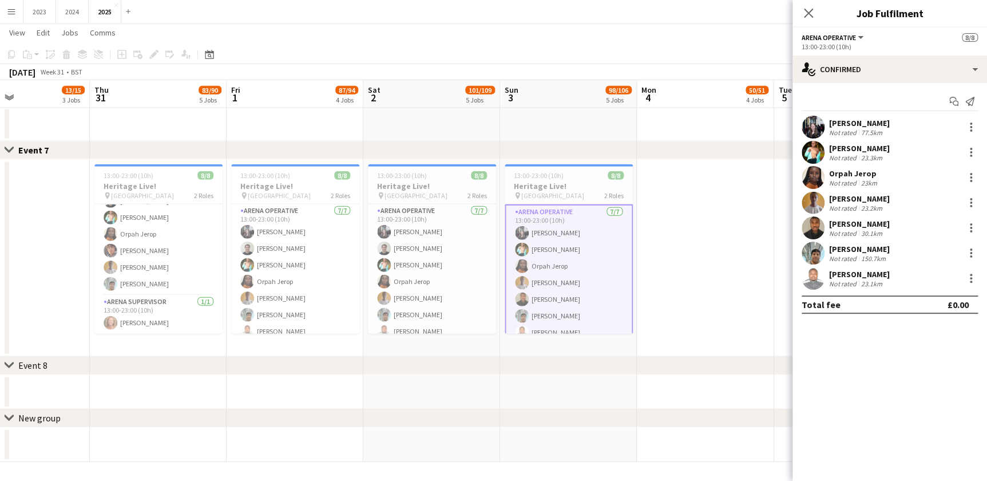
click at [863, 229] on div "30.1km" at bounding box center [872, 233] width 26 height 9
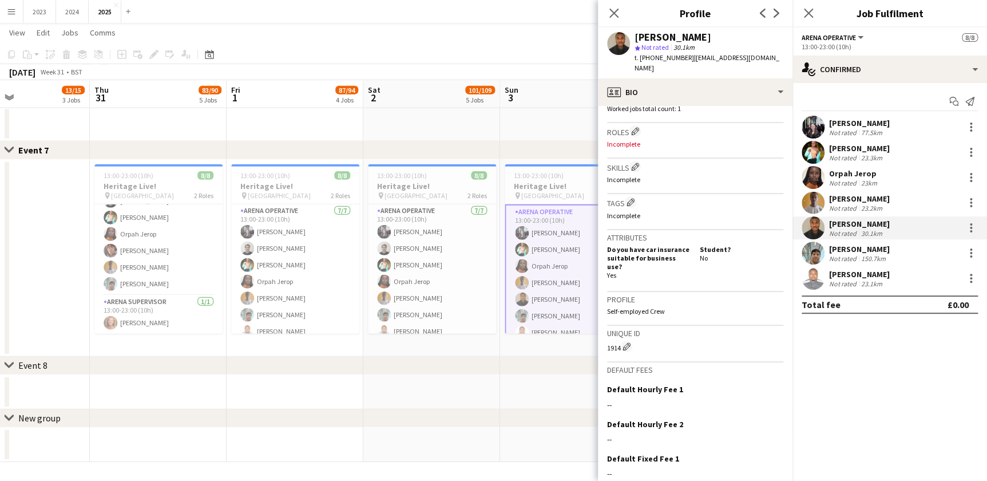
scroll to position [413, 0]
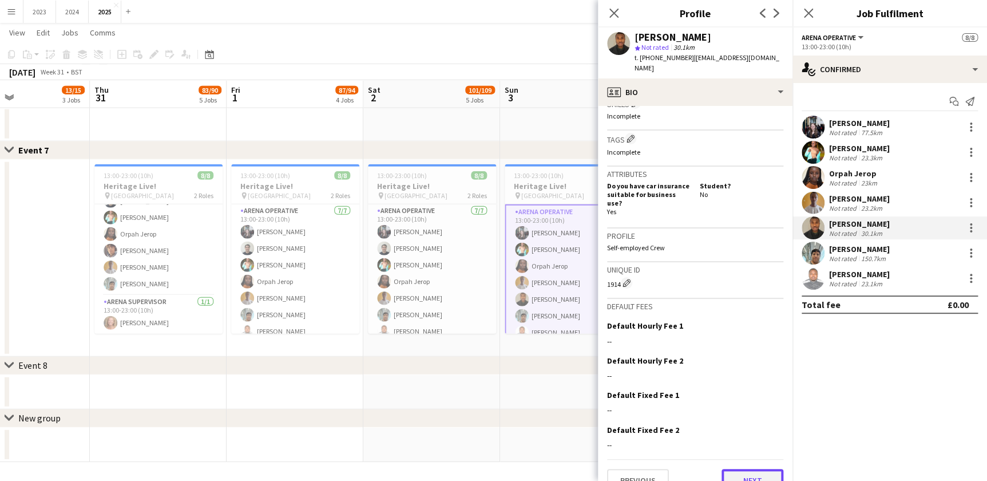
click at [740, 469] on button "Next" at bounding box center [753, 480] width 62 height 23
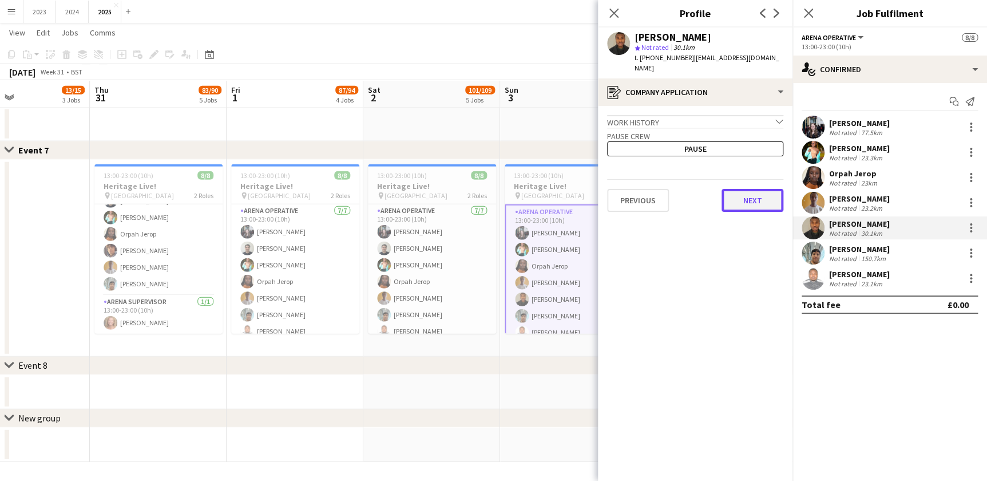
click at [746, 189] on button "Next" at bounding box center [753, 200] width 62 height 23
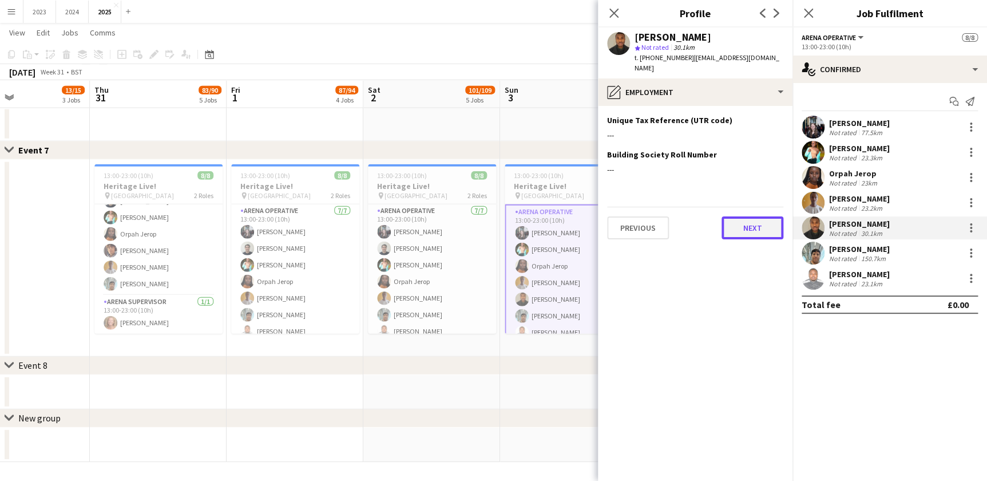
click at [750, 216] on button "Next" at bounding box center [753, 227] width 62 height 23
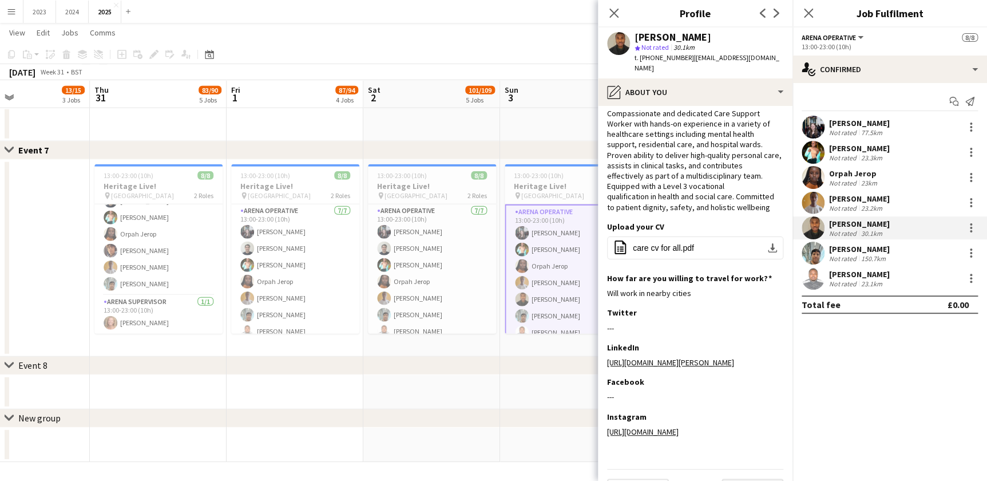
scroll to position [40, 0]
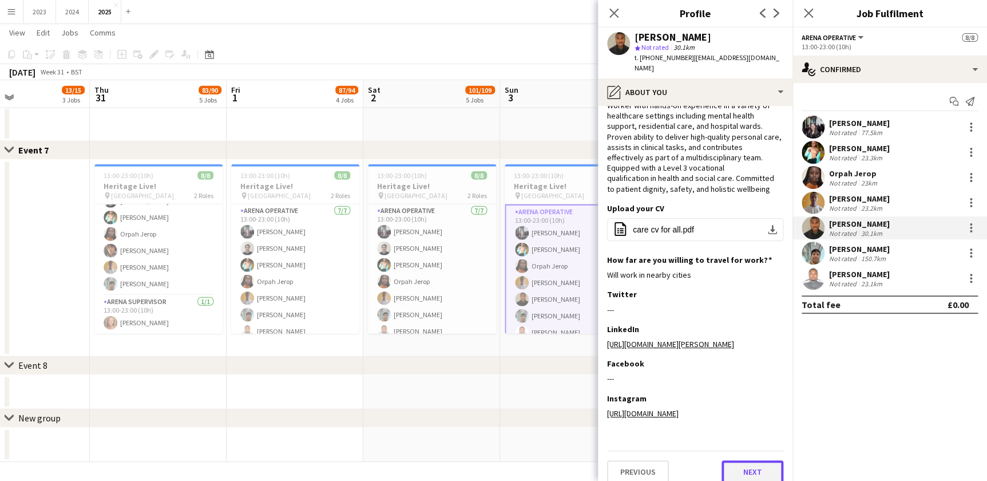
click at [742, 460] on button "Next" at bounding box center [753, 471] width 62 height 23
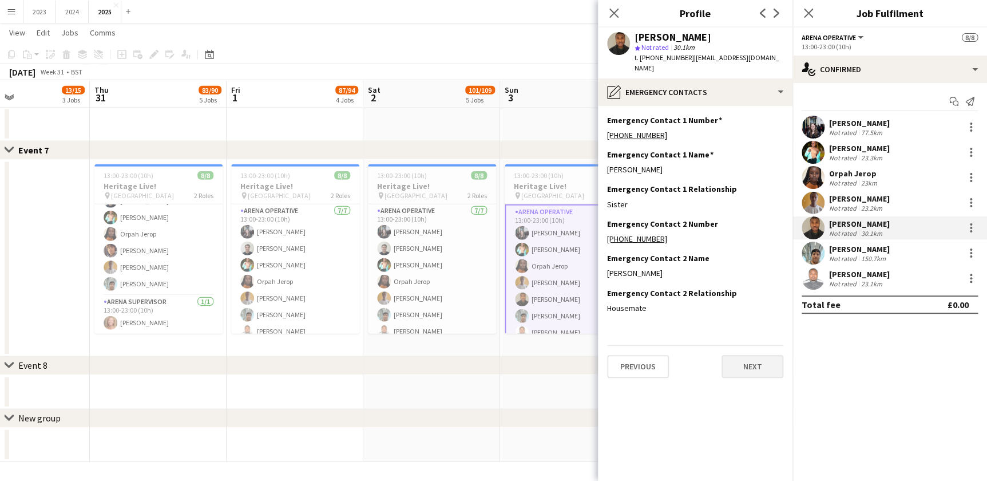
scroll to position [0, 0]
click at [750, 358] on button "Next" at bounding box center [753, 366] width 62 height 23
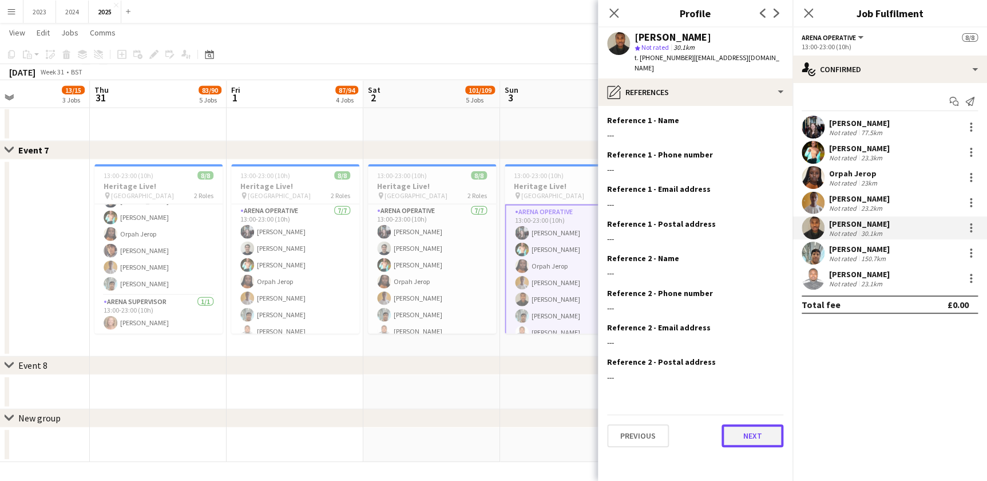
click at [742, 424] on button "Next" at bounding box center [753, 435] width 62 height 23
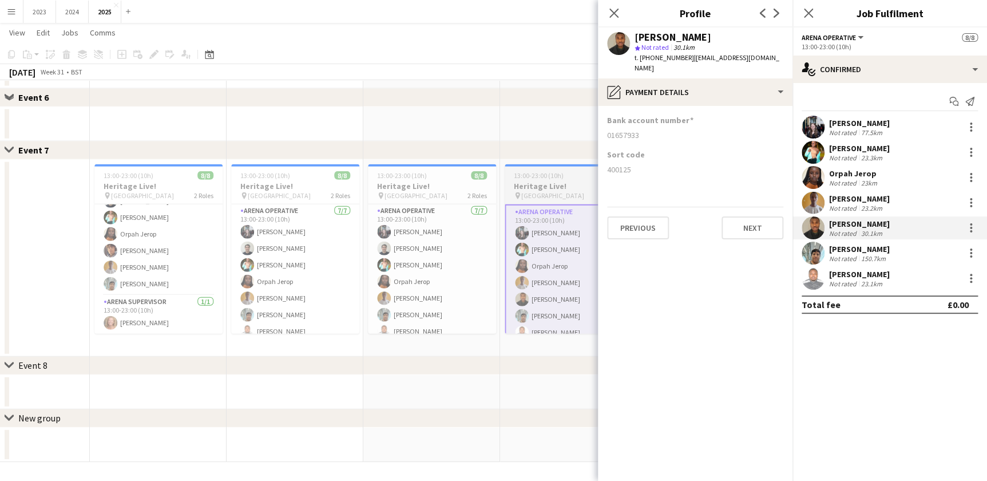
scroll to position [1271, 0]
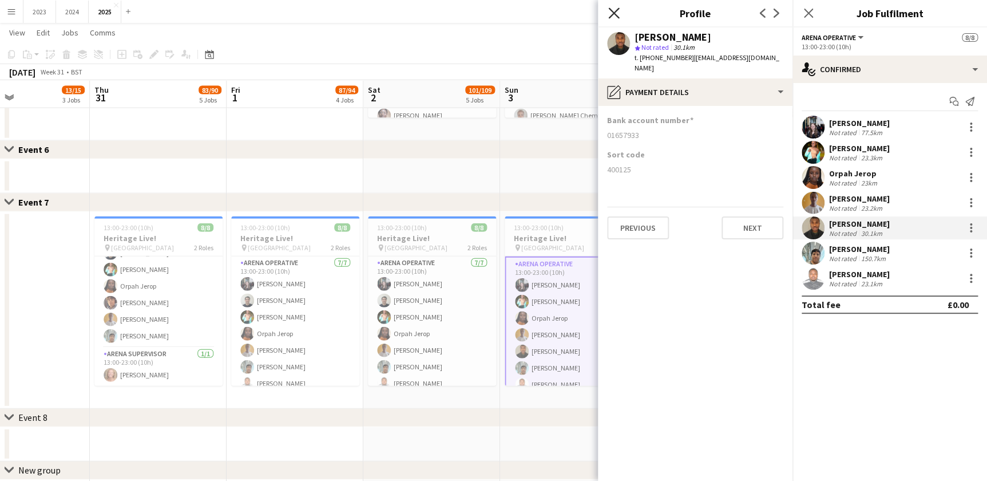
click at [612, 13] on icon "Close pop-in" at bounding box center [613, 12] width 11 height 11
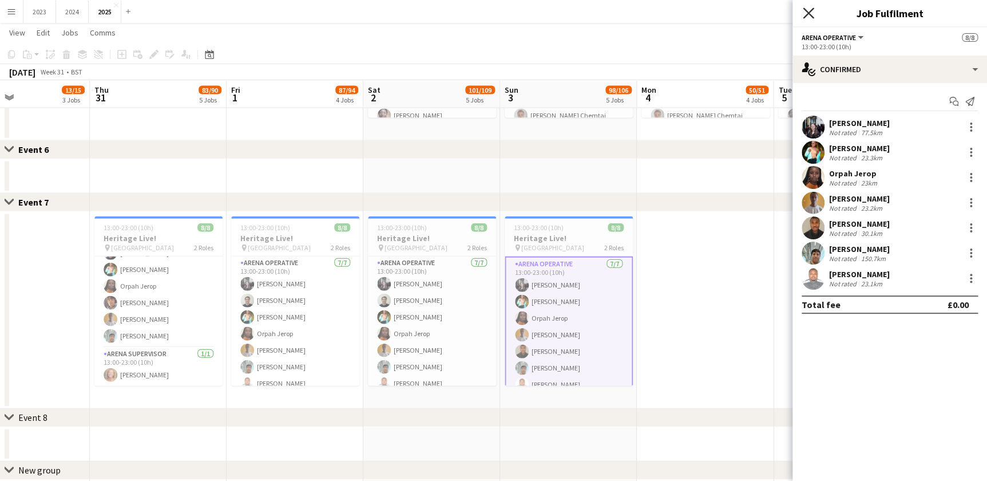
click at [804, 13] on icon "Close pop-in" at bounding box center [808, 12] width 11 height 11
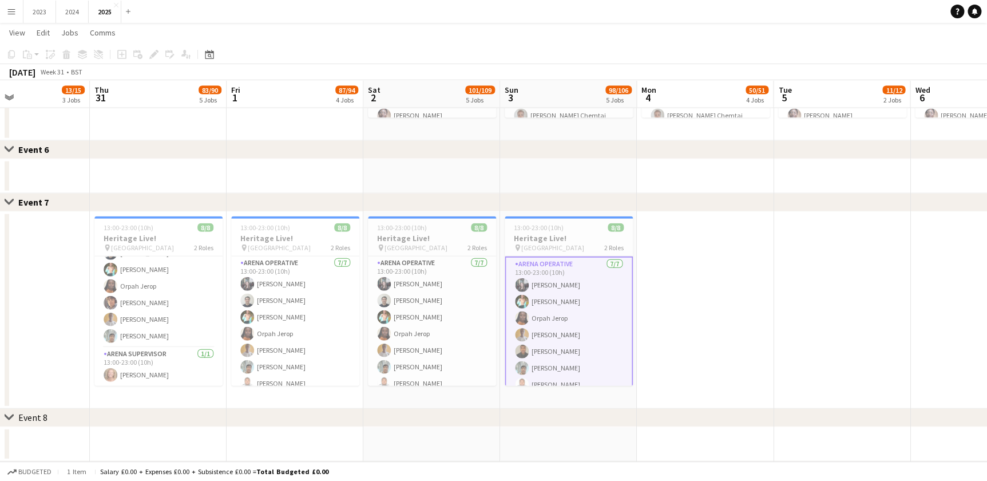
drag, startPoint x: 732, startPoint y: 175, endPoint x: 289, endPoint y: 177, distance: 442.9
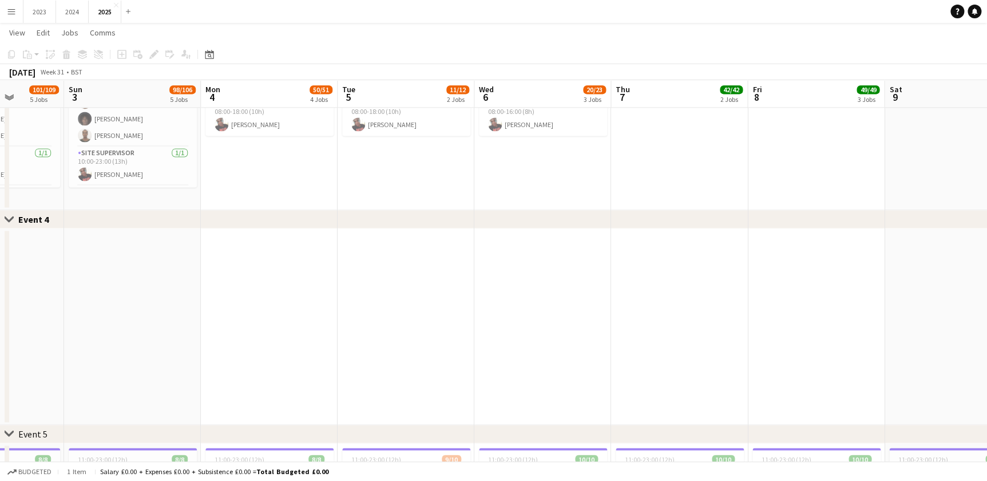
scroll to position [699, 0]
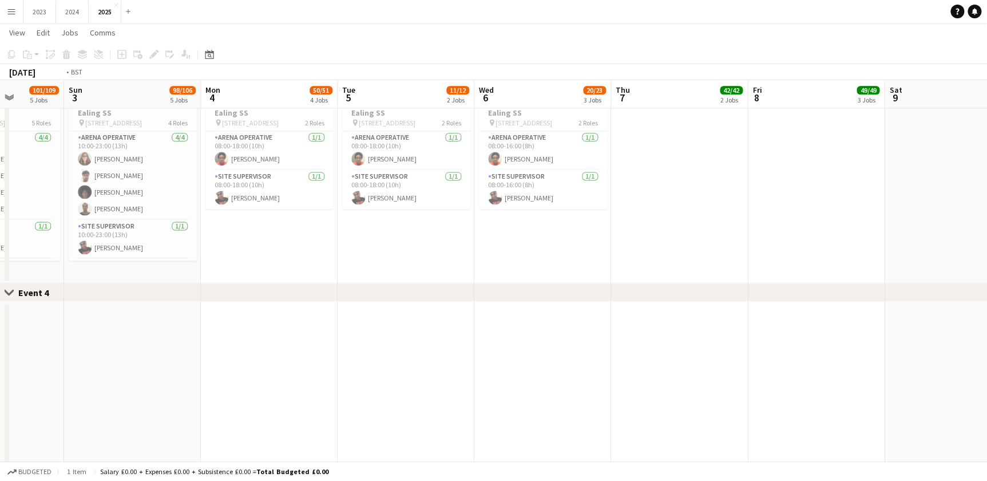
drag, startPoint x: 664, startPoint y: 246, endPoint x: 582, endPoint y: 269, distance: 85.0
click at [343, 251] on app-calendar-viewport "Thu 31 83/90 5 Jobs Fri 1 87/94 4 Jobs Sat 2 101/109 5 Jobs Sun 3 98/106 5 Jobs…" at bounding box center [493, 216] width 987 height 1740
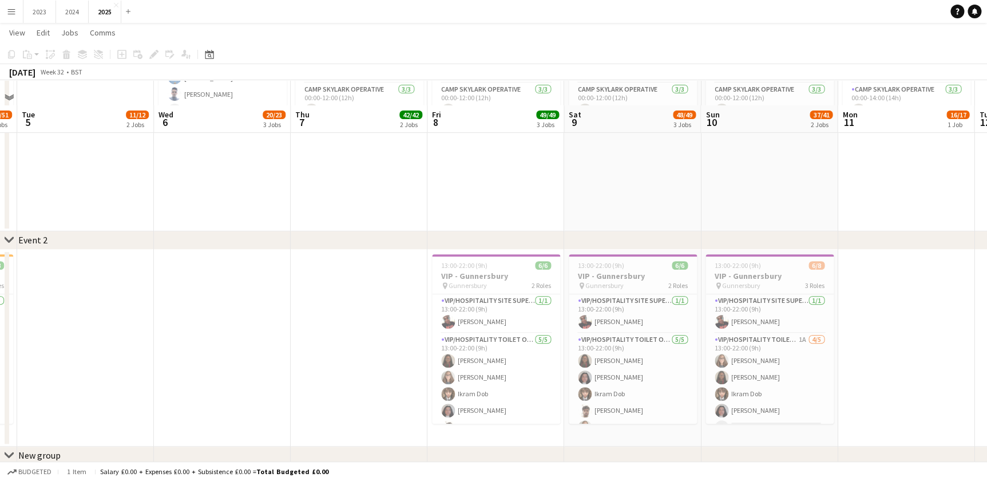
scroll to position [335, 0]
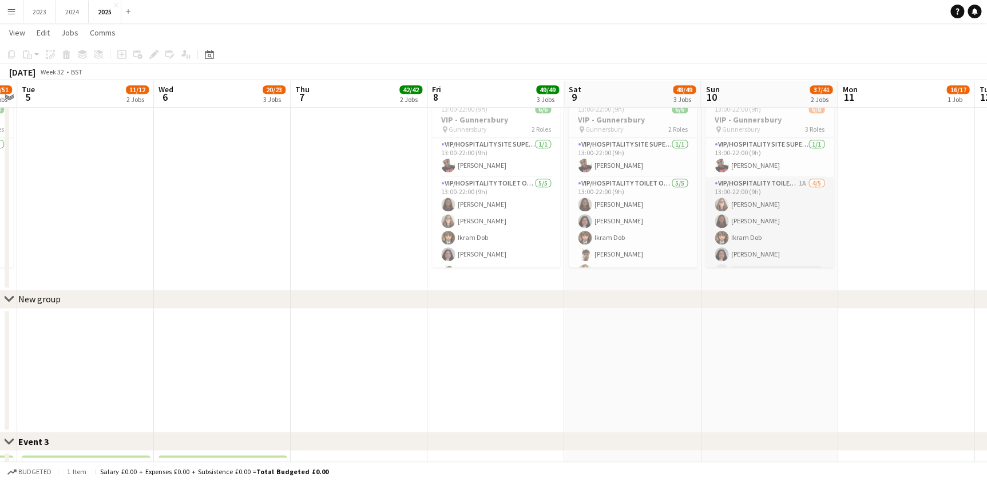
click at [741, 229] on app-card-role "VIP/Hospitality Toilet Operative 1A 4/5 13:00-22:00 (9h) Selin Bilgen Vineishir…" at bounding box center [770, 229] width 128 height 105
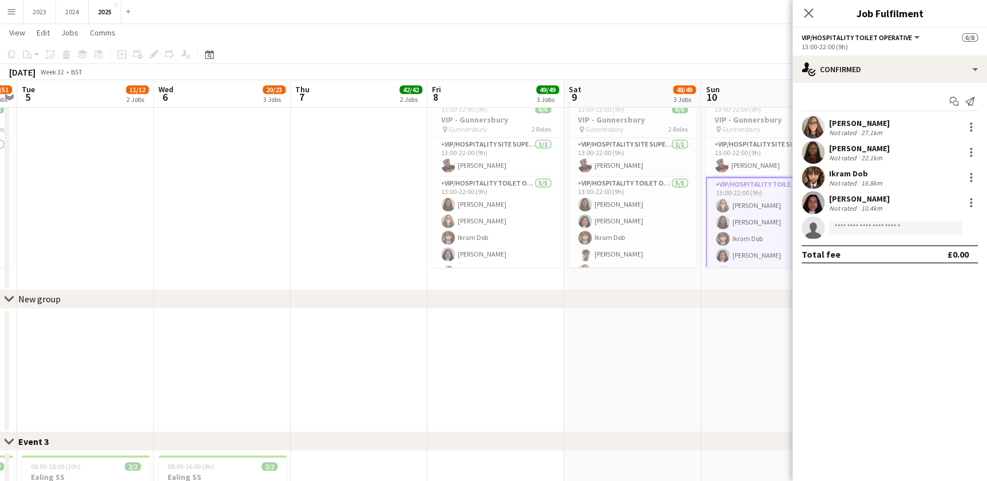
drag, startPoint x: 692, startPoint y: 332, endPoint x: 561, endPoint y: 334, distance: 131.1
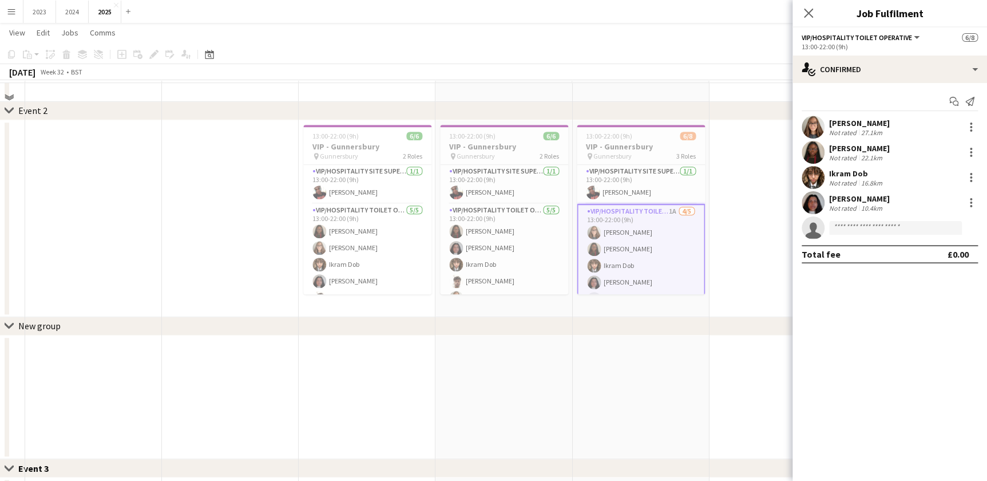
scroll to position [283, 0]
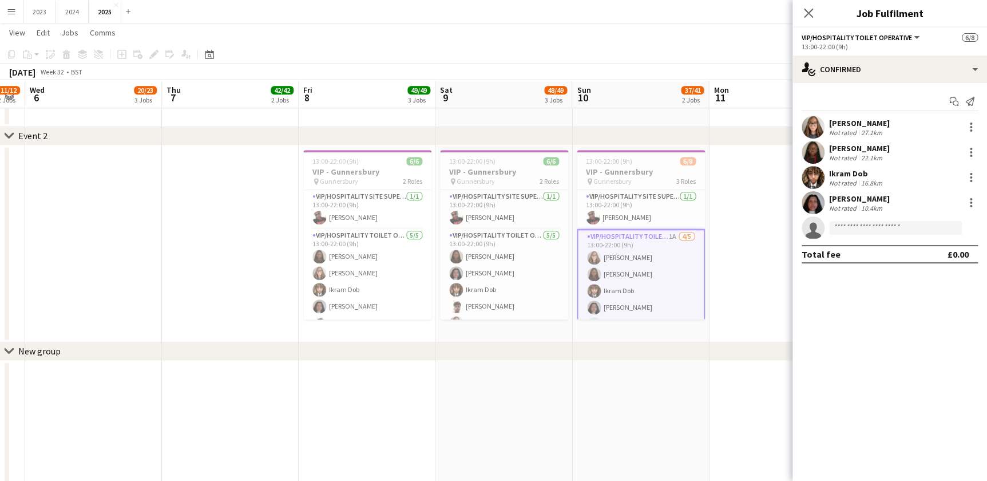
click at [11, 13] on app-icon "Menu" at bounding box center [11, 11] width 9 height 9
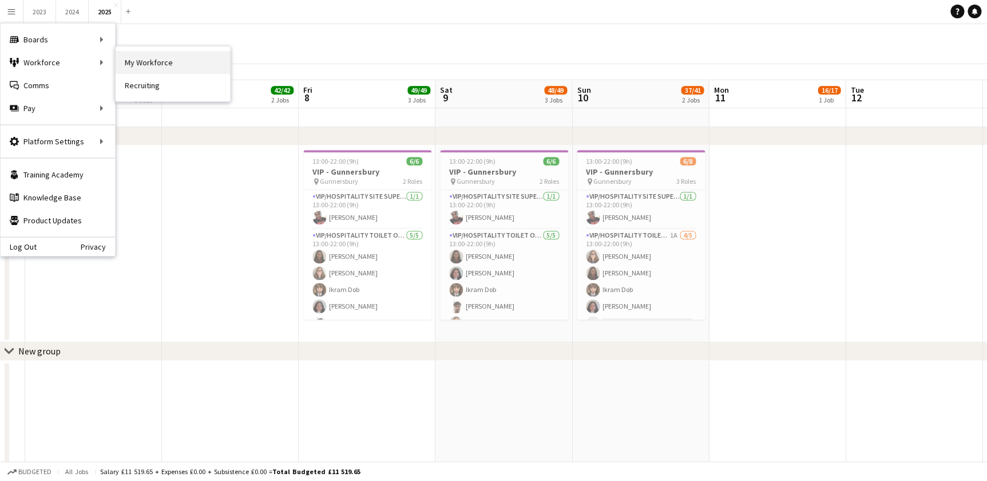
click at [150, 67] on link "My Workforce" at bounding box center [173, 62] width 114 height 23
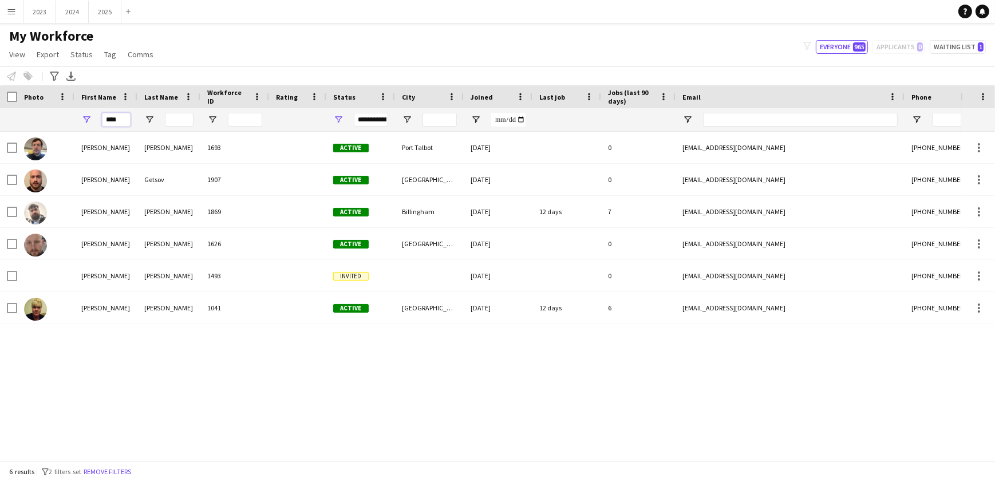
click at [120, 116] on input "****" at bounding box center [116, 120] width 29 height 14
type input "*"
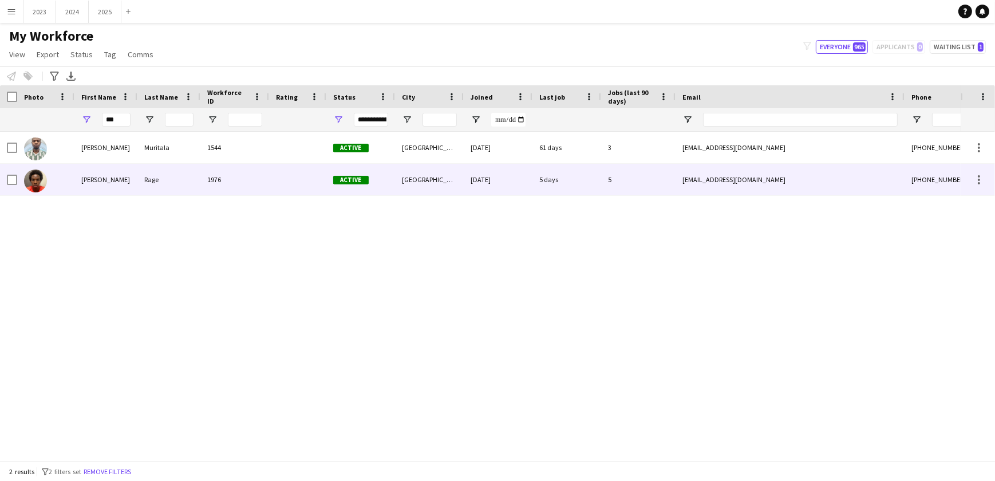
click at [130, 179] on div "Yusuf" at bounding box center [105, 179] width 63 height 31
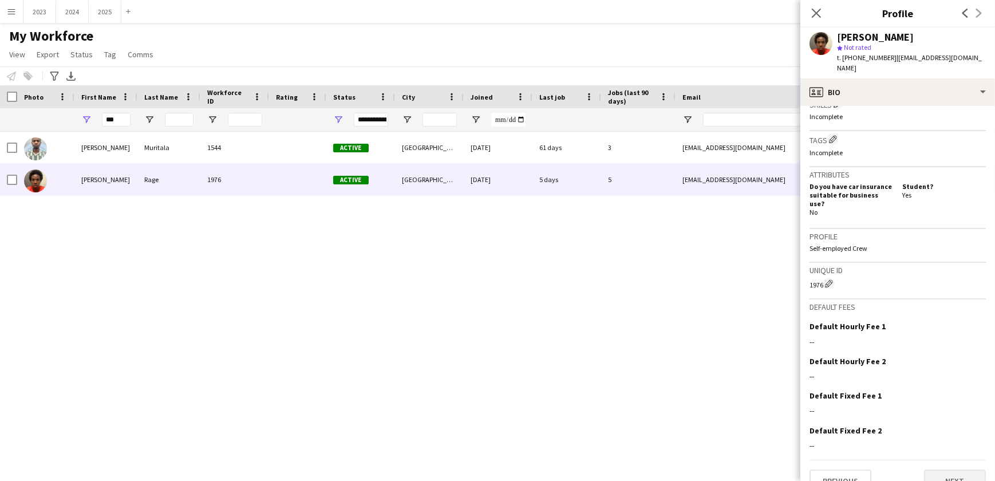
scroll to position [422, 0]
click at [958, 468] on button "Next" at bounding box center [955, 479] width 62 height 23
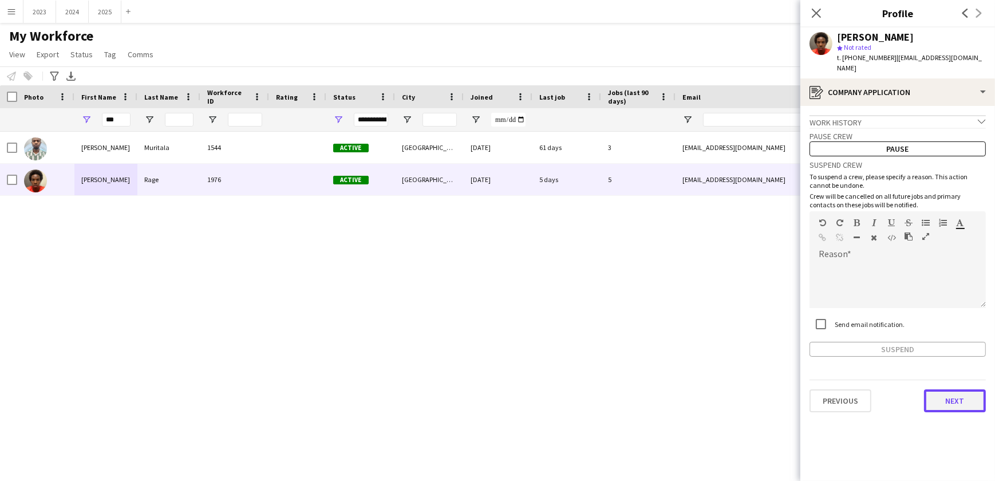
click at [953, 393] on button "Next" at bounding box center [955, 400] width 62 height 23
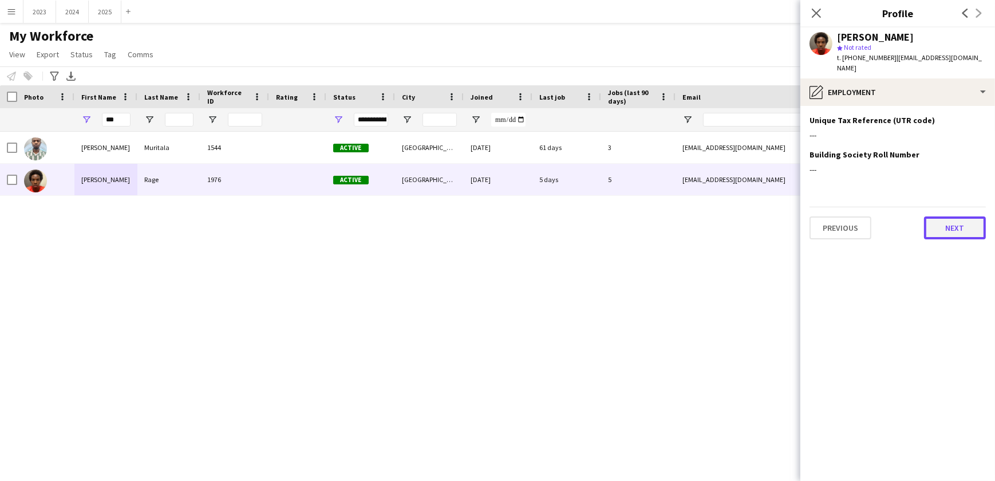
click at [947, 216] on button "Next" at bounding box center [955, 227] width 62 height 23
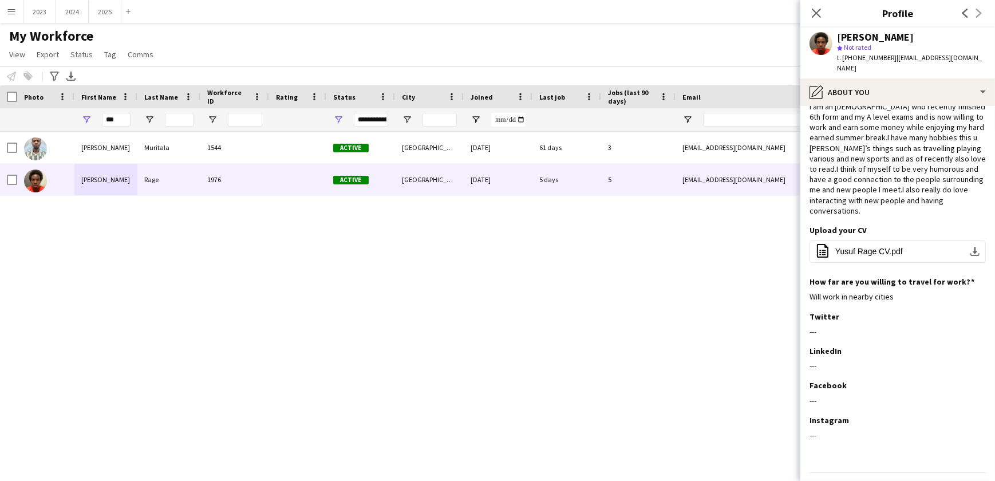
scroll to position [51, 0]
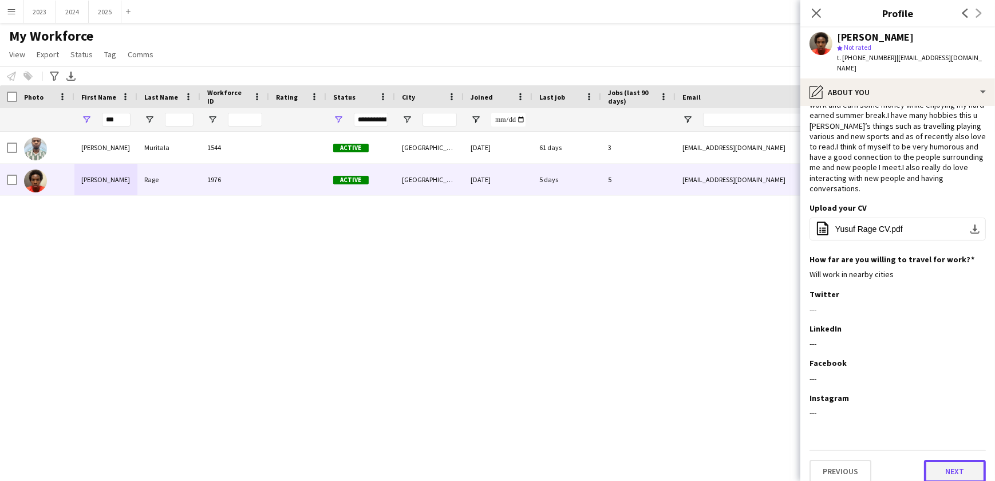
click at [949, 471] on button "Next" at bounding box center [955, 471] width 62 height 23
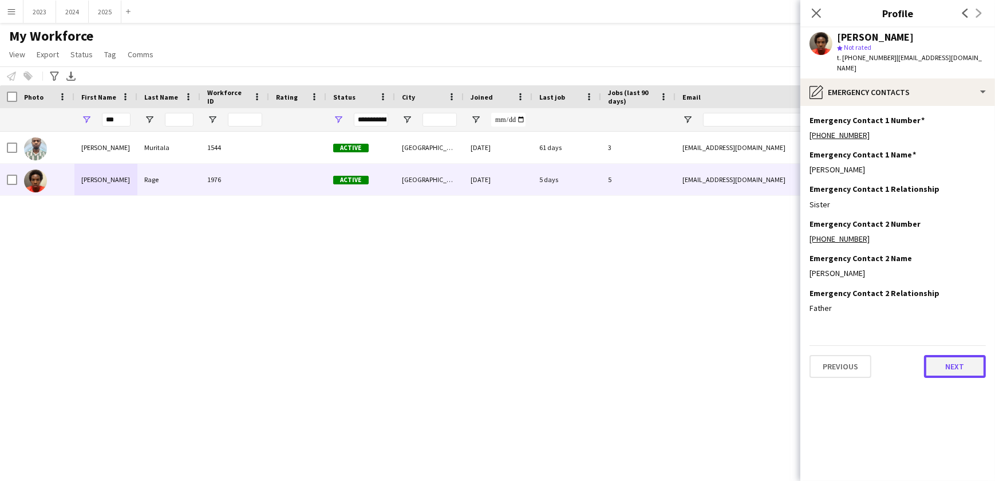
click at [958, 363] on button "Next" at bounding box center [955, 366] width 62 height 23
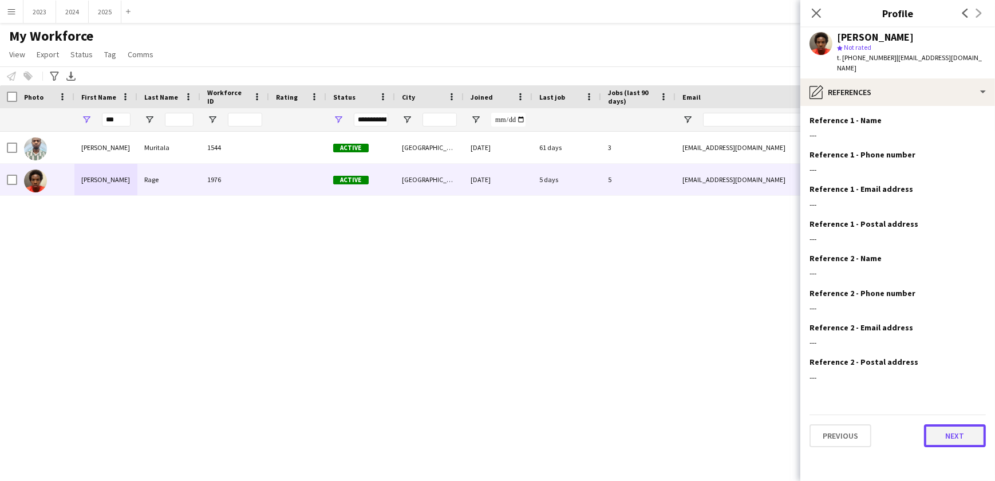
click at [953, 424] on button "Next" at bounding box center [955, 435] width 62 height 23
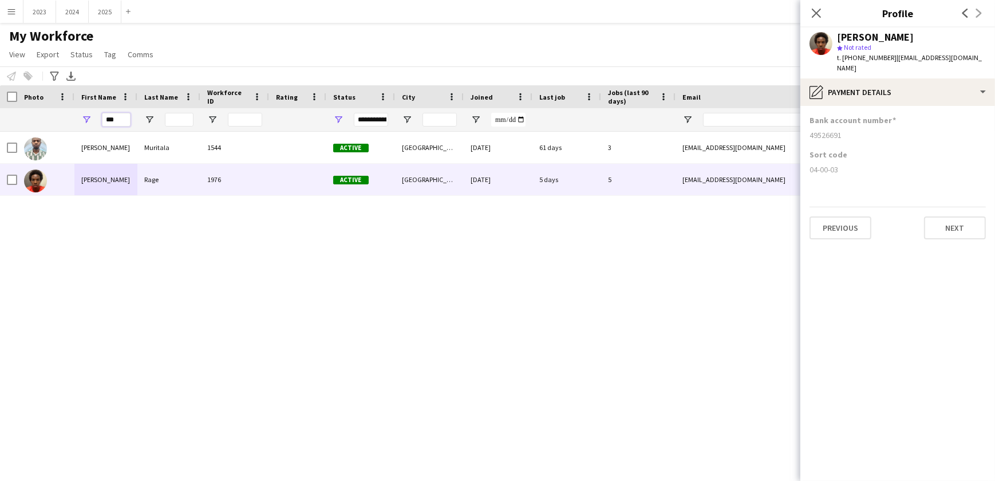
click at [124, 118] on input "***" at bounding box center [116, 120] width 29 height 14
type input "*"
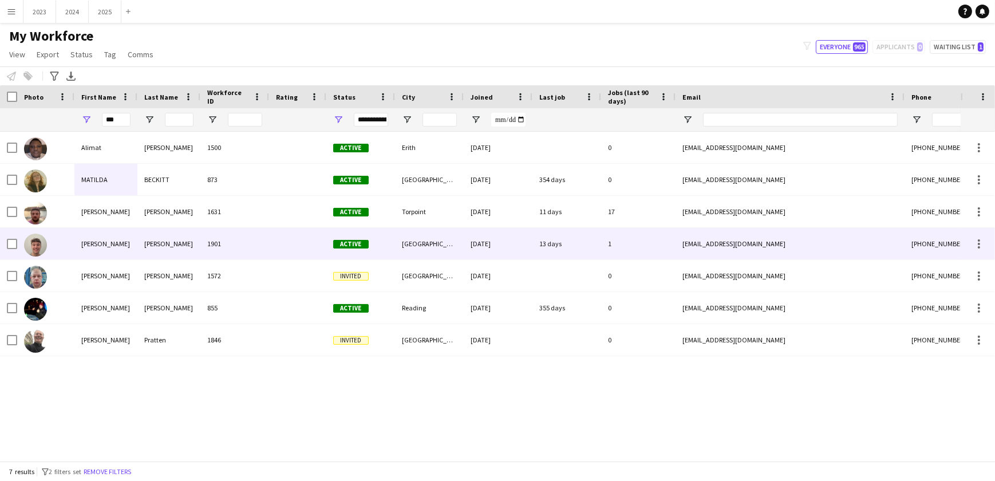
click at [122, 240] on div "Matthew" at bounding box center [105, 243] width 63 height 31
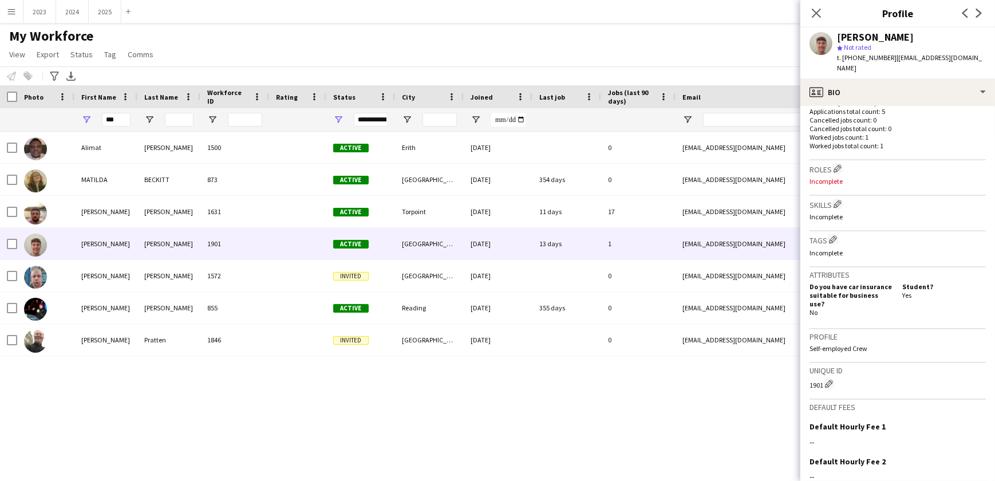
scroll to position [413, 0]
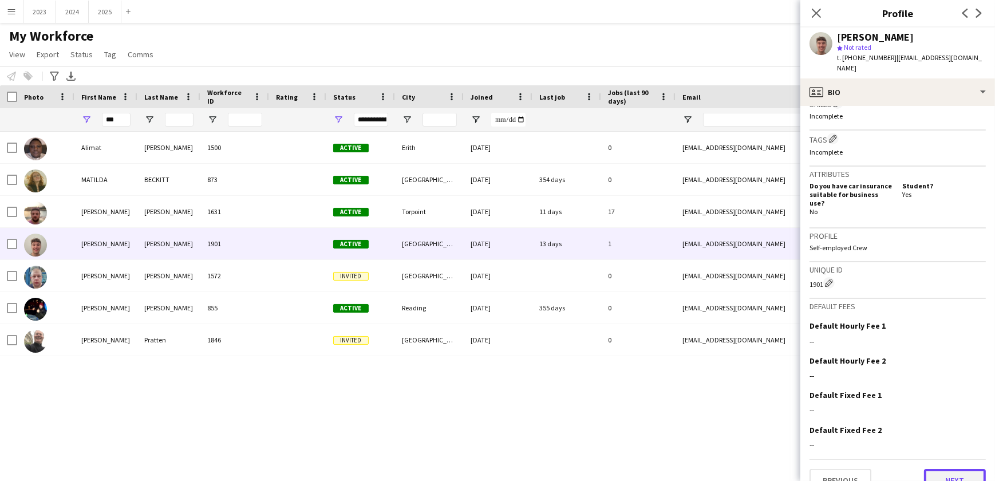
click at [941, 469] on button "Next" at bounding box center [955, 480] width 62 height 23
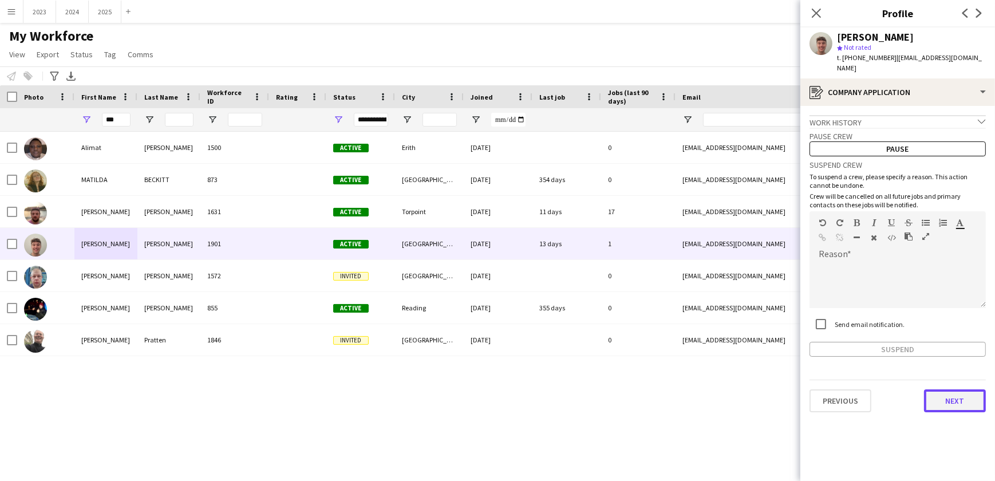
click at [945, 394] on button "Next" at bounding box center [955, 400] width 62 height 23
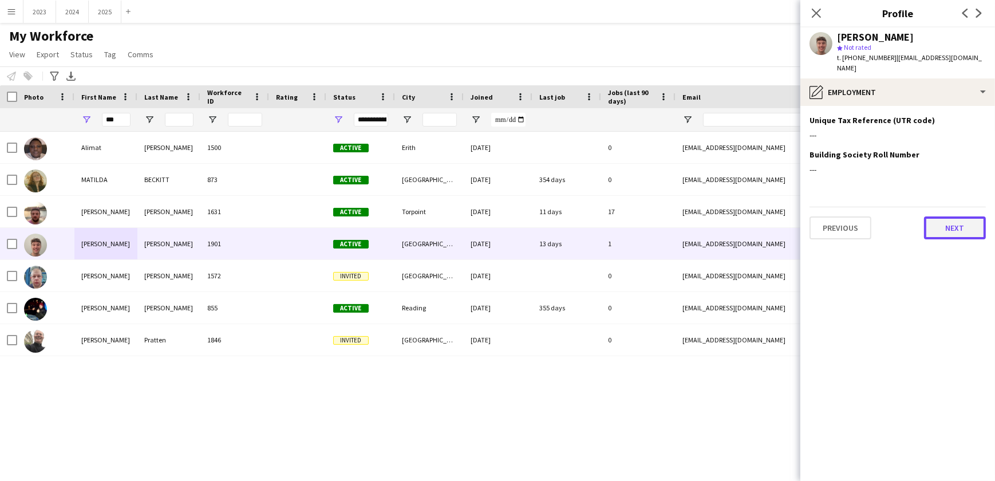
click at [961, 223] on button "Next" at bounding box center [955, 227] width 62 height 23
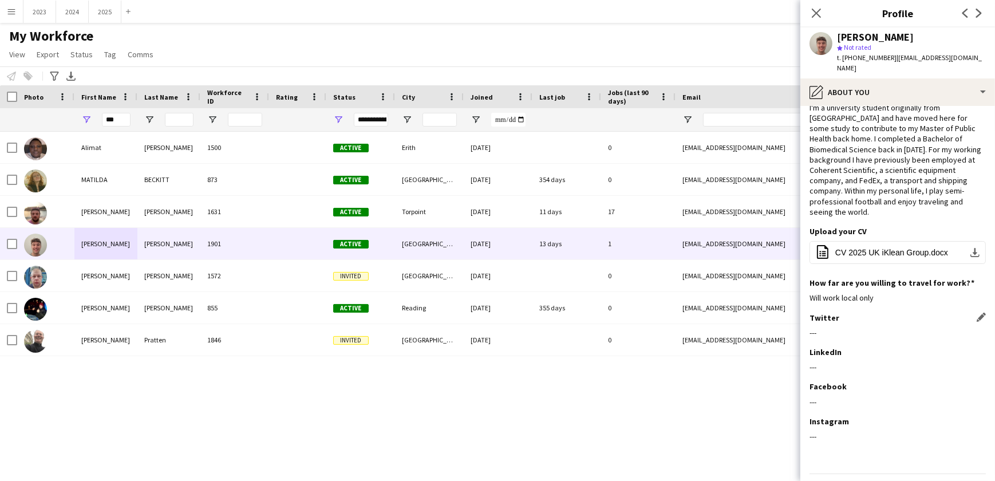
scroll to position [40, 0]
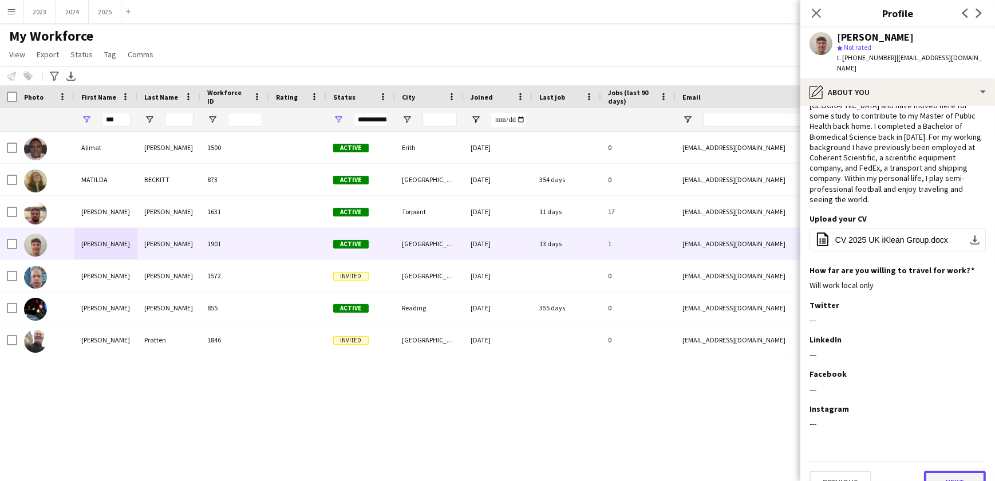
click at [945, 470] on button "Next" at bounding box center [955, 481] width 62 height 23
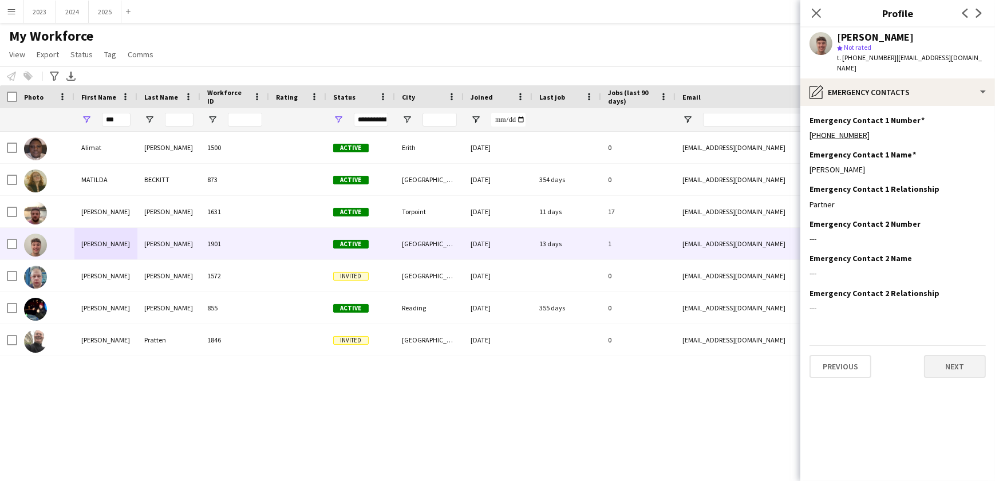
scroll to position [0, 0]
click at [950, 361] on button "Next" at bounding box center [955, 366] width 62 height 23
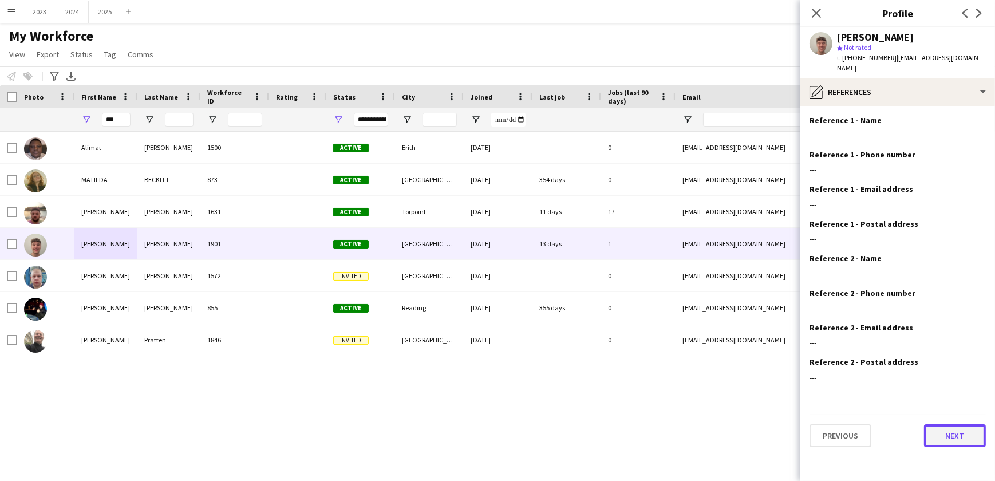
click at [942, 424] on button "Next" at bounding box center [955, 435] width 62 height 23
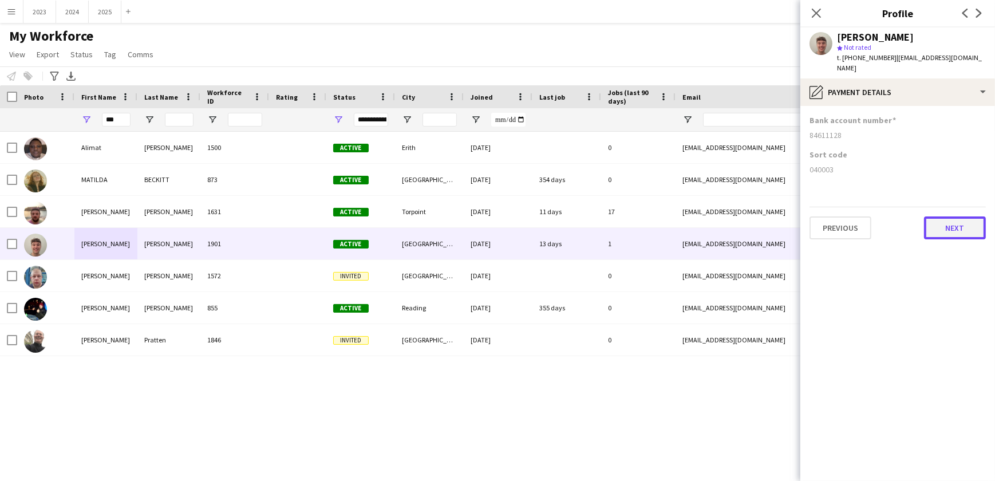
click at [934, 216] on button "Next" at bounding box center [955, 227] width 62 height 23
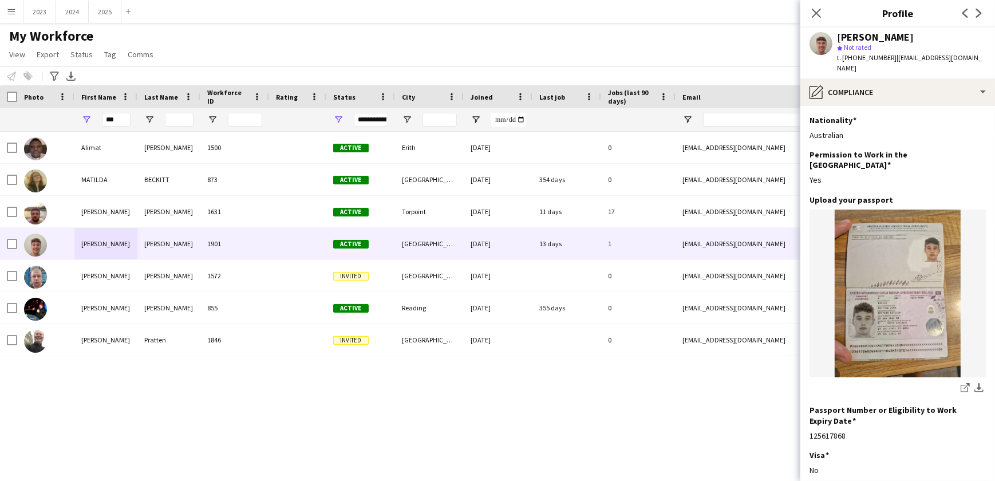
scroll to position [116, 0]
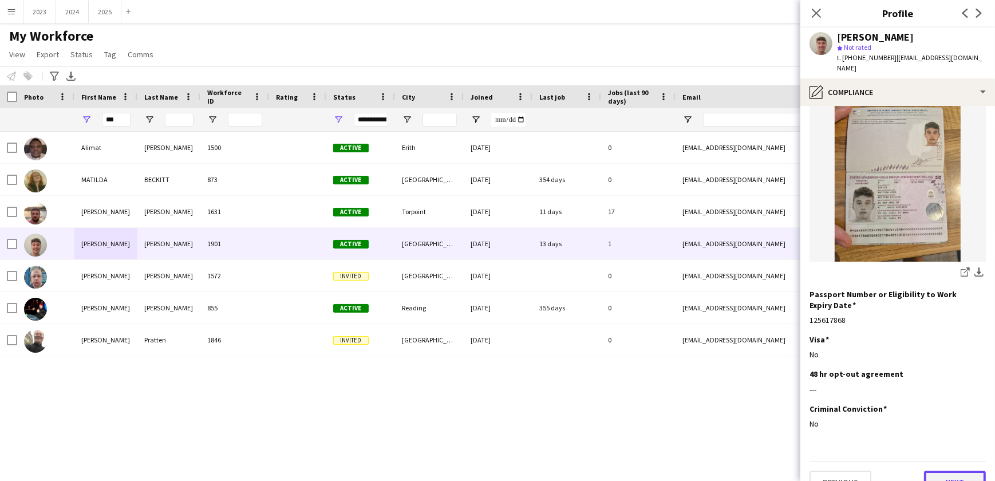
click at [934, 470] on button "Next" at bounding box center [955, 481] width 62 height 23
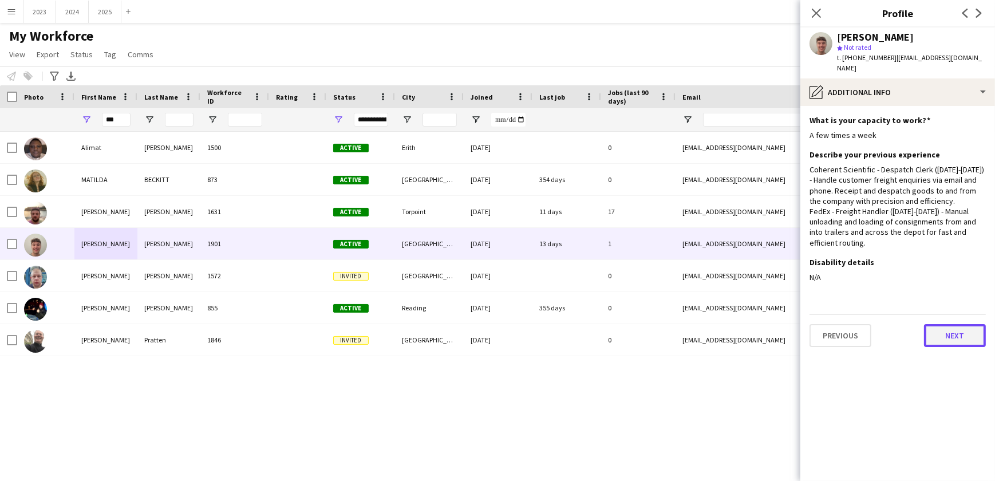
click at [952, 330] on button "Next" at bounding box center [955, 335] width 62 height 23
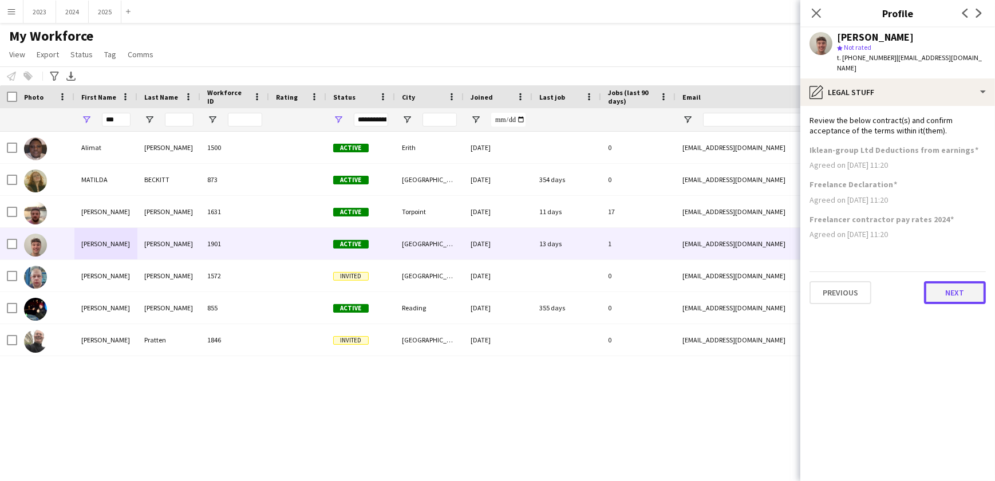
click at [944, 281] on button "Next" at bounding box center [955, 292] width 62 height 23
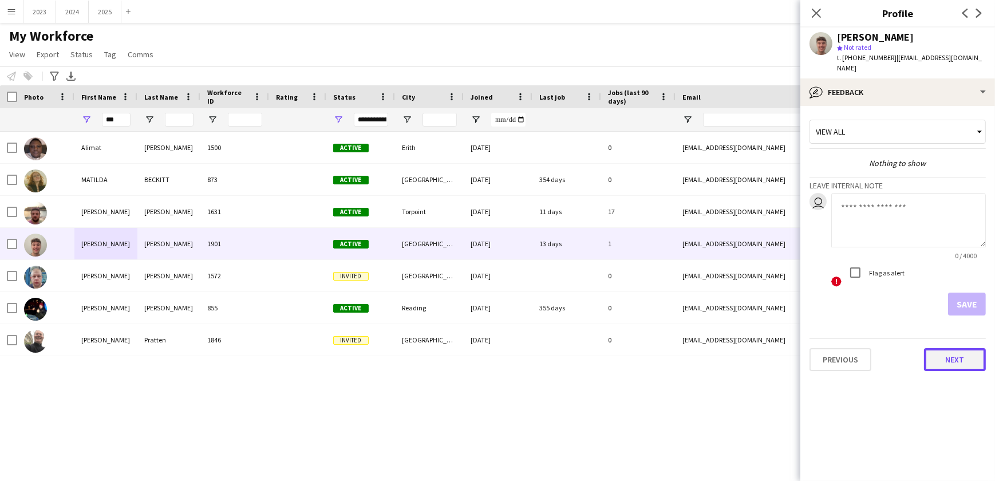
click at [957, 350] on button "Next" at bounding box center [955, 359] width 62 height 23
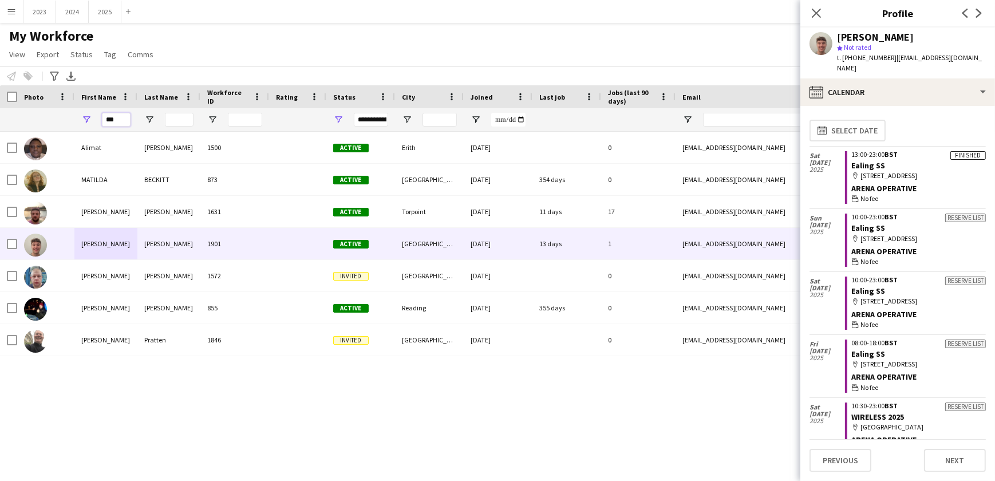
click at [114, 118] on input "***" at bounding box center [116, 120] width 29 height 14
click at [120, 118] on input "***" at bounding box center [116, 120] width 29 height 14
type input "*"
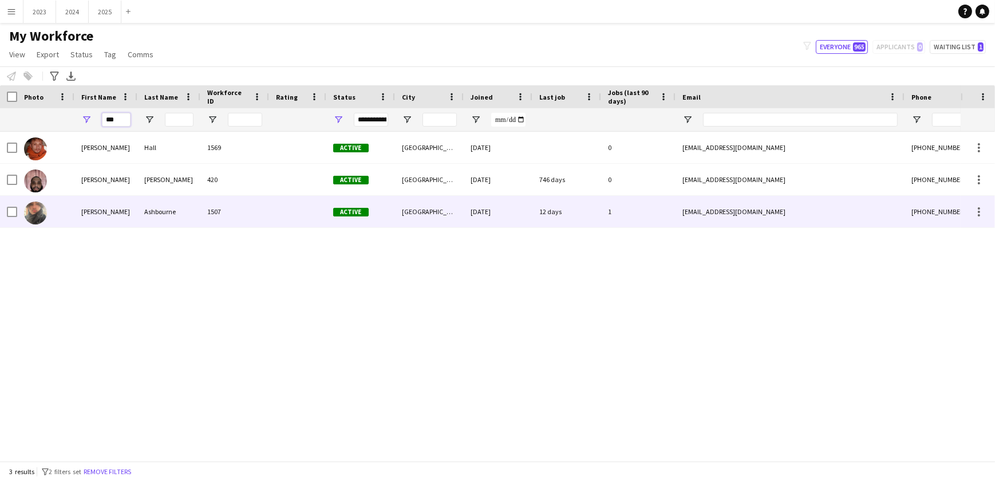
type input "***"
click at [164, 207] on div "Ashbourne" at bounding box center [168, 211] width 63 height 31
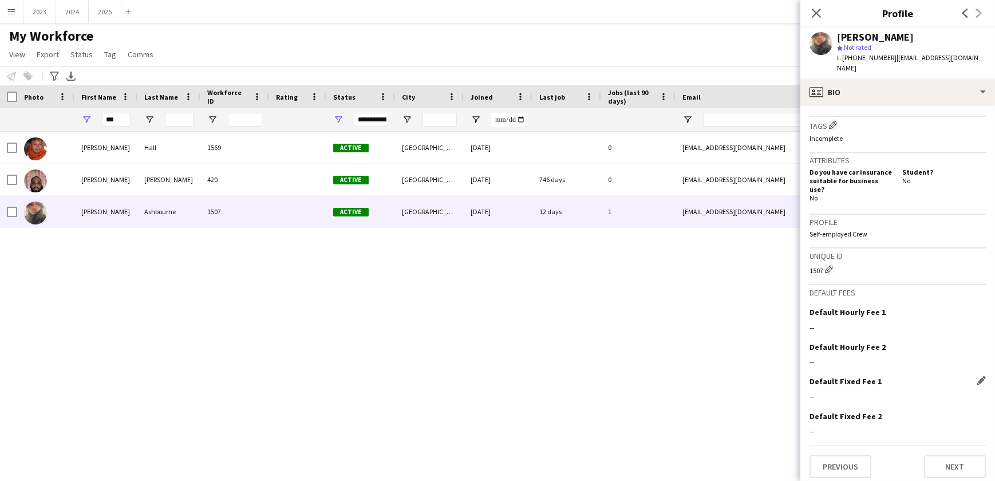
scroll to position [442, 0]
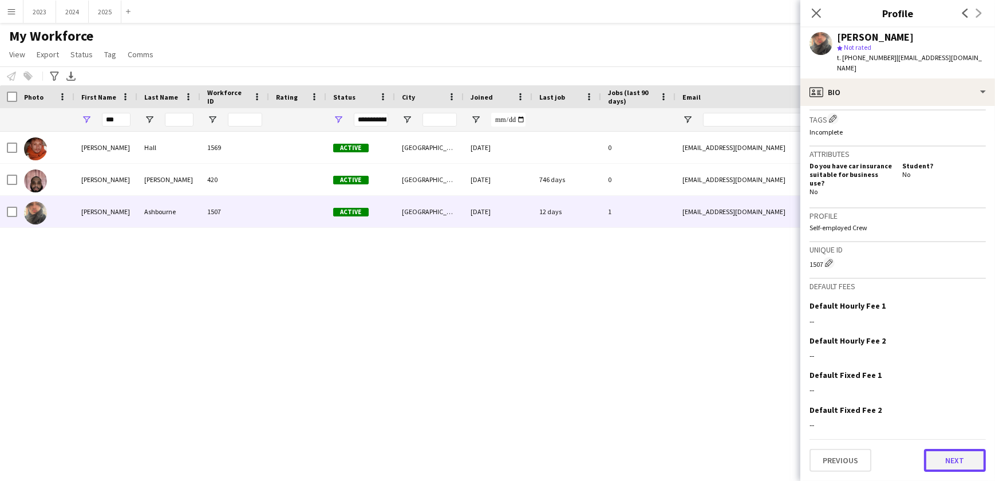
click at [947, 462] on button "Next" at bounding box center [955, 460] width 62 height 23
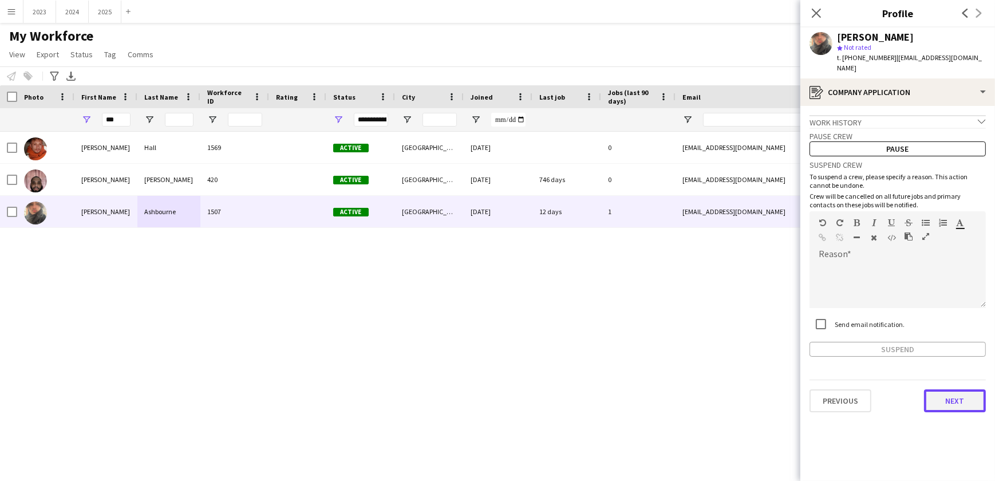
click at [937, 405] on button "Next" at bounding box center [955, 400] width 62 height 23
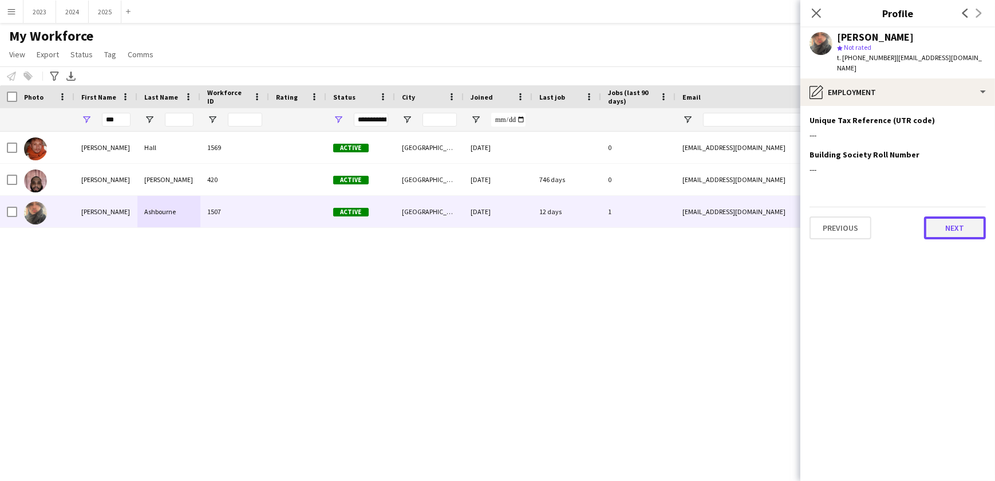
click at [959, 219] on button "Next" at bounding box center [955, 227] width 62 height 23
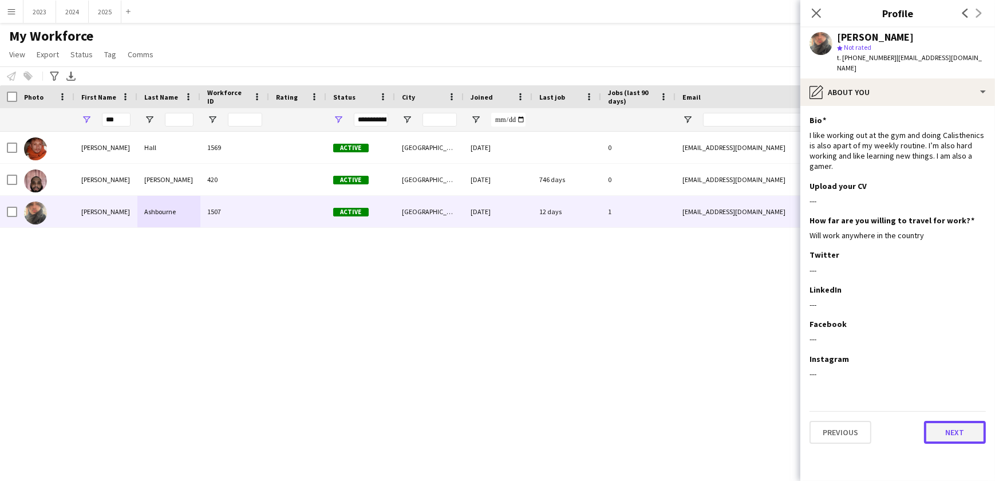
click at [958, 429] on button "Next" at bounding box center [955, 432] width 62 height 23
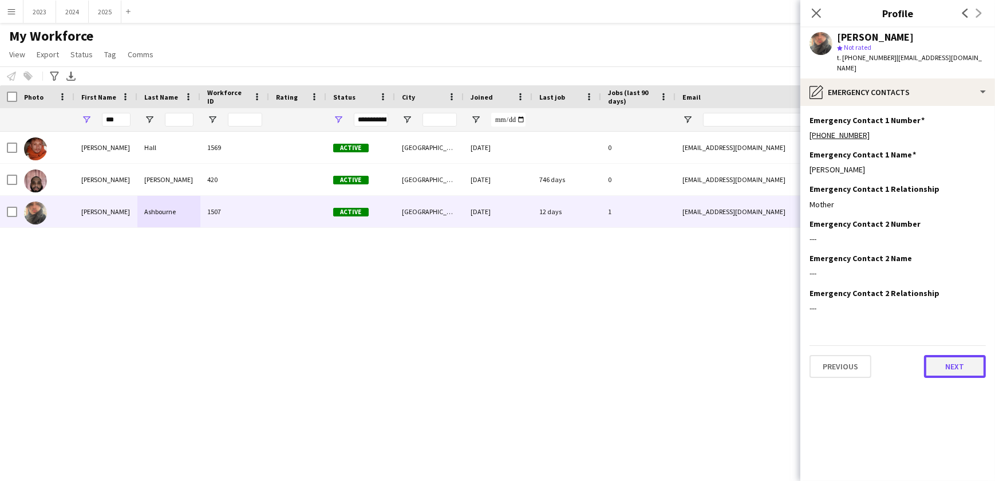
click at [960, 367] on button "Next" at bounding box center [955, 366] width 62 height 23
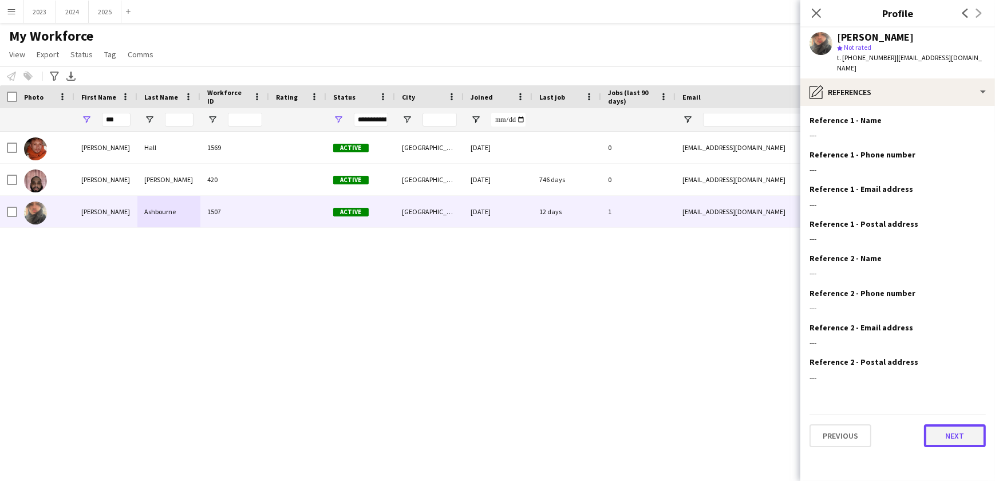
click at [947, 433] on button "Next" at bounding box center [955, 435] width 62 height 23
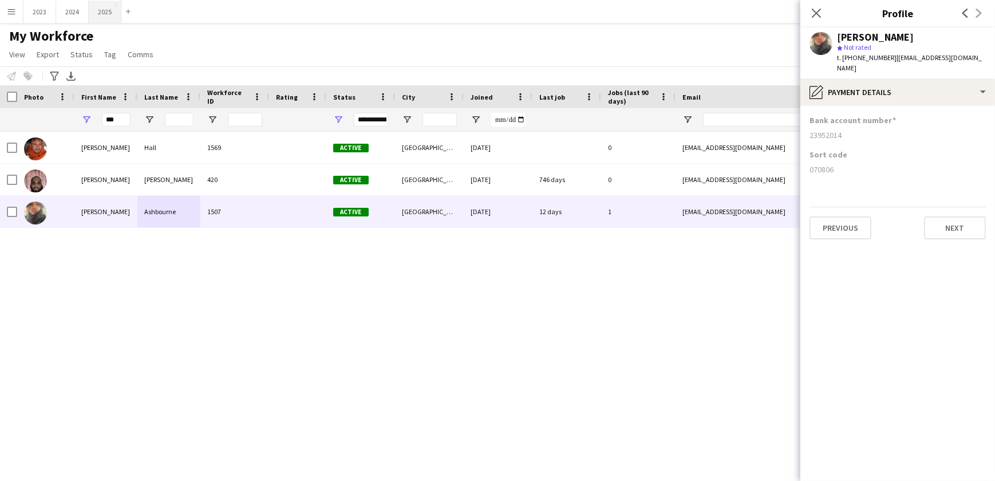
click at [96, 17] on button "2025 Close" at bounding box center [105, 12] width 33 height 22
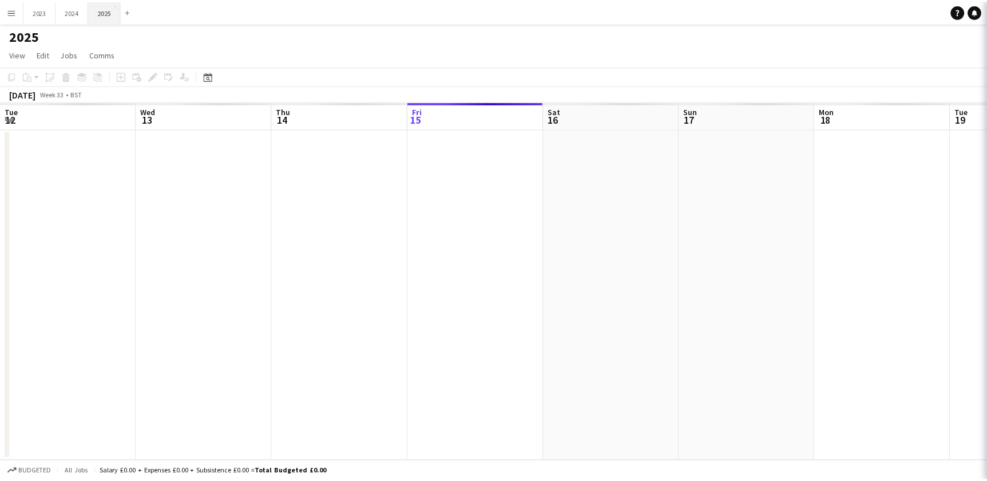
scroll to position [0, 274]
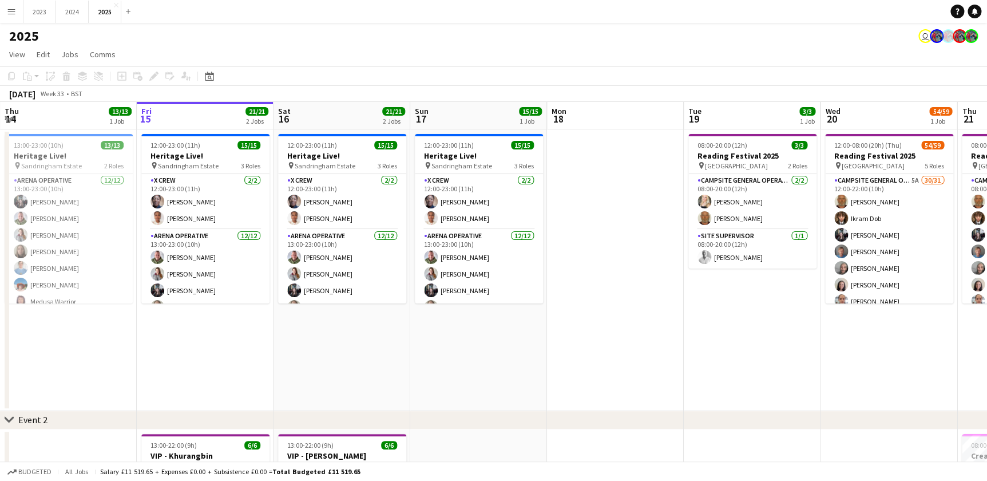
drag, startPoint x: 626, startPoint y: 330, endPoint x: 238, endPoint y: 347, distance: 388.4
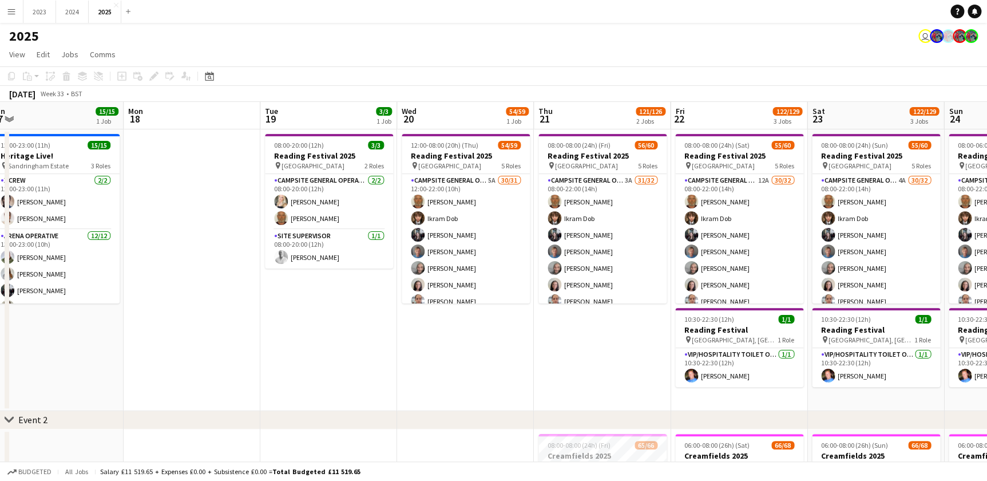
drag, startPoint x: 454, startPoint y: 350, endPoint x: 233, endPoint y: 352, distance: 220.9
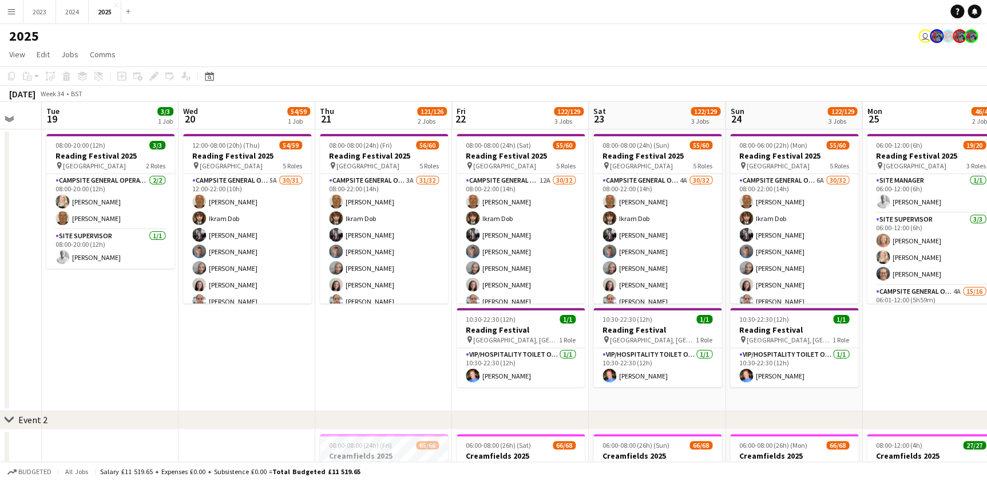
drag, startPoint x: 397, startPoint y: 367, endPoint x: 286, endPoint y: 366, distance: 111.0
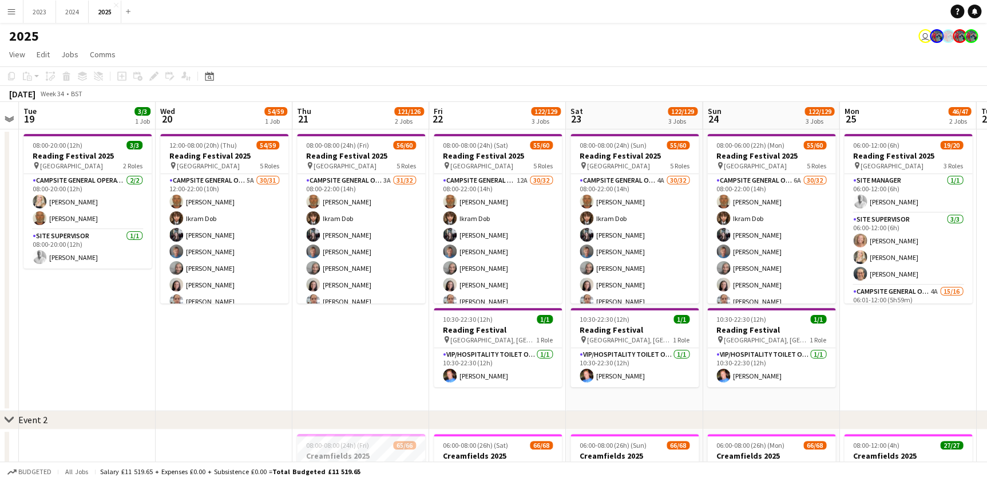
scroll to position [0, 372]
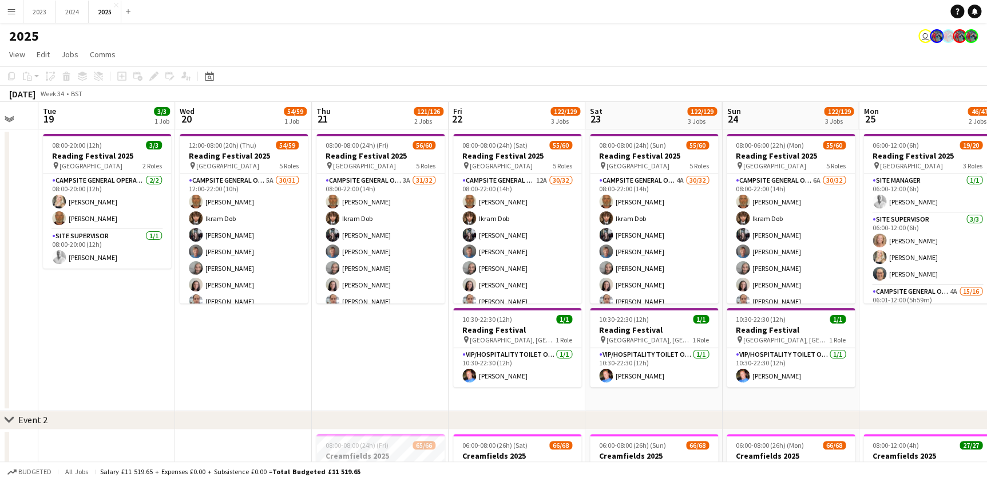
drag, startPoint x: 232, startPoint y: 358, endPoint x: 336, endPoint y: 361, distance: 103.6
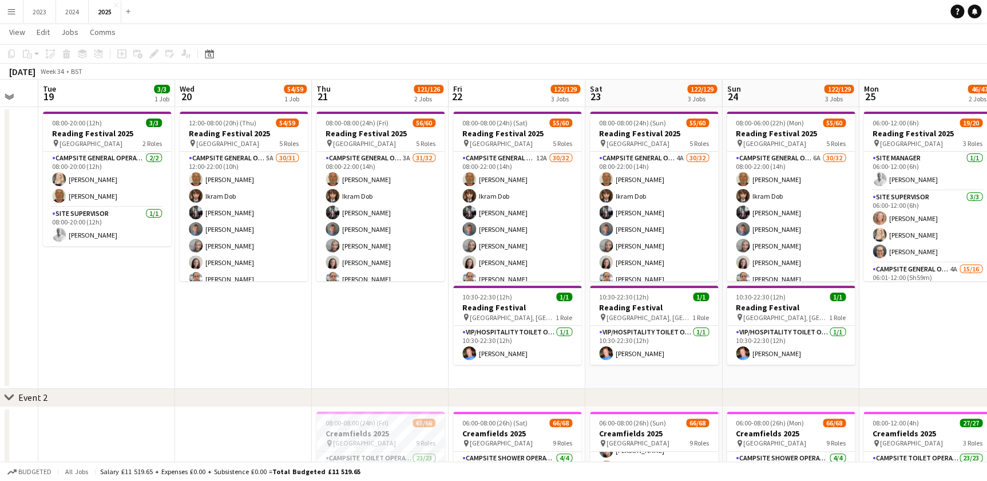
scroll to position [0, 0]
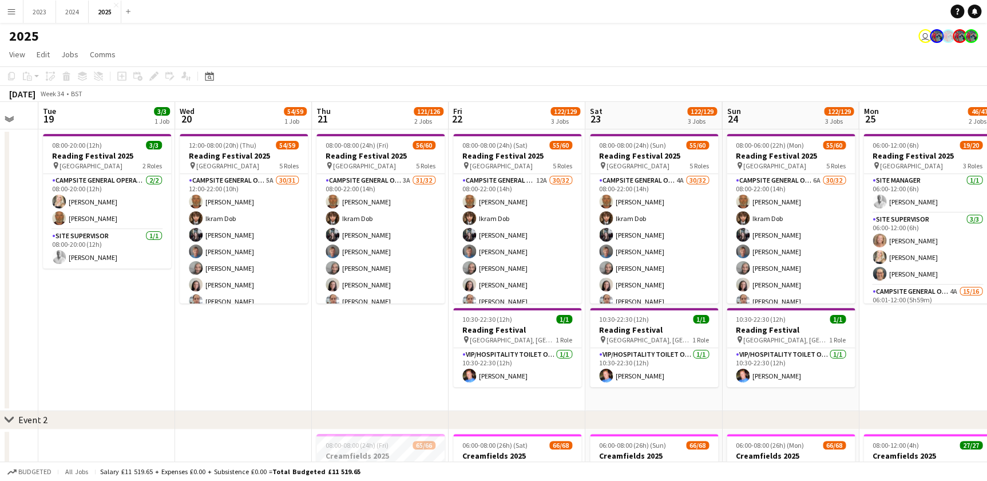
drag, startPoint x: 271, startPoint y: 375, endPoint x: 223, endPoint y: 377, distance: 48.1
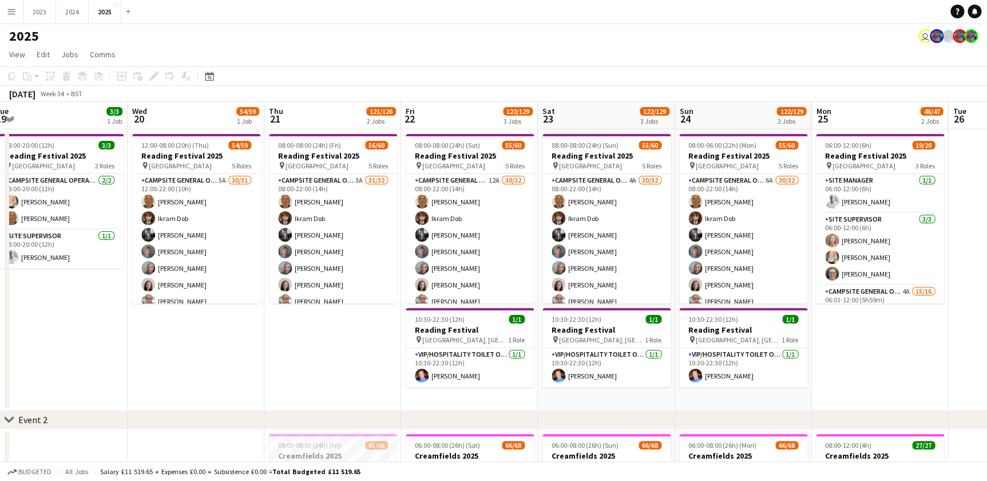
drag, startPoint x: 215, startPoint y: 375, endPoint x: 245, endPoint y: 376, distance: 30.3
